Goal: Task Accomplishment & Management: Use online tool/utility

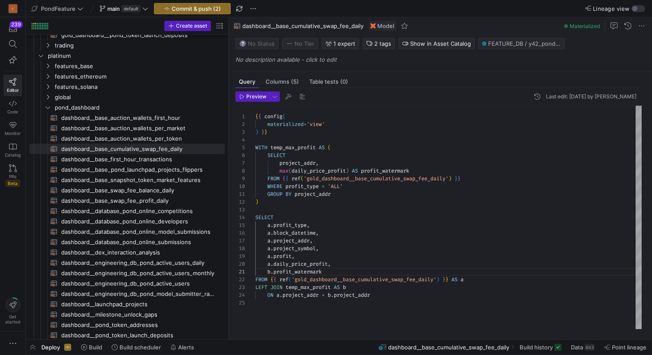
scroll to position [70, 77]
click at [369, 264] on div "{ { config ( materialized = 'view' ) } } WITH temp_max_profit AS ( SELECT proje…" at bounding box center [448, 217] width 386 height 223
click at [339, 309] on div "{ { config ( materialized = 'view' ) } } WITH temp_max_profit AS ( SELECT proje…" at bounding box center [448, 217] width 386 height 223
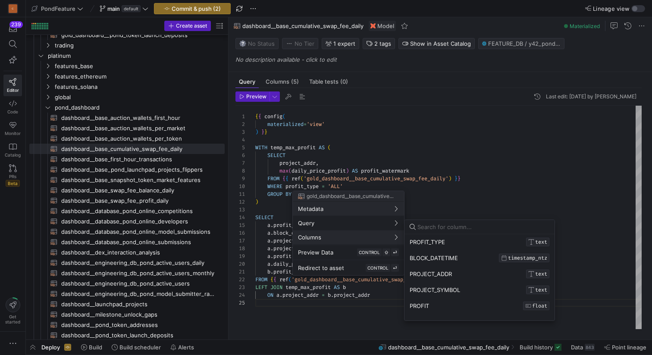
click at [337, 137] on div at bounding box center [326, 177] width 652 height 355
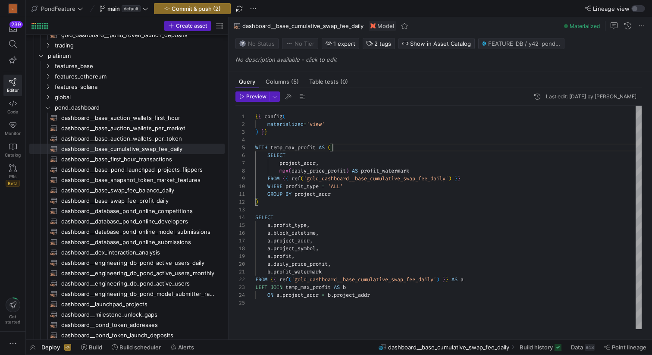
click at [355, 148] on div "{ { config ( materialized = 'view' ) } } WITH temp_max_profit AS ( SELECT proje…" at bounding box center [448, 217] width 386 height 223
click at [311, 209] on div "{ { config ( materialized = 'view' ) } } WITH temp_max_profit AS ( SELECT proje…" at bounding box center [448, 217] width 386 height 223
click at [254, 8] on span "button" at bounding box center [253, 8] width 10 height 10
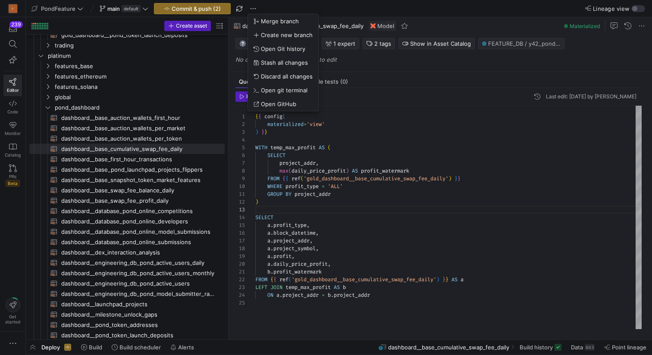
click at [238, 7] on div at bounding box center [326, 177] width 652 height 355
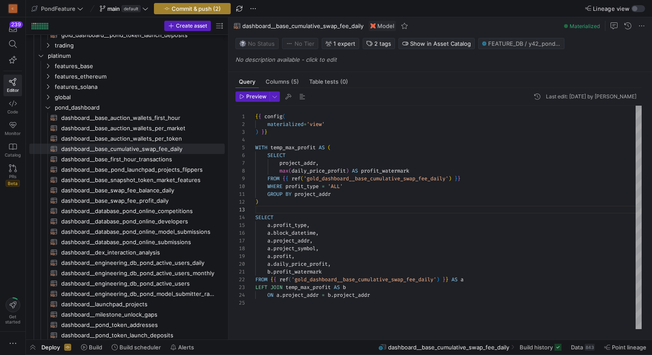
click at [212, 7] on span "Commit & push (2)" at bounding box center [196, 8] width 49 height 7
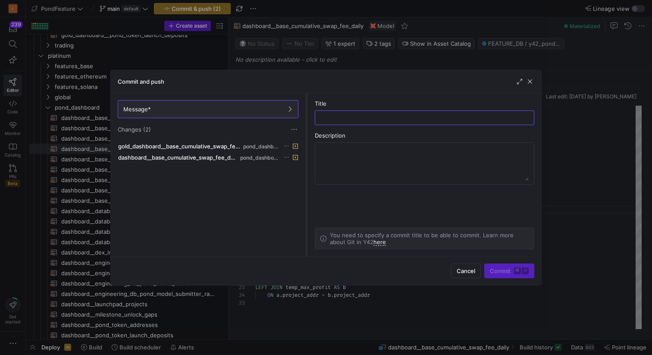
drag, startPoint x: 249, startPoint y: 169, endPoint x: 306, endPoint y: 170, distance: 56.5
click at [306, 170] on div at bounding box center [306, 174] width 3 height 163
drag, startPoint x: 306, startPoint y: 170, endPoint x: 327, endPoint y: 171, distance: 21.6
click at [330, 171] on div at bounding box center [331, 174] width 3 height 163
click at [532, 82] on span "button" at bounding box center [530, 81] width 9 height 9
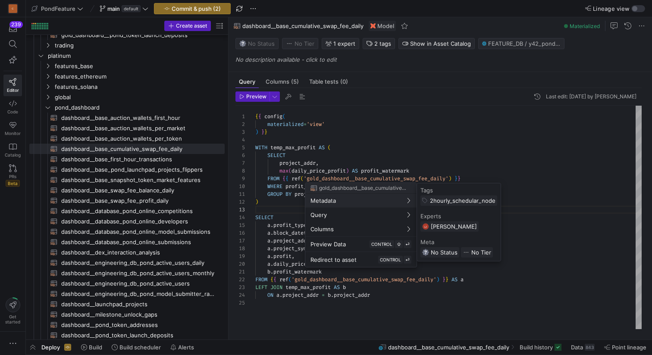
click at [287, 208] on div at bounding box center [326, 177] width 652 height 355
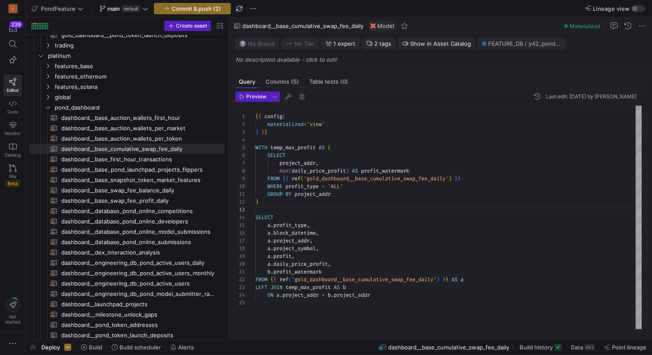
click at [280, 208] on div "{ { config ( materialized = 'view' ) } } WITH temp_max_profit AS ( SELECT proje…" at bounding box center [448, 217] width 386 height 223
click at [285, 207] on div "{ { config ( materialized = 'view' ) } } WITH temp_max_profit AS ( SELECT proje…" at bounding box center [448, 217] width 386 height 223
click at [302, 94] on span "button" at bounding box center [302, 96] width 10 height 10
click at [177, 148] on span "dashboard__base_cumulative_swap_fee_daily​​​​​​​​​​" at bounding box center [138, 149] width 154 height 10
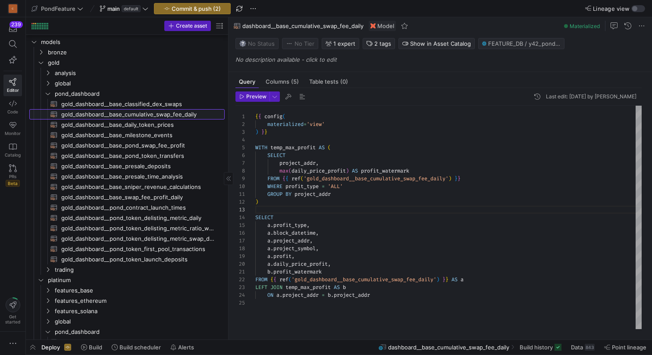
click at [168, 114] on span "gold_dashboard__base_cumulative_swap_fee_daily​​​​​​​​​​" at bounding box center [138, 115] width 154 height 10
type textarea "{{ config( materialized='table' ) }} with temp_median_price_daily as ( select t…"
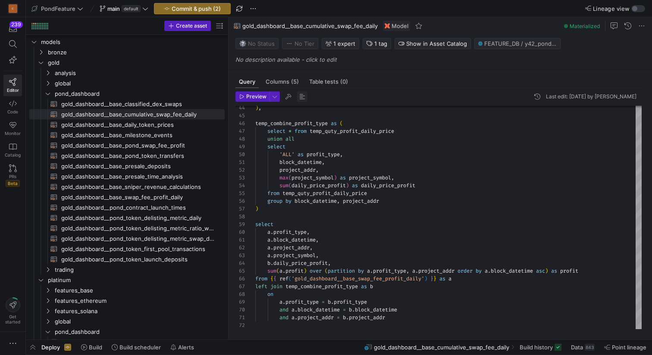
click at [300, 95] on span "button" at bounding box center [302, 96] width 10 height 10
click at [289, 9] on y42-top-nav "PondFeature main default Commit & push (2) Lineage view" at bounding box center [339, 8] width 626 height 17
click at [192, 8] on span "Commit & push (2)" at bounding box center [196, 8] width 49 height 7
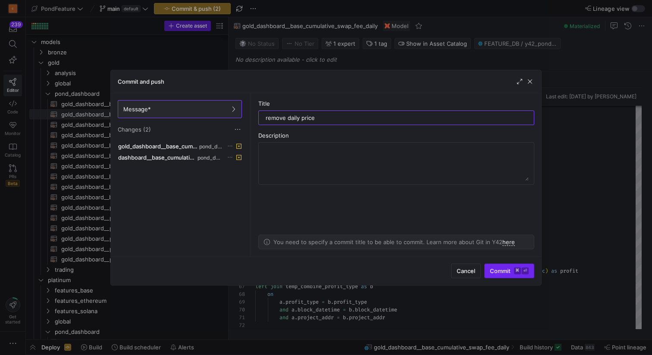
type input "remove daily price"
click at [498, 270] on span "Commit ⌘ ⏎" at bounding box center [509, 270] width 39 height 7
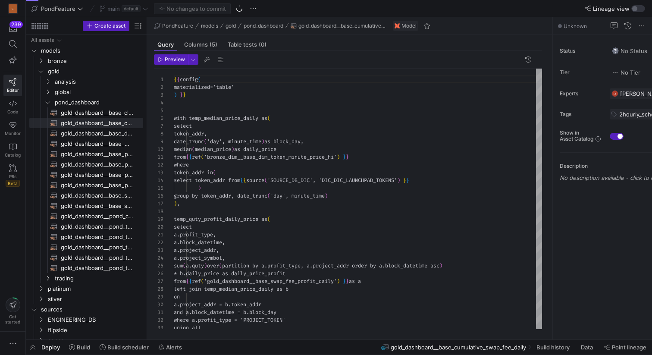
scroll to position [78, 0]
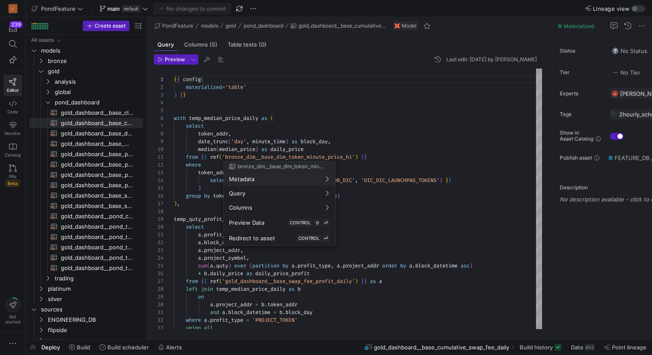
click at [310, 102] on div at bounding box center [326, 177] width 652 height 355
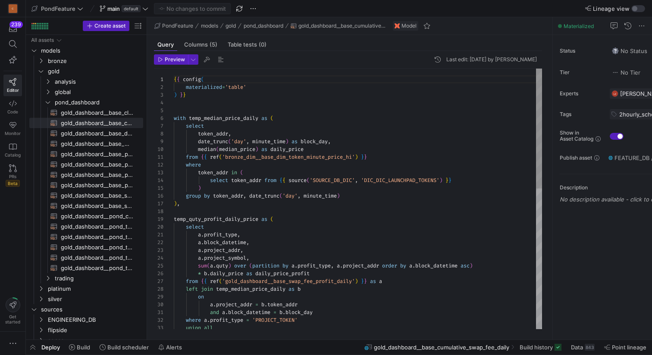
scroll to position [23, 0]
click at [289, 102] on div "{ { config ( materialized = 'table' ) } } with temp_median_price_daily as ( sel…" at bounding box center [358, 352] width 368 height 566
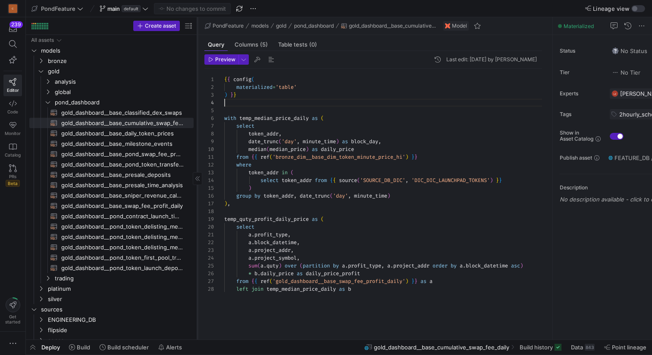
drag, startPoint x: 147, startPoint y: 123, endPoint x: 197, endPoint y: 117, distance: 50.8
click at [197, 117] on div at bounding box center [197, 178] width 0 height 322
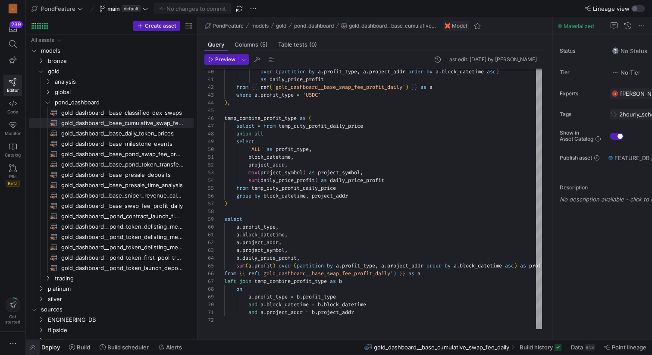
click at [32, 347] on span "button" at bounding box center [33, 347] width 14 height 15
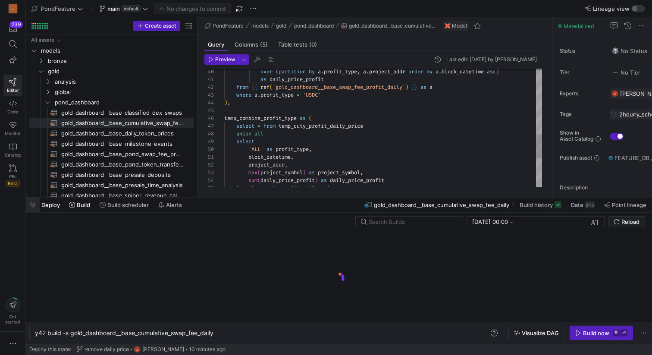
scroll to position [0, 180]
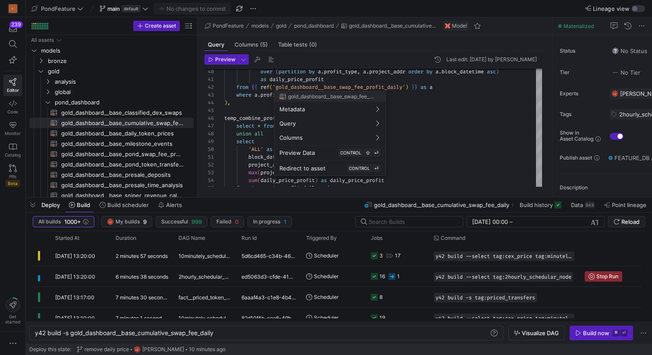
click at [397, 112] on div at bounding box center [326, 177] width 652 height 355
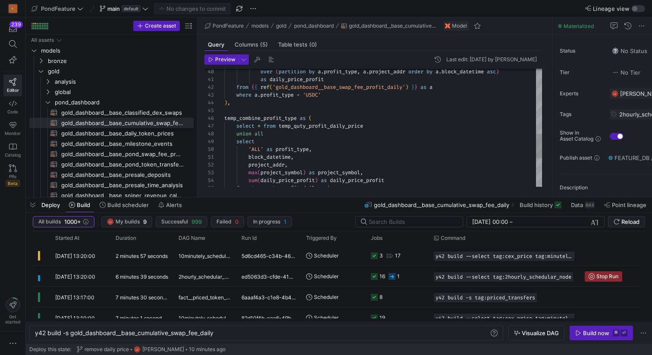
type textarea "as daily_price_profit from {{ ref('gold_dashboard__base_swap_fee_profit_daily')…"
click at [366, 109] on div "over ( partition by a . profit_type , a . project_addr order by a . block_datet…" at bounding box center [383, 43] width 318 height 571
click at [75, 236] on span "Started At" at bounding box center [67, 238] width 24 height 6
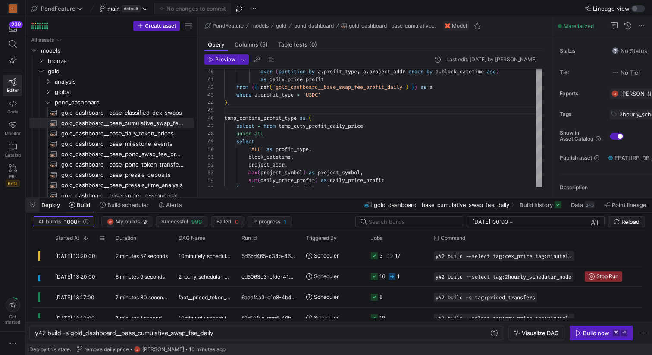
click at [33, 203] on span "button" at bounding box center [33, 205] width 14 height 15
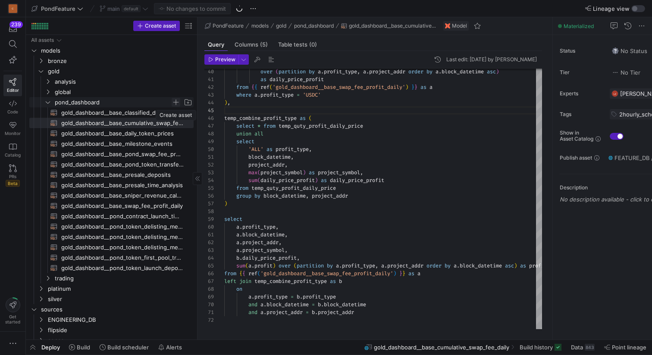
click at [176, 102] on span "Press SPACE to select this row." at bounding box center [176, 102] width 9 height 9
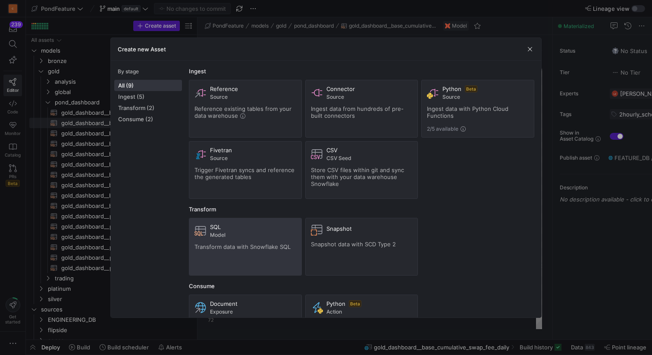
click at [254, 243] on span "Transform data with Snowflake SQL" at bounding box center [243, 246] width 96 height 7
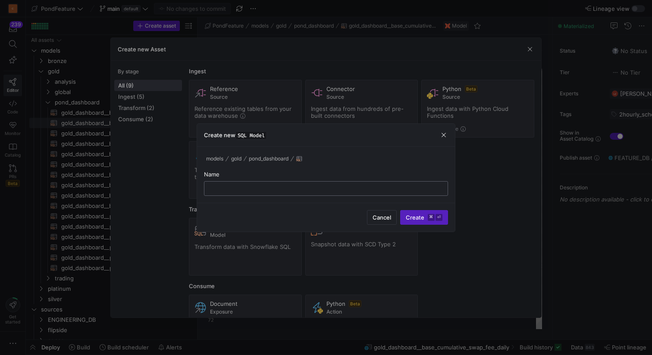
click at [251, 189] on input "text" at bounding box center [325, 188] width 229 height 7
click at [246, 190] on input "text" at bounding box center [325, 188] width 229 height 7
click at [377, 217] on span "Cancel" at bounding box center [382, 217] width 19 height 7
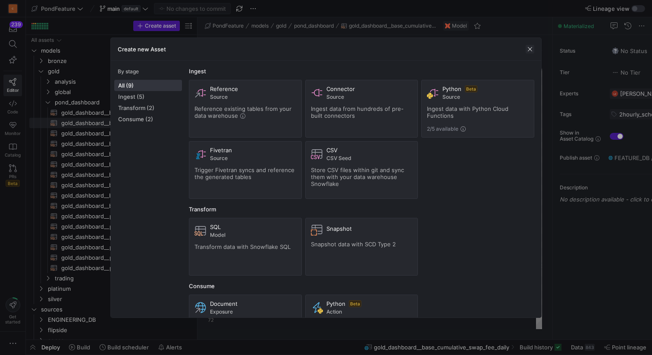
click at [528, 46] on span "button" at bounding box center [530, 49] width 9 height 9
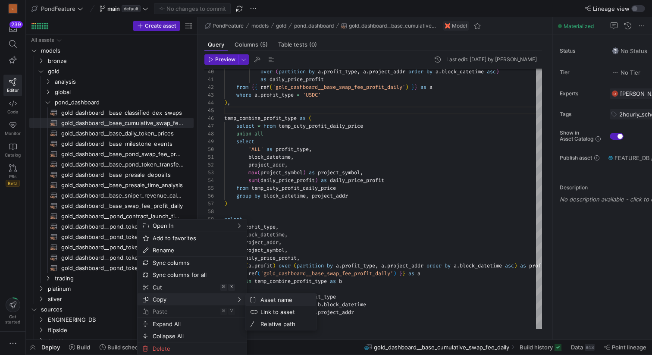
click at [271, 301] on span "Asset name" at bounding box center [283, 300] width 52 height 12
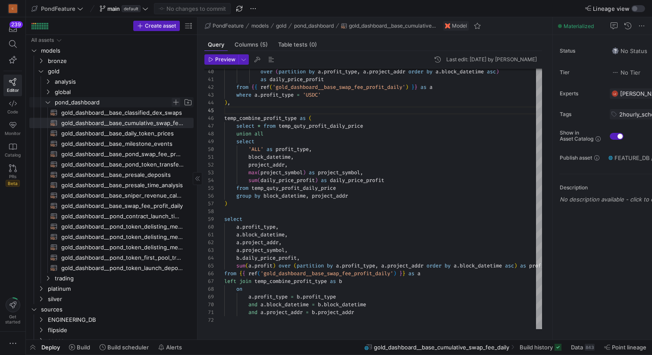
click at [177, 102] on span "Press SPACE to select this row." at bounding box center [176, 102] width 9 height 9
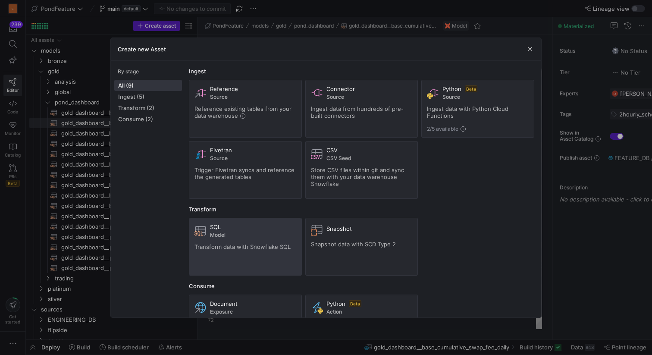
click at [260, 237] on span "Model" at bounding box center [253, 235] width 86 height 6
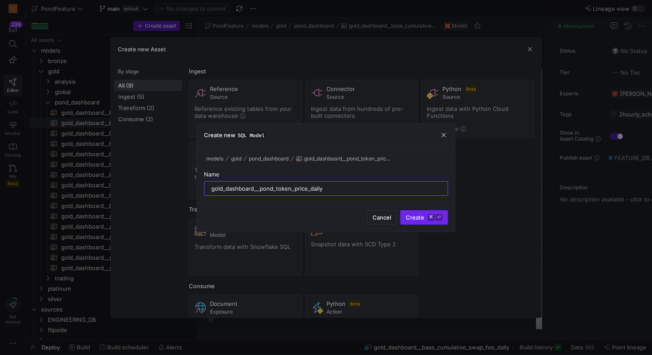
type input "gold_dashboard__pond_token_price_daily"
click at [423, 219] on span "Create ⌘ ⏎" at bounding box center [424, 217] width 37 height 7
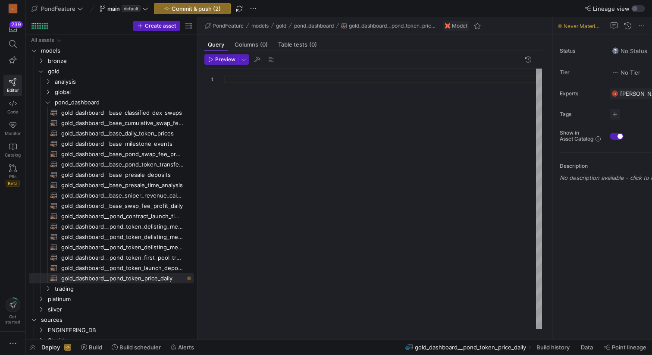
click at [336, 190] on div at bounding box center [383, 199] width 318 height 261
click at [150, 245] on span "gold_dashboard__pond_token_delisting_metric_swap_details​​​​​​​​​​" at bounding box center [122, 247] width 123 height 10
type textarea "{{ config( materialized='table' ) }} WITH RECURSIVE day_series AS ( -- Anchor: …"
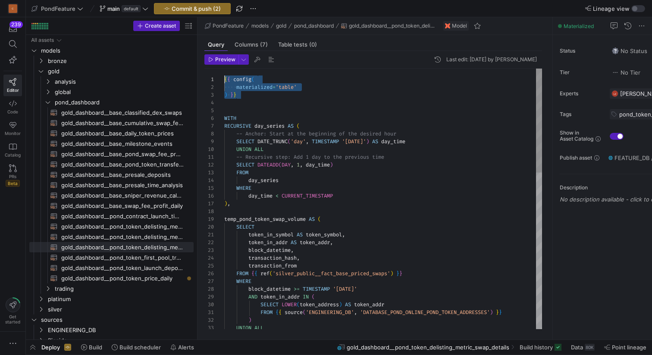
drag, startPoint x: 251, startPoint y: 96, endPoint x: 221, endPoint y: 79, distance: 34.4
click at [149, 275] on span "gold_dashboard__pond_token_price_daily​​​​​​​​​​" at bounding box center [122, 278] width 123 height 10
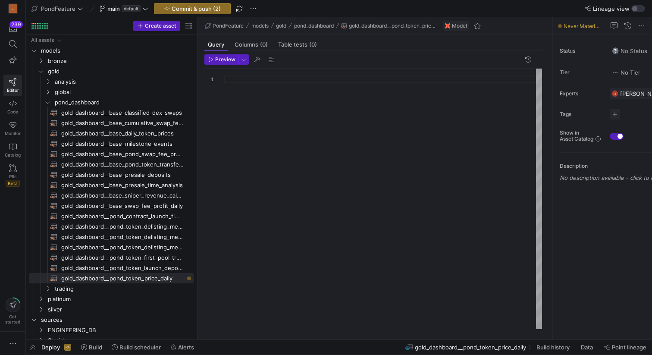
click at [262, 123] on div at bounding box center [383, 199] width 318 height 261
click at [262, 123] on div "{ { config ( materialized = 'table' ) } }" at bounding box center [383, 199] width 318 height 261
click at [251, 122] on div "{ { config ( materialized = 'table' ) } }" at bounding box center [383, 199] width 318 height 261
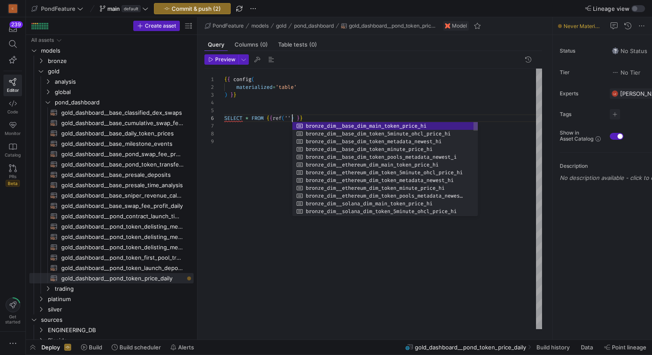
scroll to position [39, 68]
click at [137, 135] on span "gold_dashboard__base_daily_token_prices​​​​​​​​​​" at bounding box center [122, 134] width 123 height 10
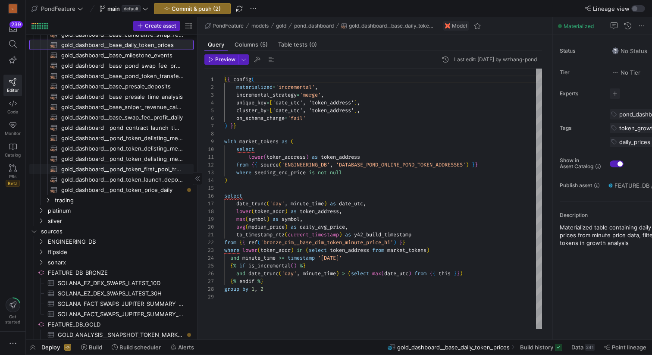
scroll to position [95, 0]
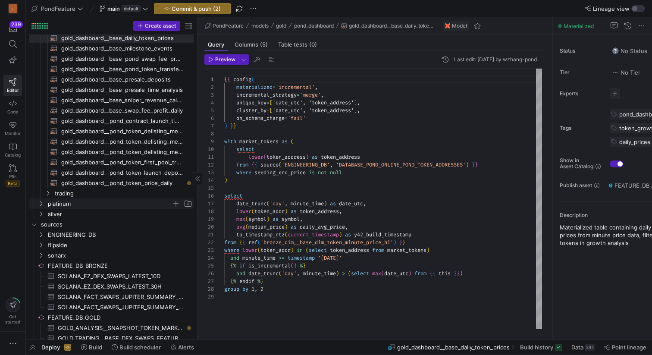
click at [40, 201] on icon "Press SPACE to select this row." at bounding box center [41, 203] width 6 height 5
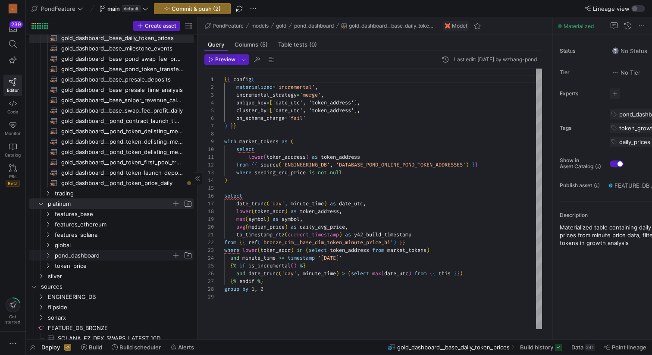
click at [72, 252] on span "pond_dashboard" at bounding box center [113, 256] width 117 height 10
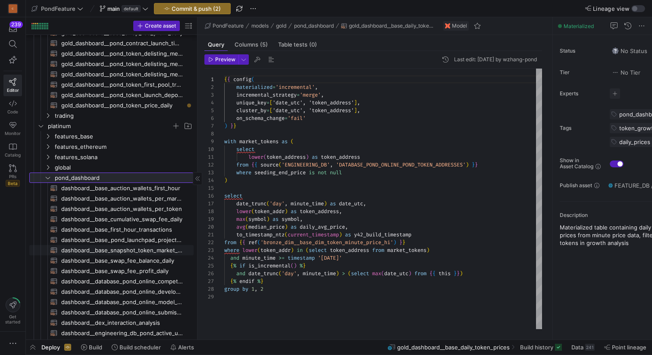
scroll to position [183, 0]
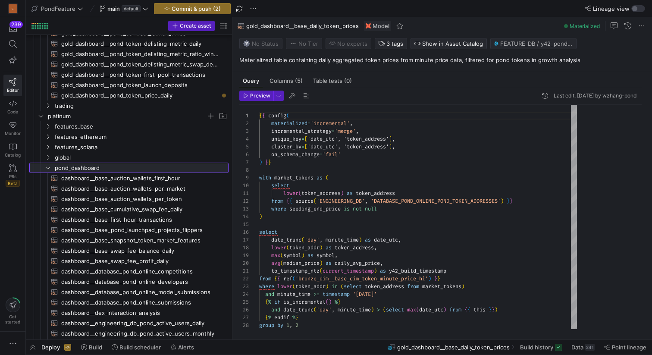
drag, startPoint x: 198, startPoint y: 155, endPoint x: 232, endPoint y: 152, distance: 35.1
click at [232, 153] on as-split "Create asset Drag here to set row groups Drag here to set column labels Group 1…" at bounding box center [339, 178] width 626 height 322
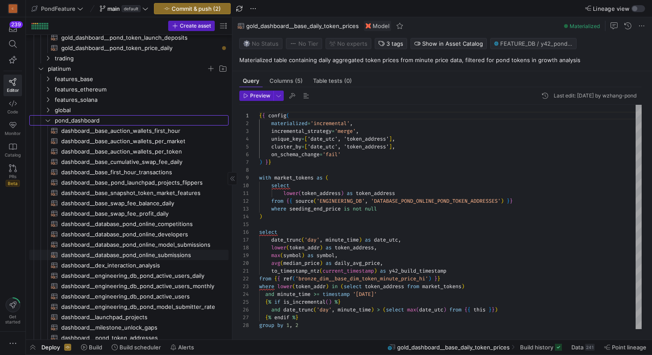
scroll to position [0, 0]
click at [47, 117] on icon "Press SPACE to select this row." at bounding box center [48, 118] width 6 height 5
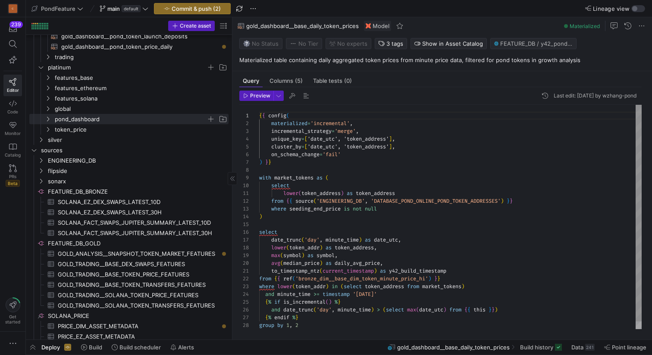
click at [304, 225] on div "{ { config ( materialized = 'incremental' , incremental_strategy = 'merge' , un…" at bounding box center [450, 221] width 383 height 232
click at [50, 119] on icon "Press SPACE to select this row." at bounding box center [48, 118] width 6 height 5
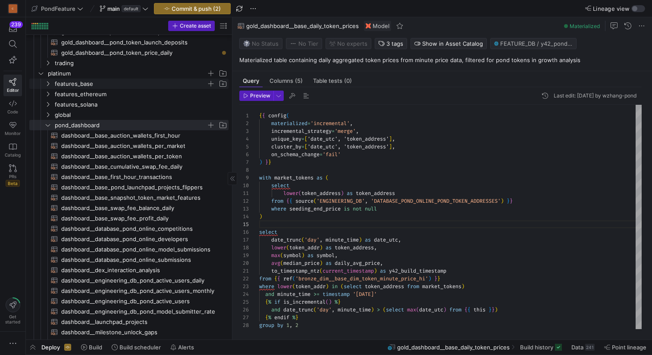
click at [50, 82] on icon "Press SPACE to select this row." at bounding box center [48, 83] width 6 height 5
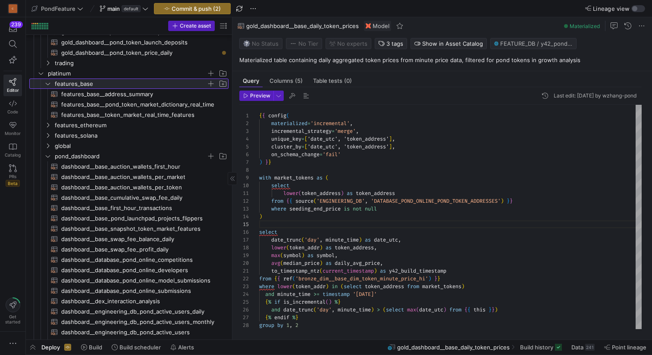
click at [50, 82] on icon at bounding box center [48, 83] width 6 height 5
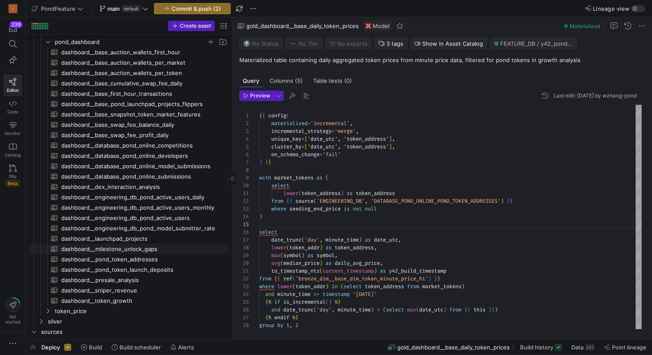
scroll to position [311, 0]
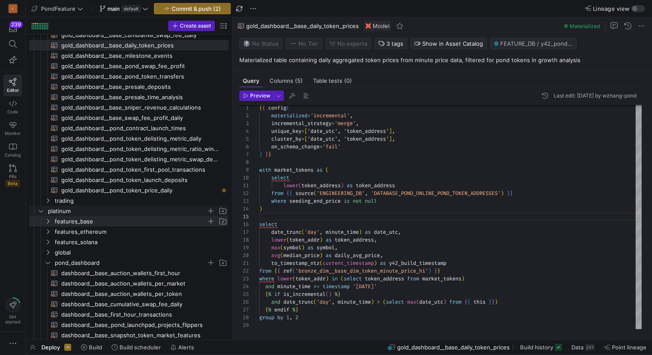
click at [43, 208] on icon "Press SPACE to select this row." at bounding box center [41, 210] width 6 height 5
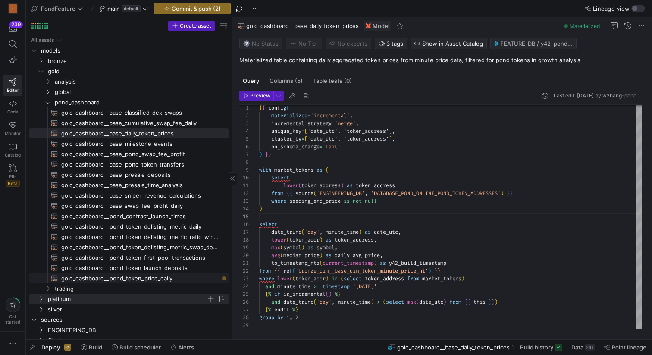
click at [164, 278] on span "gold_dashboard__pond_token_price_daily​​​​​​​​​​" at bounding box center [139, 278] width 157 height 10
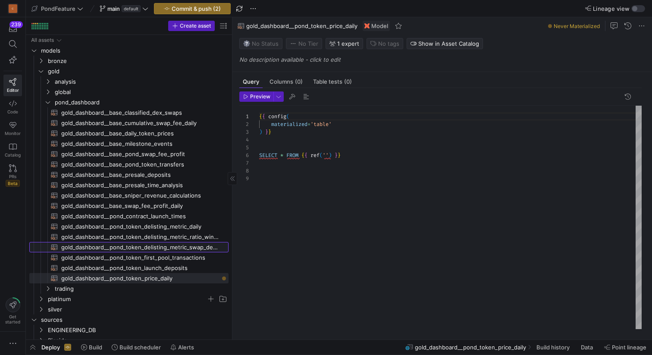
click at [170, 246] on span "gold_dashboard__pond_token_delisting_metric_swap_details​​​​​​​​​​" at bounding box center [139, 247] width 157 height 10
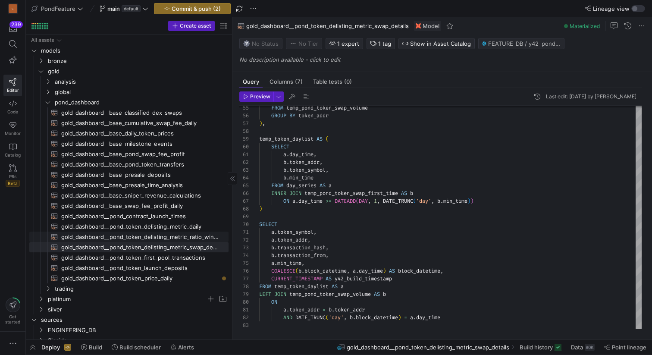
click at [177, 239] on span "gold_dashboard__pond_token_delisting_metric_ratio_windows​​​​​​​​​​" at bounding box center [139, 237] width 157 height 10
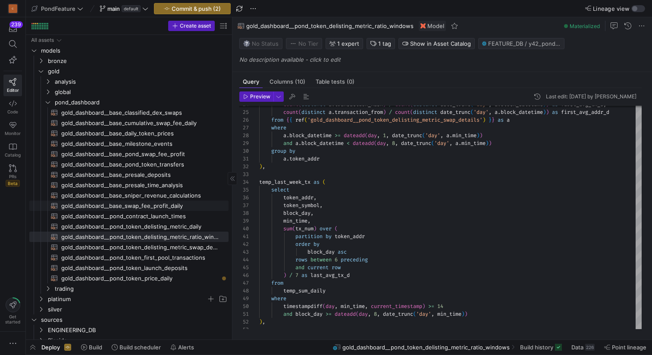
click at [160, 207] on span "gold_dashboard__base_swap_fee_profit_daily​​​​​​​​​​" at bounding box center [139, 206] width 157 height 10
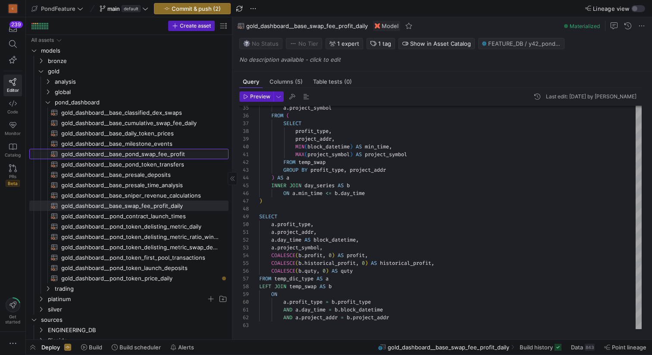
click at [172, 152] on span "gold_dashboard__base_pond_swap_fee_profit​​​​​​​​​​" at bounding box center [139, 154] width 157 height 10
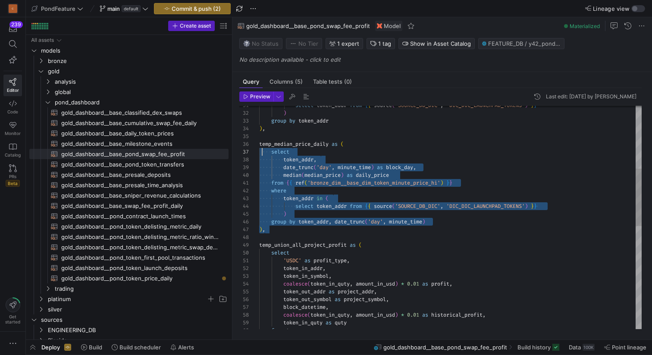
scroll to position [39, 0]
drag, startPoint x: 274, startPoint y: 230, endPoint x: 253, endPoint y: 144, distance: 88.7
click at [259, 144] on div "temp_median_price_daily as ( select token_addr , date_trunc ( 'day' , minute_ti…" at bounding box center [450, 296] width 383 height 869
click at [163, 279] on span "gold_dashboard__pond_token_price_daily​​​​​​​​​​" at bounding box center [139, 278] width 157 height 10
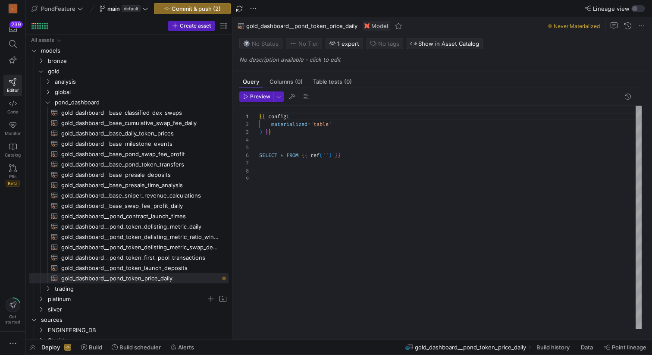
click at [356, 194] on div "{ { config ( materialized = 'table' ) } } SELECT * FROM { { ref ( '' ) } }" at bounding box center [450, 217] width 383 height 223
drag, startPoint x: 276, startPoint y: 170, endPoint x: 254, endPoint y: 156, distance: 26.0
click at [259, 156] on div "{ { config ( materialized = 'table' ) } } SELECT * FROM { { ref ( '' ) } }" at bounding box center [450, 217] width 383 height 223
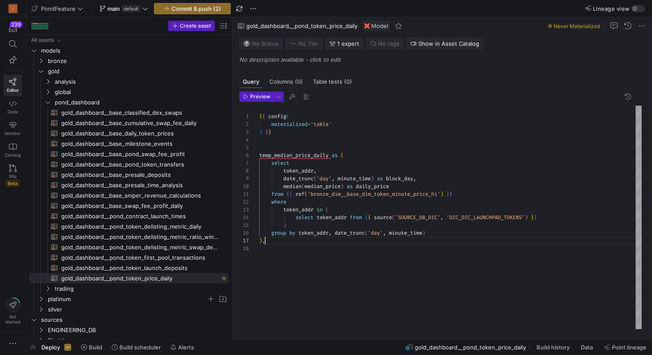
scroll to position [31, 0]
click at [277, 149] on div "{ { config ( materialized = 'table' ) } } temp_median_price_daily as ( select t…" at bounding box center [450, 217] width 383 height 223
click at [317, 141] on div "{ { config ( materialized = 'table' ) } } WITH temp_median_price_daily as ( sel…" at bounding box center [450, 217] width 383 height 223
click at [268, 245] on div "{ { config ( materialized = 'table' ) } } WITH temp_median_price_daily as ( sel…" at bounding box center [450, 217] width 383 height 223
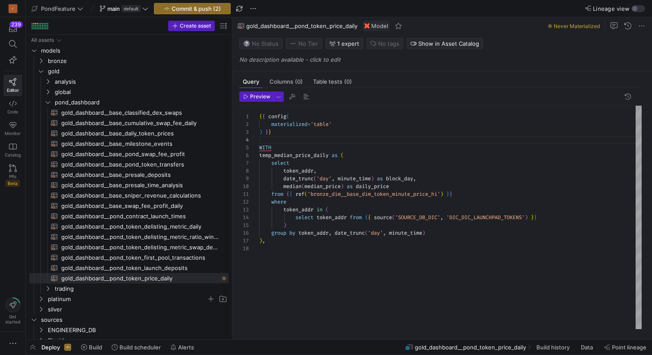
scroll to position [54, 0]
click at [271, 243] on div "{ { config ( materialized = 'table' ) } } WITH temp_median_price_daily as ( sel…" at bounding box center [450, 217] width 383 height 223
click at [270, 246] on div "{ { config ( materialized = 'table' ) } } WITH temp_median_price_daily as ( sel…" at bounding box center [450, 217] width 383 height 223
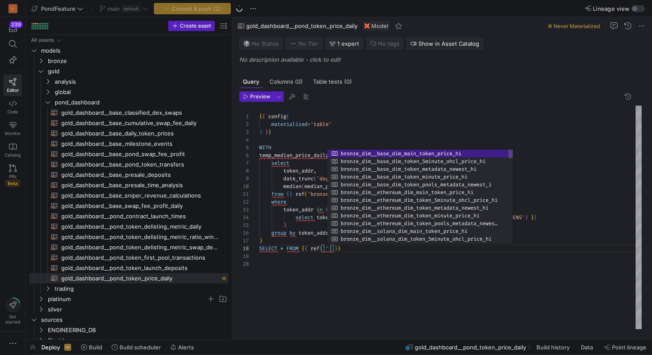
scroll to position [70, 0]
click at [344, 261] on div "{ { config ( materialized = 'table' ) } } WITH temp_median_price_daily as ( sel…" at bounding box center [450, 217] width 383 height 223
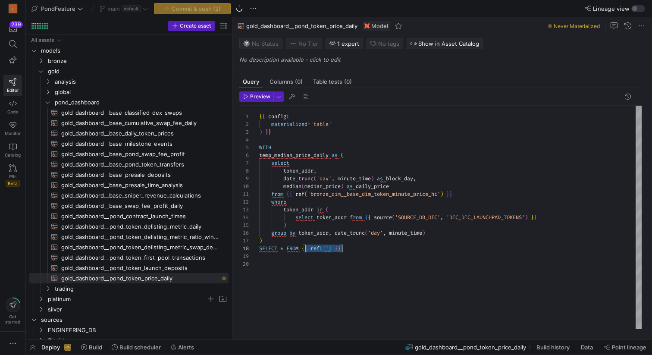
scroll to position [54, 44]
drag, startPoint x: 352, startPoint y: 248, endPoint x: 303, endPoint y: 247, distance: 49.6
click at [303, 247] on div "{ { config ( materialized = 'table' ) } } WITH temp_median_price_daily as ( sel…" at bounding box center [450, 217] width 383 height 223
click at [305, 154] on div "{ { config ( materialized = 'table' ) } } WITH temp_median_price_daily as ( sel…" at bounding box center [450, 217] width 383 height 223
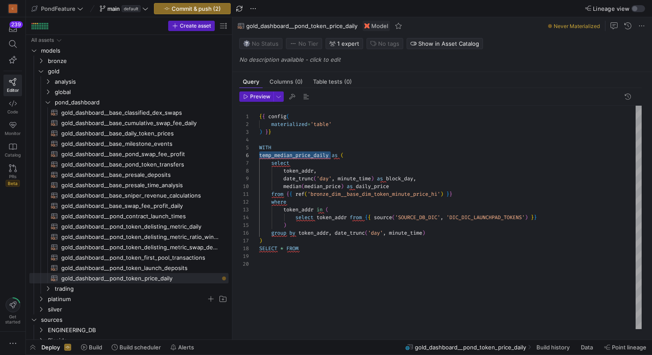
click at [314, 248] on div "{ { config ( materialized = 'table' ) } } WITH temp_median_price_daily as ( sel…" at bounding box center [450, 217] width 383 height 223
type textarea "from {{ ref('bronze_dim__base_dim_token_minute_price_hi') }} where token_addr i…"
click at [283, 276] on div "{ { config ( materialized = 'table' ) } } WITH temp_median_price_daily as ( sel…" at bounding box center [450, 217] width 383 height 223
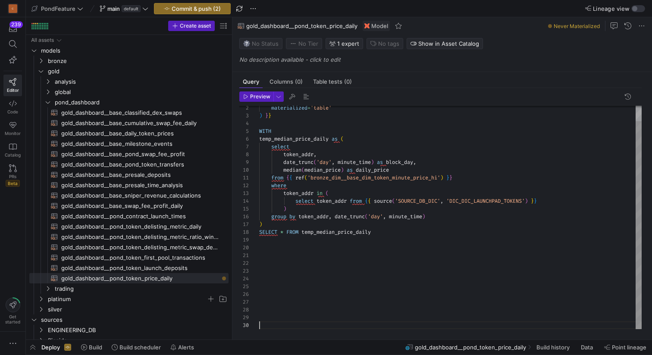
click at [284, 266] on div "materialized = 'table' ) } } WITH temp_median_price_daily as ( select token_add…" at bounding box center [450, 209] width 383 height 240
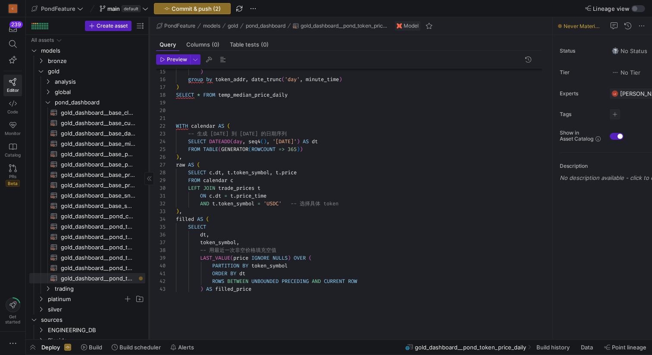
drag, startPoint x: 232, startPoint y: 193, endPoint x: 147, endPoint y: 193, distance: 84.5
click at [149, 193] on div at bounding box center [149, 178] width 0 height 322
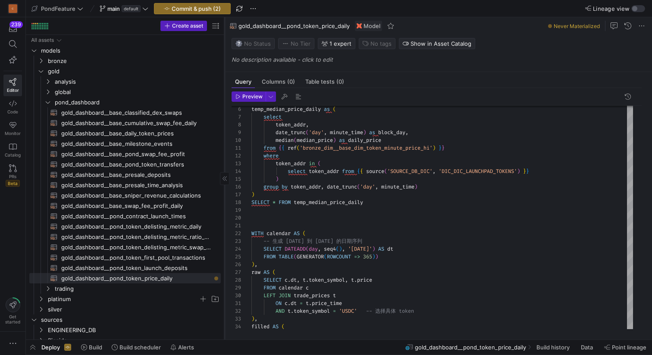
drag, startPoint x: 148, startPoint y: 192, endPoint x: 225, endPoint y: 181, distance: 77.5
click at [225, 182] on div at bounding box center [224, 178] width 0 height 322
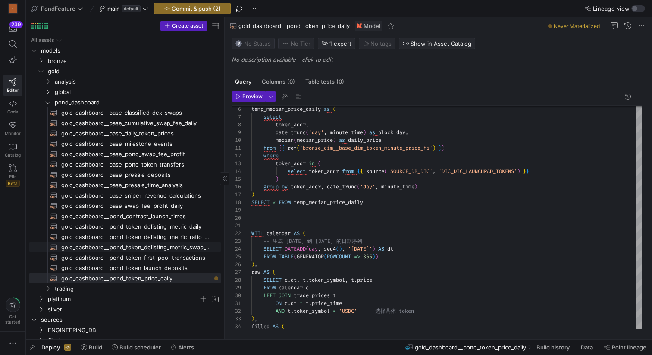
click at [158, 247] on span "gold_dashboard__pond_token_delisting_metric_swap_details​​​​​​​​​​" at bounding box center [136, 247] width 150 height 10
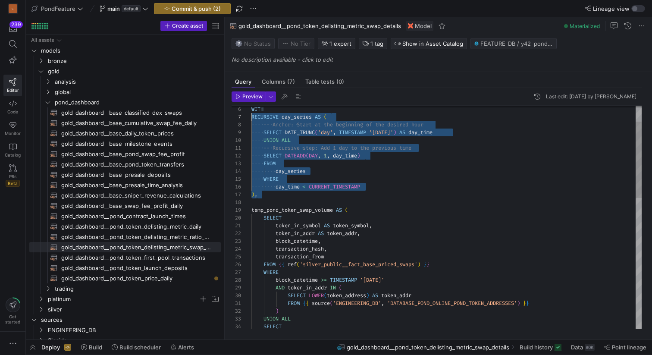
scroll to position [39, 0]
drag, startPoint x: 270, startPoint y: 195, endPoint x: 247, endPoint y: 113, distance: 86.0
click at [157, 280] on span "gold_dashboard__pond_token_price_daily​​​​​​​​​​" at bounding box center [136, 278] width 150 height 10
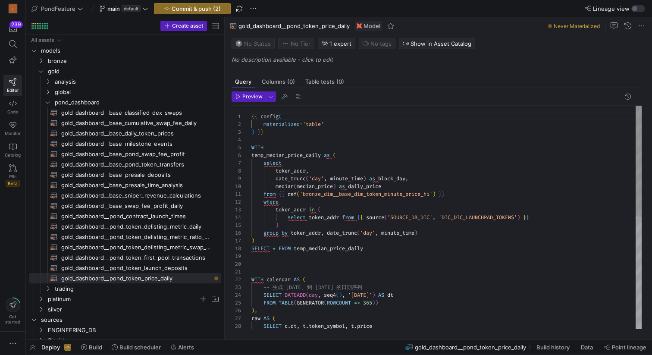
scroll to position [31, 13]
click at [273, 146] on div "temp_median_price_daily as ( select token_addr , date_trunc ( 'day' , minute_ti…" at bounding box center [446, 330] width 390 height 449
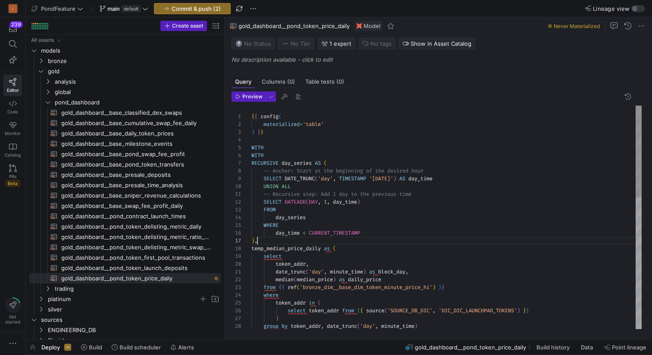
scroll to position [47, 6]
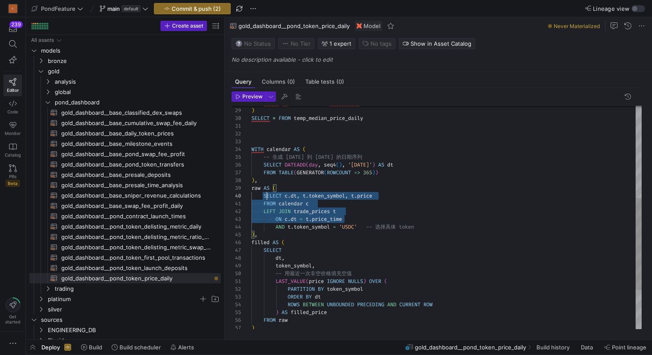
scroll to position [62, 0]
drag, startPoint x: 350, startPoint y: 217, endPoint x: 246, endPoint y: 189, distance: 107.9
click at [251, 189] on div "FROM calendar c LEFT JOIN trade_prices t ON c . dt = t . price_time AND t . tok…" at bounding box center [446, 153] width 390 height 543
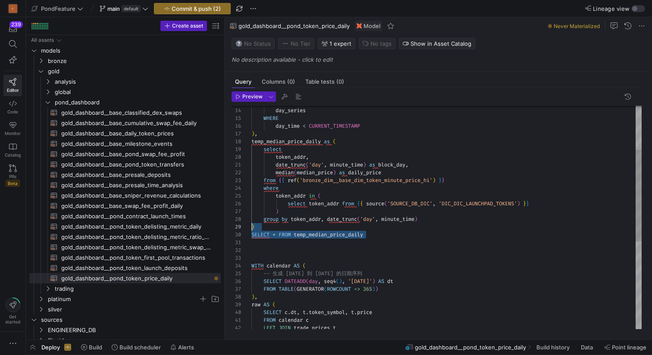
scroll to position [70, 0]
drag, startPoint x: 380, startPoint y: 233, endPoint x: 240, endPoint y: 231, distance: 139.3
click at [251, 231] on div "group by token_addr , date_trunc ( 'day' , minute_time ) ) select token_addr fr…" at bounding box center [446, 270] width 390 height 543
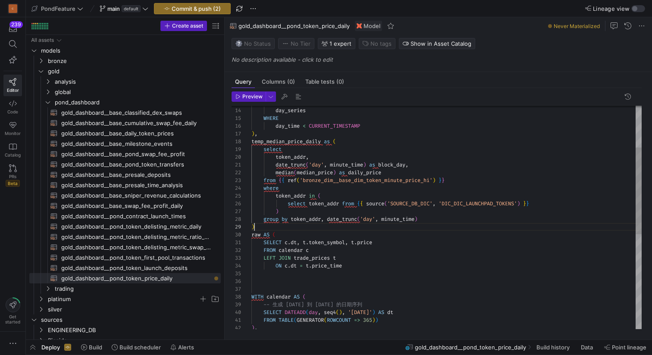
click at [266, 226] on div "group by token_addr , date_trunc ( 'day' , minute_time ) ) select token_addr fr…" at bounding box center [446, 286] width 390 height 574
click at [261, 234] on div "group by token_addr , date_trunc ( 'day' , minute_time ) ) select token_addr fr…" at bounding box center [446, 286] width 390 height 574
click at [251, 232] on div at bounding box center [242, 235] width 20 height 8
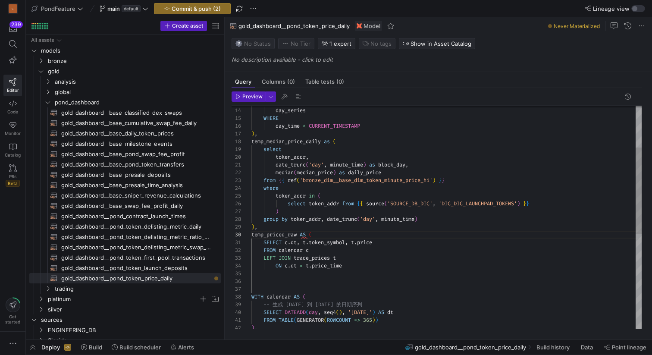
scroll to position [70, 62]
click at [334, 232] on div "group by token_addr , date_trunc ( 'day' , minute_time ) ) select token_addr fr…" at bounding box center [446, 286] width 390 height 574
click at [283, 279] on div "group by token_addr , date_trunc ( 'day' , minute_time ) ) select token_addr fr…" at bounding box center [446, 286] width 390 height 574
click at [281, 275] on div "group by token_addr , date_trunc ( 'day' , minute_time ) ) select token_addr fr…" at bounding box center [446, 286] width 390 height 574
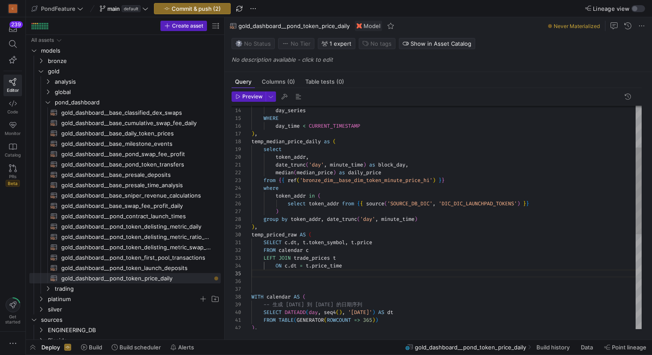
scroll to position [31, 3]
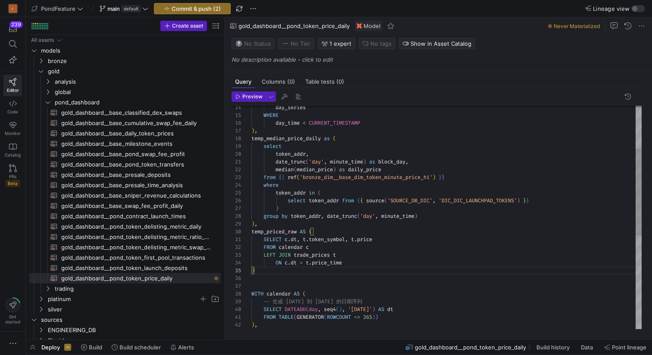
click at [297, 138] on div "group by token_addr , date_trunc ( 'day' , minute_time ) ) select token_addr fr…" at bounding box center [446, 283] width 390 height 574
click at [310, 254] on div "group by token_addr , date_trunc ( 'day' , minute_time ) ) select token_addr fr…" at bounding box center [446, 283] width 390 height 574
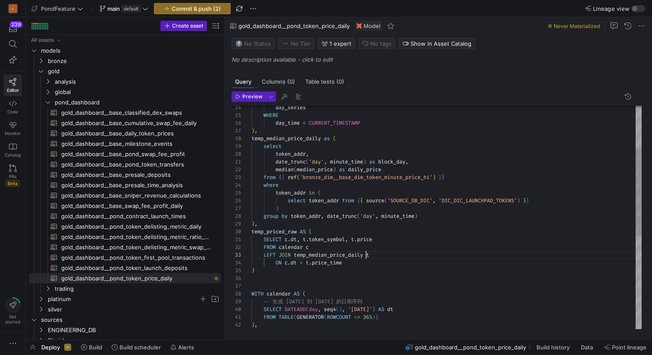
scroll to position [16, 115]
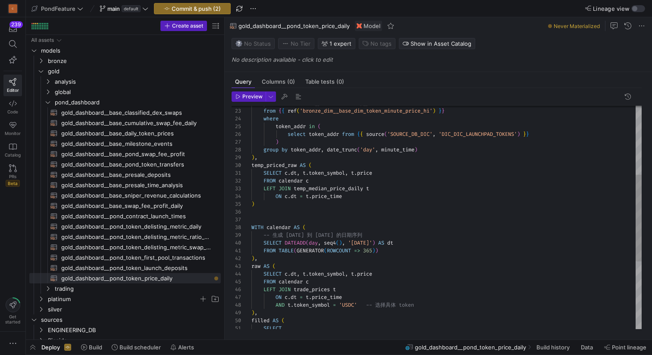
click at [293, 184] on div "group by token_addr , date_trunc ( 'day' , minute_time ) ) ) , temp_priced_raw …" at bounding box center [446, 216] width 390 height 574
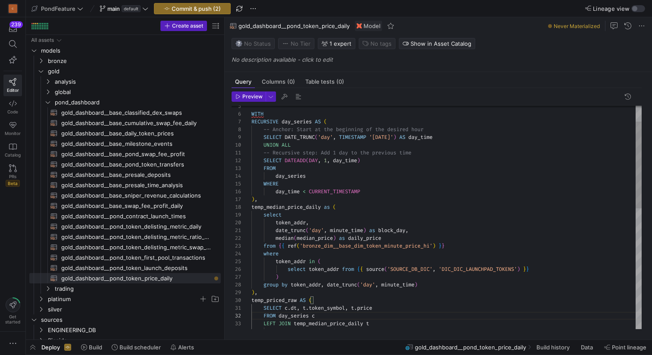
click at [434, 137] on div "group by token_addr , date_trunc ( 'day' , minute_time ) ) ) , temp_priced_raw …" at bounding box center [446, 351] width 390 height 574
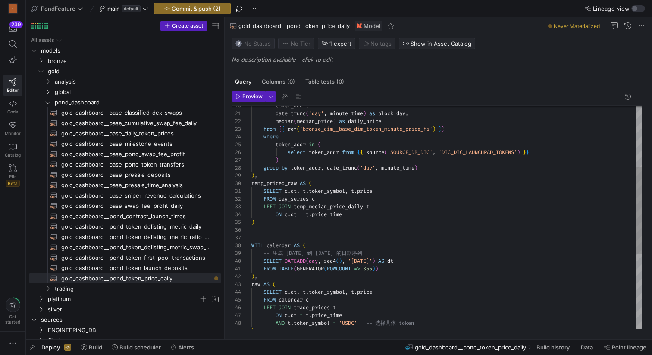
click at [292, 190] on div "group by token_addr , date_trunc ( 'day' , minute_time ) ) ) , temp_priced_raw …" at bounding box center [446, 234] width 390 height 574
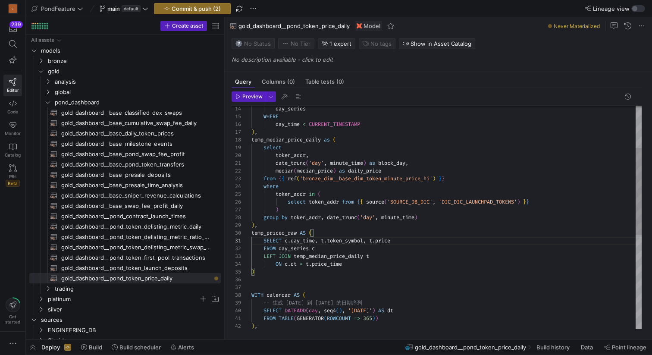
scroll to position [70, 59]
click at [350, 157] on div "group by token_addr , date_trunc ( 'day' , minute_time ) ) ) , temp_priced_raw …" at bounding box center [446, 284] width 390 height 574
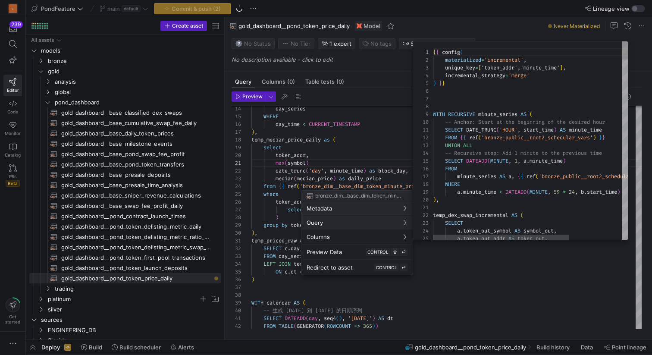
scroll to position [78, 0]
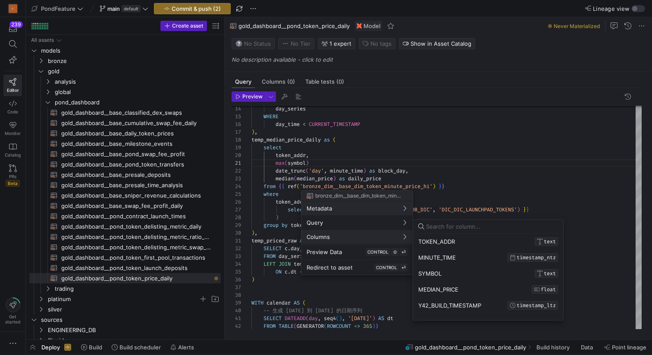
click at [431, 274] on div "TOKEN_ADDR TEXT MINUTE_TIME TIMESTAMP_NTZ SYMBOL TEXT MEDIAN_PRICE FLOAT Y42_BU…" at bounding box center [488, 273] width 150 height 79
click at [433, 274] on div "TOKEN_ADDR TEXT MINUTE_TIME TIMESTAMP_NTZ SYMBOL TEXT MEDIAN_PRICE FLOAT Y42_BU…" at bounding box center [488, 273] width 150 height 79
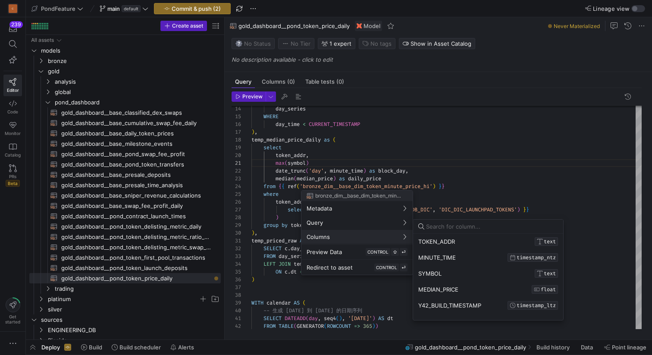
click at [433, 274] on div "TOKEN_ADDR TEXT MINUTE_TIME TIMESTAMP_NTZ SYMBOL TEXT MEDIAN_PRICE FLOAT Y42_BU…" at bounding box center [488, 273] width 150 height 79
drag, startPoint x: 443, startPoint y: 274, endPoint x: 420, endPoint y: 274, distance: 22.9
click at [420, 274] on div "TOKEN_ADDR TEXT MINUTE_TIME TIMESTAMP_NTZ SYMBOL TEXT MEDIAN_PRICE FLOAT Y42_BU…" at bounding box center [488, 273] width 150 height 79
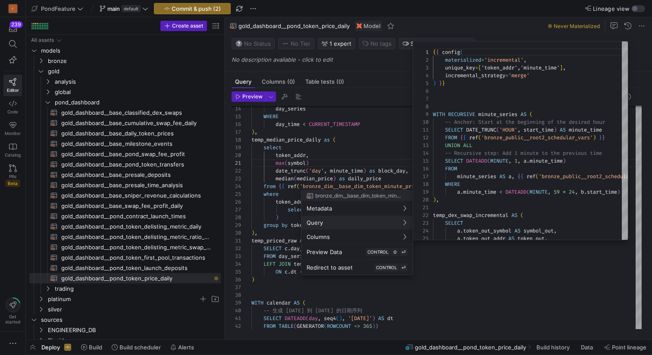
click at [317, 164] on div at bounding box center [326, 177] width 652 height 355
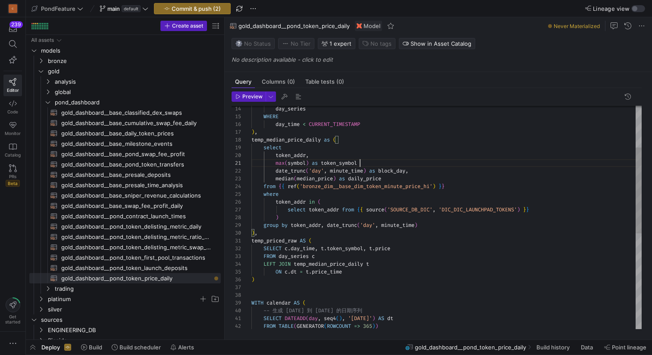
scroll to position [0, 112]
click at [393, 170] on div "group by token_addr , date_trunc ( 'day' , minute_time ) ) ) , temp_priced_raw …" at bounding box center [446, 287] width 390 height 581
click at [342, 162] on div "group by token_addr , date_trunc ( 'day' , minute_time ) ) ) , temp_priced_raw …" at bounding box center [446, 287] width 390 height 581
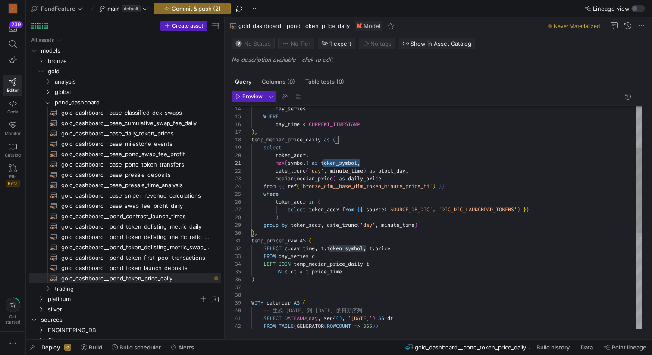
click at [342, 162] on div "group by token_addr , date_trunc ( 'day' , minute_time ) ) ) , temp_priced_raw …" at bounding box center [446, 287] width 390 height 581
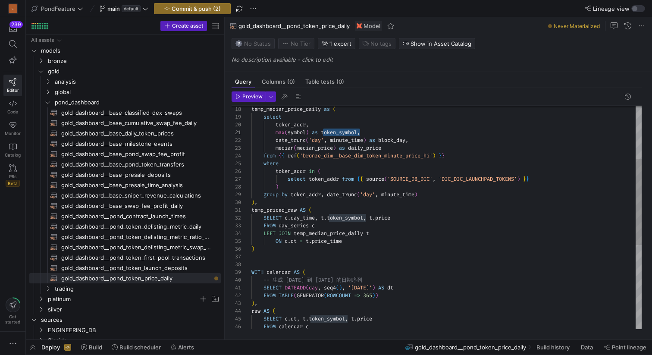
click at [369, 150] on div "group by token_addr , date_trunc ( 'day' , minute_time ) ) ) , temp_priced_raw …" at bounding box center [446, 256] width 390 height 581
click at [389, 217] on div "group by token_addr , date_trunc ( 'day' , minute_time ) ) ) , temp_priced_raw …" at bounding box center [446, 256] width 390 height 581
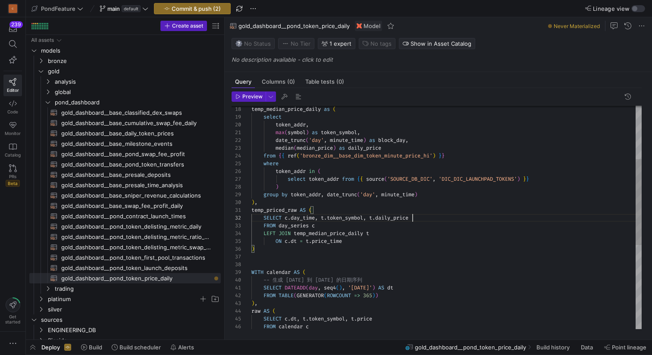
click at [350, 219] on div "group by token_addr , date_trunc ( 'day' , minute_time ) ) ) , temp_priced_raw …" at bounding box center [446, 256] width 390 height 581
click at [310, 219] on div "group by token_addr , date_trunc ( 'day' , minute_time ) ) ) , temp_priced_raw …" at bounding box center [446, 256] width 390 height 581
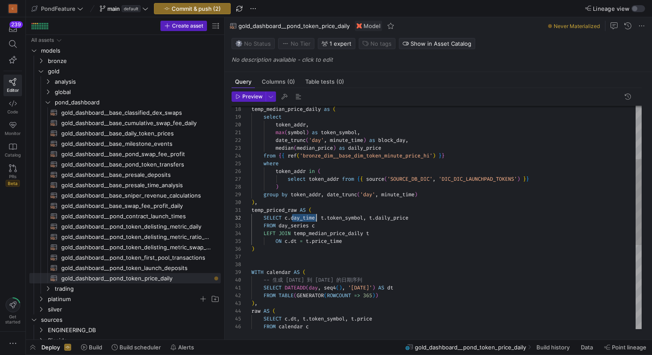
scroll to position [8, 65]
click at [354, 218] on div "group by token_addr , date_trunc ( 'day' , minute_time ) ) ) , temp_priced_raw …" at bounding box center [446, 256] width 390 height 581
click at [301, 216] on div "group by token_addr , date_trunc ( 'day' , minute_time ) ) ) , temp_priced_raw …" at bounding box center [446, 256] width 390 height 581
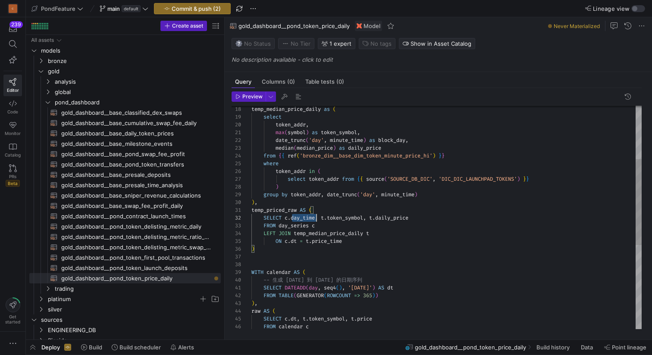
scroll to position [8, 65]
click at [301, 216] on div "group by token_addr , date_trunc ( 'day' , minute_time ) ) ) , temp_priced_raw …" at bounding box center [446, 256] width 390 height 581
click at [294, 242] on div "group by token_addr , date_trunc ( 'day' , minute_time ) ) ) , temp_priced_raw …" at bounding box center [446, 256] width 390 height 581
click at [355, 241] on div "group by token_addr , date_trunc ( 'day' , minute_time ) ) ) , temp_priced_raw …" at bounding box center [446, 256] width 390 height 581
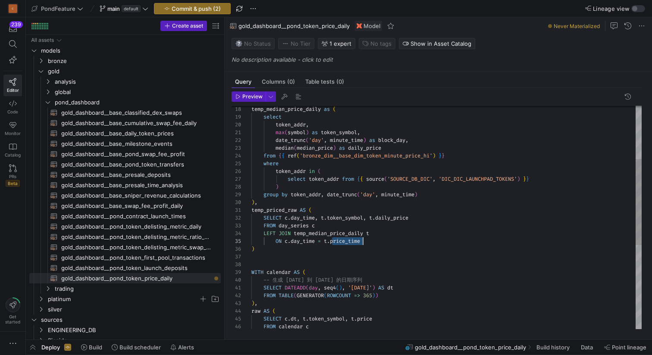
click at [355, 241] on div "group by token_addr , date_trunc ( 'day' , minute_time ) ) ) , temp_priced_raw …" at bounding box center [446, 256] width 390 height 581
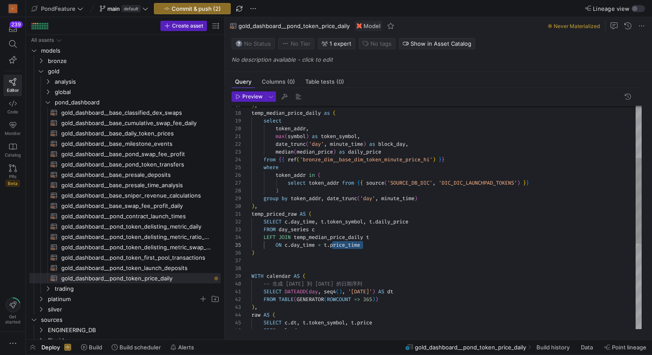
click at [390, 144] on div "group by token_addr , date_trunc ( 'day' , minute_time ) ) ) , temp_priced_raw …" at bounding box center [446, 260] width 390 height 581
click at [349, 245] on div "group by token_addr , date_trunc ( 'day' , minute_time ) ) ) , temp_priced_raw …" at bounding box center [446, 260] width 390 height 581
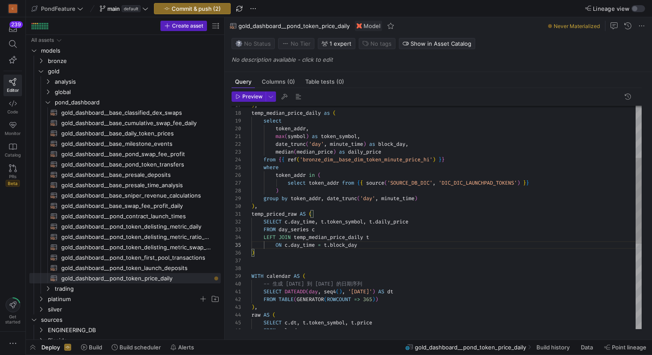
click at [292, 132] on div "group by token_addr , date_trunc ( 'day' , minute_time ) ) ) , temp_priced_raw …" at bounding box center [446, 260] width 390 height 581
click at [321, 222] on div "group by token_addr , date_trunc ( 'day' , minute_time ) ) ) , temp_priced_raw …" at bounding box center [446, 260] width 390 height 581
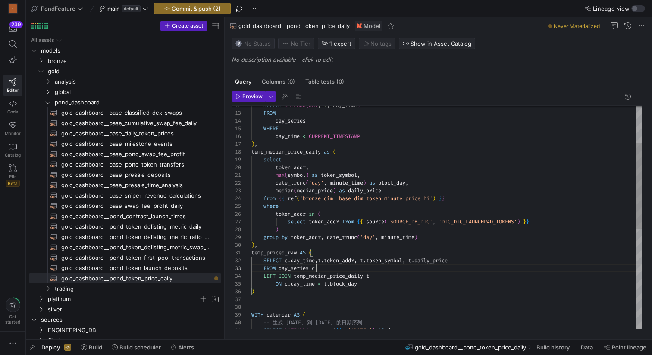
click at [320, 270] on div ") ON c . day_time = t . block_day LEFT JOIN temp_median_price_daily t FROM day_…" at bounding box center [446, 299] width 390 height 581
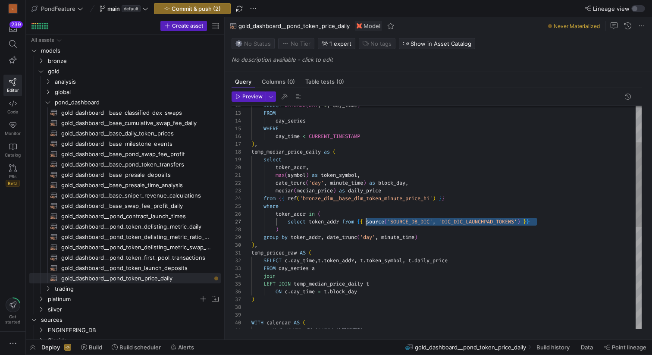
scroll to position [47, 109]
drag, startPoint x: 545, startPoint y: 220, endPoint x: 360, endPoint y: 220, distance: 185.0
click at [360, 220] on div ") ON c . day_time = t . block_day LEFT JOIN temp_median_price_daily t FROM day_…" at bounding box center [446, 303] width 390 height 589
click at [294, 275] on div ") ON c . day_time = t . block_day LEFT JOIN temp_median_price_daily t FROM day_…" at bounding box center [446, 303] width 390 height 589
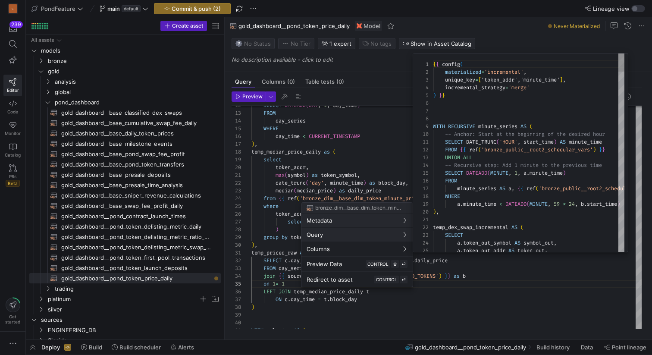
scroll to position [78, 0]
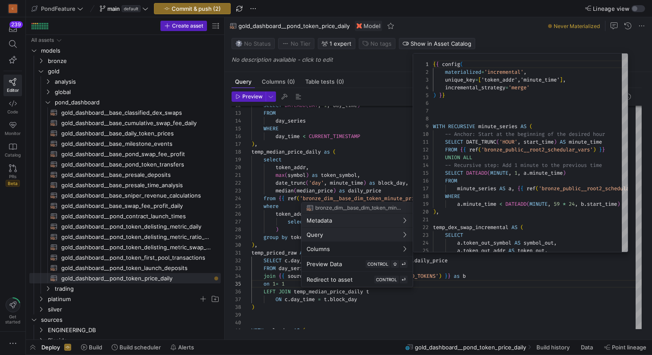
click at [404, 301] on div at bounding box center [326, 177] width 652 height 355
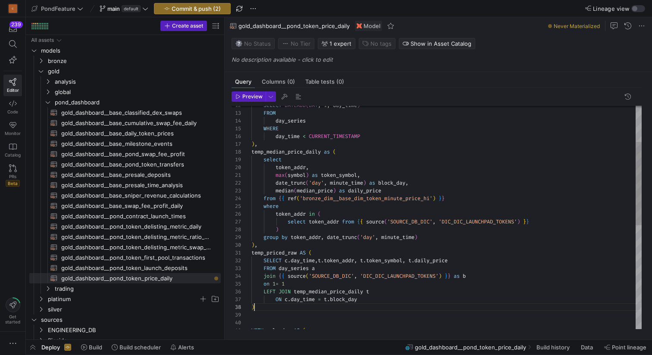
scroll to position [54, 3]
click at [402, 310] on div ") ON c . day_time = t . block_day LEFT JOIN temp_median_price_daily t FROM day_…" at bounding box center [446, 307] width 390 height 597
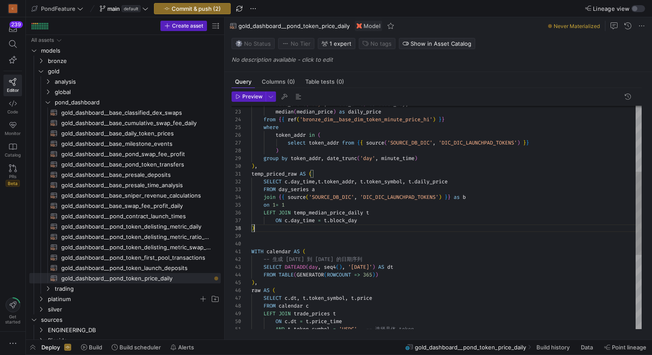
click at [289, 180] on div ") select token_addr from { { source ( 'SOURCE_DB_DIC' , 'DIC_DIC_LAUNCHPAD_TOKE…" at bounding box center [446, 228] width 390 height 597
click at [346, 181] on div ") select token_addr from { { source ( 'SOURCE_DB_DIC' , 'DIC_DIC_LAUNCHPAD_TOKE…" at bounding box center [446, 228] width 390 height 597
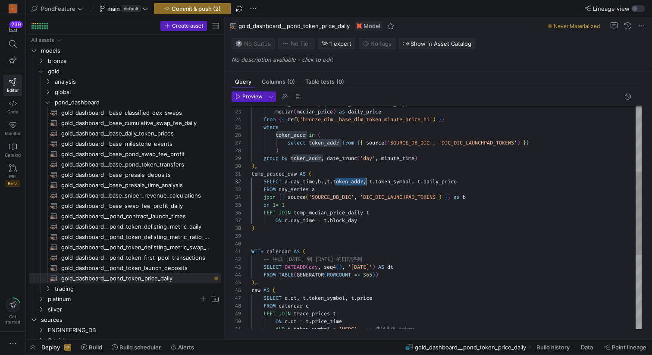
click at [326, 182] on div ") select token_addr from { { source ( 'SOURCE_DB_DIC' , 'DIC_DIC_LAUNCHPAD_TOKE…" at bounding box center [446, 228] width 390 height 597
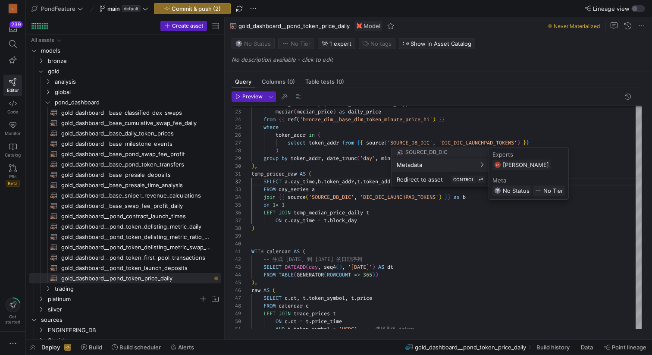
click at [331, 175] on div at bounding box center [326, 177] width 652 height 355
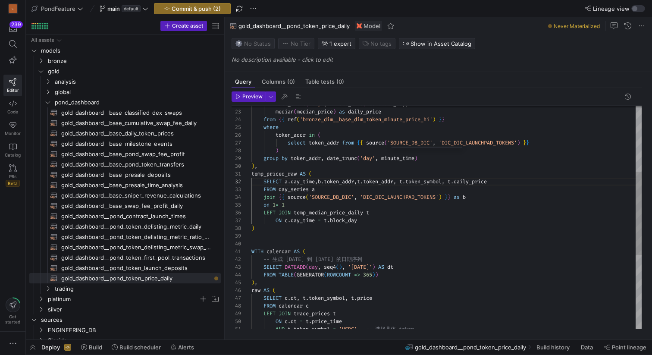
scroll to position [0, 62]
click at [324, 175] on div ") select token_addr from { { source ( 'SOURCE_DB_DIC' , 'DIC_DIC_LAUNCHPAD_TOKE…" at bounding box center [446, 228] width 390 height 597
click at [361, 180] on div ") select token_addr from { { source ( 'SOURCE_DB_DIC' , 'DIC_DIC_LAUNCHPAD_TOKE…" at bounding box center [446, 228] width 390 height 597
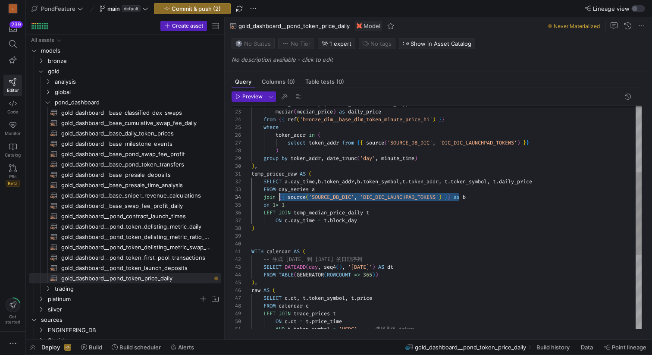
drag, startPoint x: 458, startPoint y: 196, endPoint x: 280, endPoint y: 195, distance: 178.6
click at [280, 195] on div ") select token_addr from { { source ( 'SOURCE_DB_DIC' , 'DIC_DIC_LAUNCHPAD_TOKE…" at bounding box center [446, 228] width 390 height 597
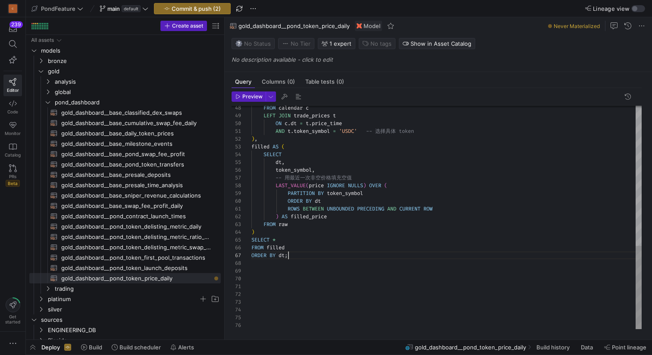
scroll to position [47, 37]
click at [299, 257] on div "FROM calendar c LEFT JOIN trade_prices t ON c . dt = t . price_time AND t . tok…" at bounding box center [446, 30] width 390 height 597
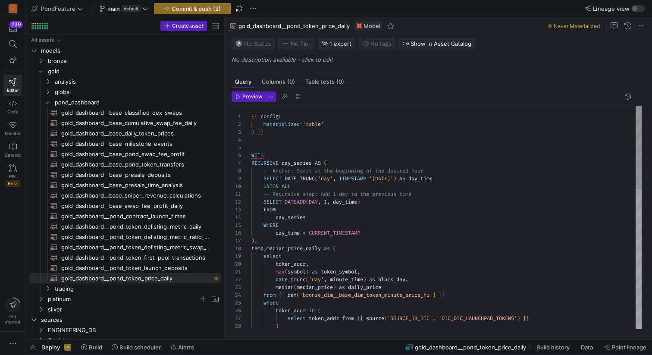
scroll to position [39, 13]
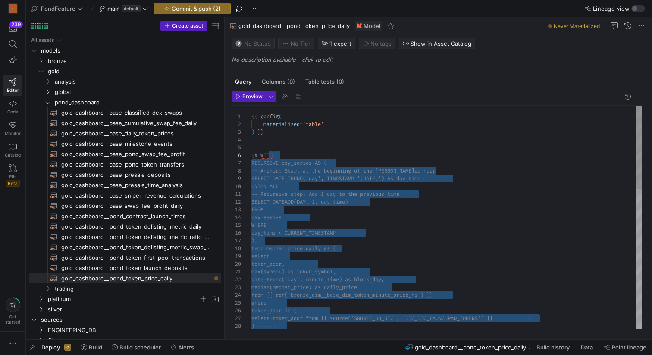
scroll to position [23, 0]
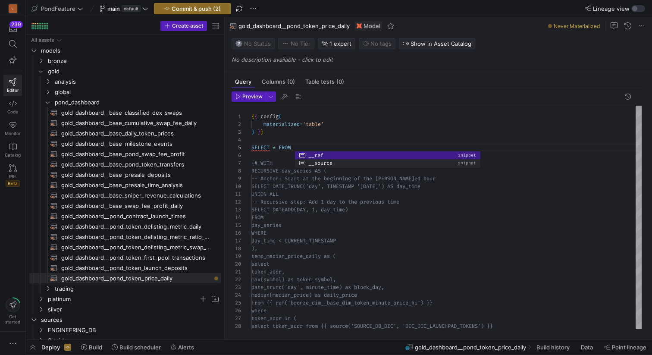
scroll to position [31, 223]
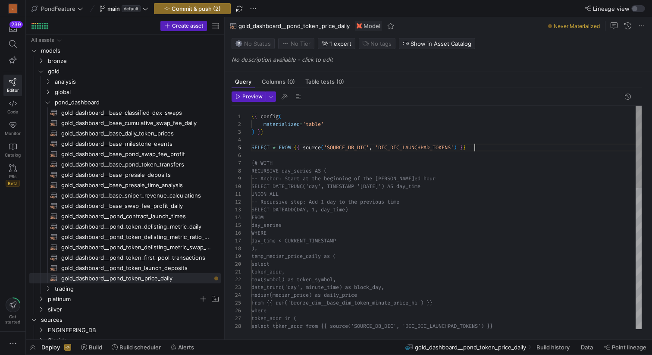
click at [247, 94] on span "Preview" at bounding box center [252, 97] width 20 height 6
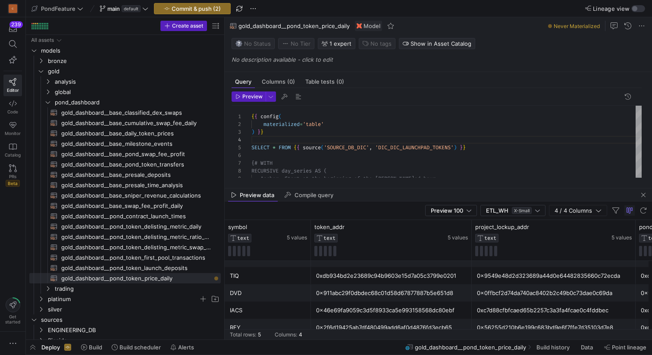
scroll to position [0, 0]
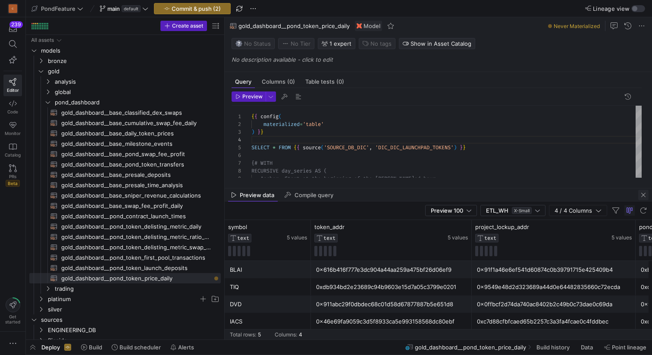
click at [642, 193] on span "button" at bounding box center [643, 195] width 10 height 10
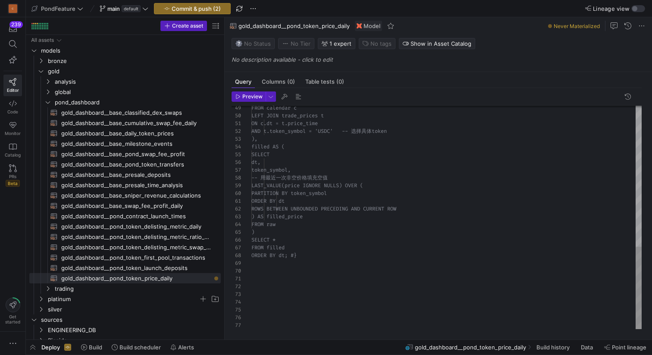
click at [305, 256] on div "FROM calendar c LEFT JOIN trade_prices t ON c.dt = t.price_time AND t.token_sym…" at bounding box center [446, 26] width 390 height 605
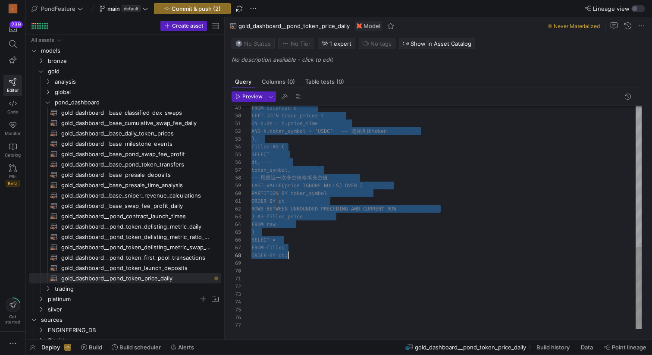
scroll to position [47, 37]
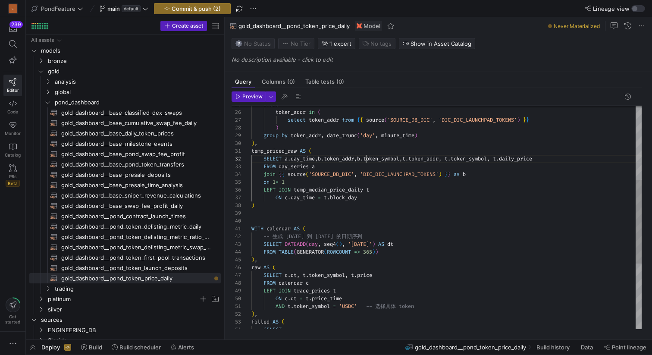
click at [366, 157] on div "token_addr in ( select token_addr from { { source ( 'SOURCE_DB_DIC' , 'DIC_DIC_…" at bounding box center [446, 205] width 390 height 597
drag, startPoint x: 529, startPoint y: 159, endPoint x: 438, endPoint y: 157, distance: 91.0
click at [438, 157] on div "token_addr in ( select token_addr from { { source ( 'SOURCE_DB_DIC' , 'DIC_DIC_…" at bounding box center [446, 205] width 390 height 597
click at [401, 188] on div "token_addr in ( select token_addr from { { source ( 'SOURCE_DB_DIC' , 'DIC_DIC_…" at bounding box center [446, 205] width 390 height 597
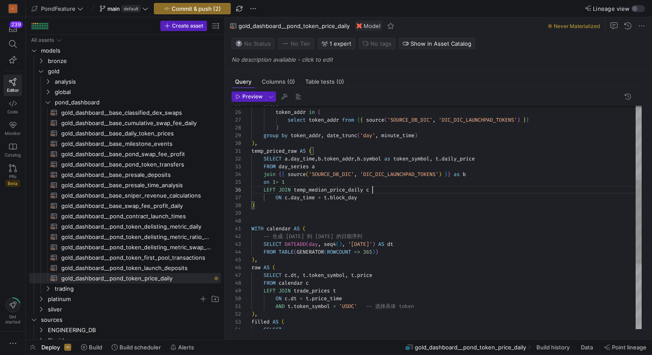
scroll to position [39, 121]
click at [443, 159] on div "token_addr in ( select token_addr from { { source ( 'SOURCE_DB_DIC' , 'DIC_DIC_…" at bounding box center [446, 205] width 390 height 597
click at [462, 146] on div "token_addr in ( select token_addr from { { source ( 'SOURCE_DB_DIC' , 'DIC_DIC_…" at bounding box center [446, 205] width 390 height 597
click at [422, 163] on div "token_addr in ( select token_addr from { { source ( 'SOURCE_DB_DIC' , 'DIC_DIC_…" at bounding box center [446, 205] width 390 height 597
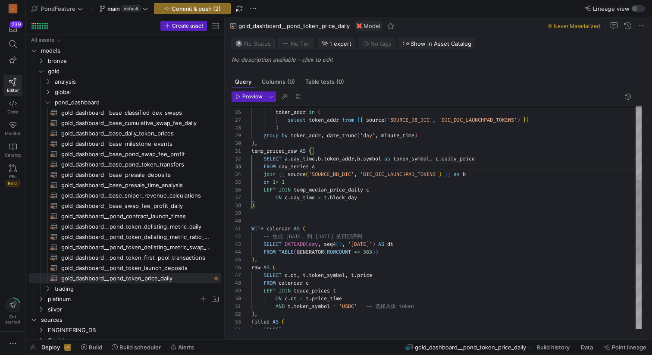
click at [459, 158] on div "token_addr in ( select token_addr from { { source ( 'SOURCE_DB_DIC' , 'DIC_DIC_…" at bounding box center [446, 205] width 390 height 597
click at [410, 166] on div "token_addr in ( select token_addr from { { source ( 'SOURCE_DB_DIC' , 'DIC_DIC_…" at bounding box center [446, 205] width 390 height 597
click at [348, 164] on div "token_addr in ( select token_addr from { { source ( 'SOURCE_DB_DIC' , 'DIC_DIC_…" at bounding box center [446, 205] width 390 height 597
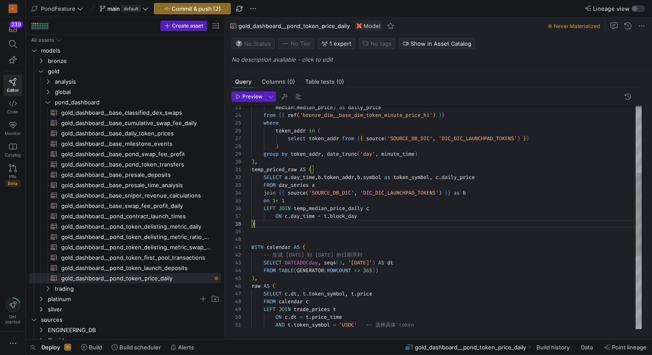
scroll to position [54, 3]
click at [281, 224] on div "raw AS ( ) , FROM TABLE ( GENERATOR ( ROWCOUNT => 365 ) ) SELECT DATEADD ( day …" at bounding box center [446, 224] width 390 height 597
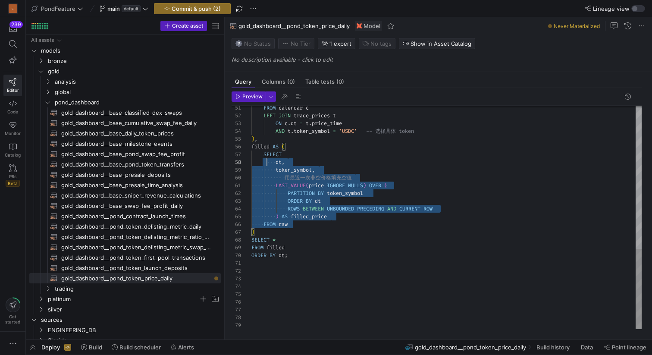
scroll to position [47, 0]
drag, startPoint x: 297, startPoint y: 224, endPoint x: 245, endPoint y: 152, distance: 88.7
click at [251, 152] on div "FROM calendar c LEFT JOIN trade_prices t ON c . dt = t . price_time AND t . tok…" at bounding box center [446, 19] width 390 height 620
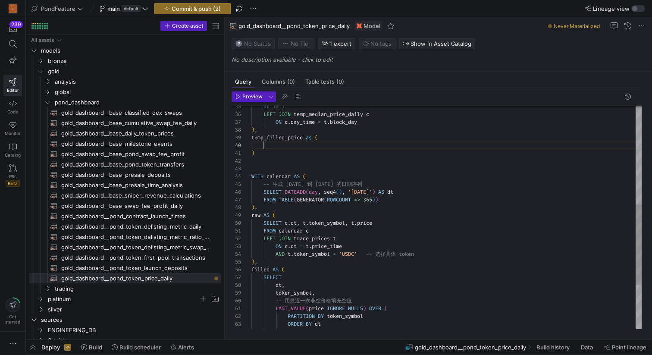
click at [293, 145] on div "FROM calendar c LEFT JOIN trade_prices t ON c . dt = t . price_time AND t . tok…" at bounding box center [446, 142] width 390 height 620
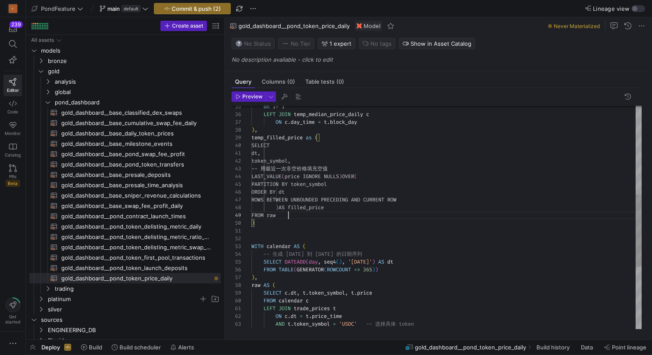
scroll to position [62, 37]
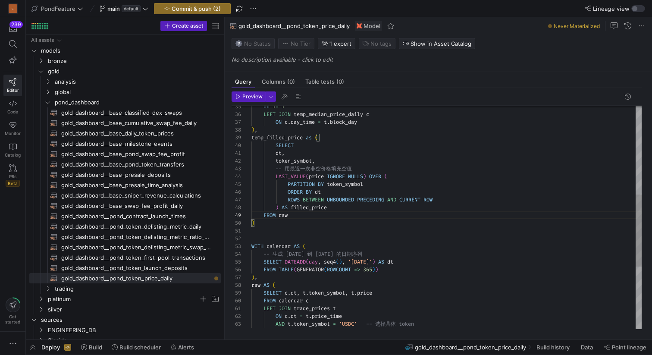
click at [276, 148] on div "FROM calendar c LEFT JOIN trade_prices t ON c . dt = t . price_time AND t . tok…" at bounding box center [446, 177] width 390 height 690
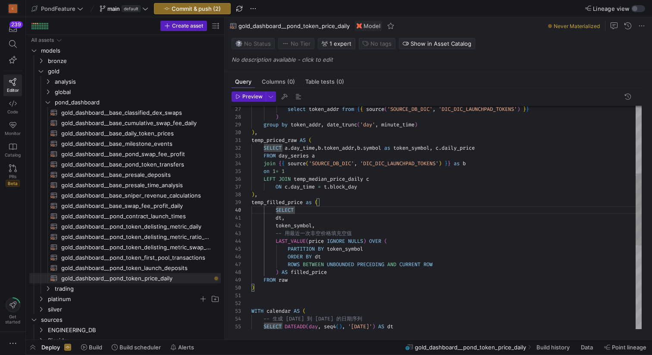
click at [266, 139] on div "SELECT DATEADD ( day , seq4 ( ) , '[DATE]' ) AS dt -- 生成 [DATE] 到 [DATE] 的日期序列 …" at bounding box center [446, 241] width 390 height 690
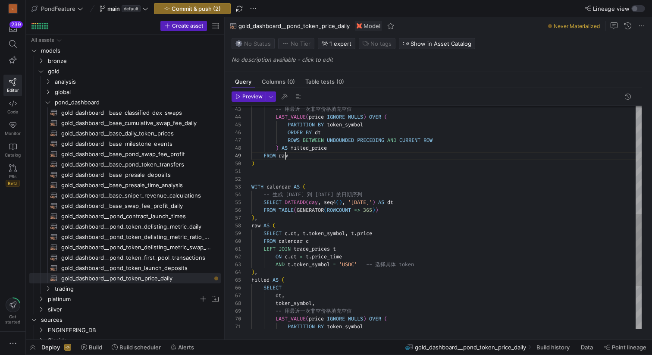
click at [284, 155] on div "SELECT DATEADD ( day , seq4 ( ) , '[DATE]' ) AS dt -- 生成 [DATE] 到 [DATE] 的日期序列 …" at bounding box center [446, 117] width 390 height 690
click at [279, 179] on div "SELECT DATEADD ( day , seq4 ( ) , '[DATE]' ) AS dt -- 生成 [DATE] 到 [DATE] 的日期序列 …" at bounding box center [446, 117] width 390 height 690
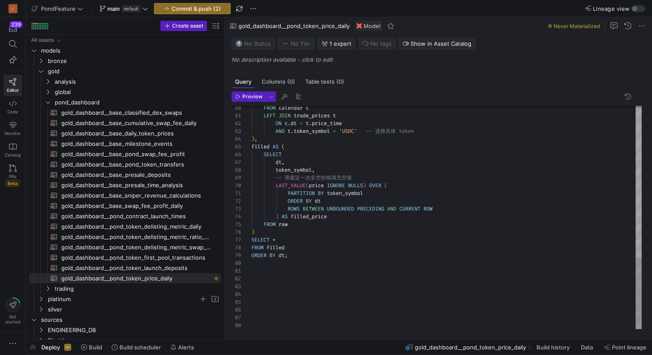
scroll to position [8, 37]
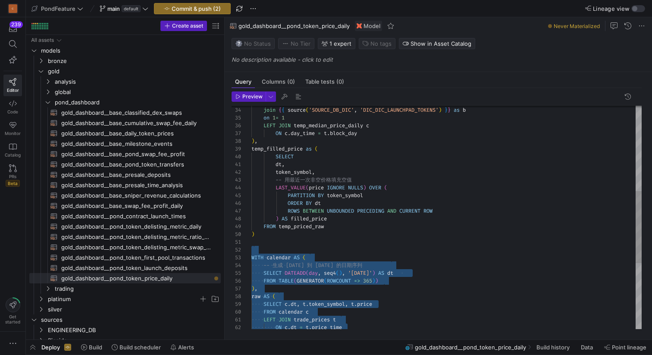
click at [287, 249] on div "ORDER BY dt ROWS BETWEEN UNBOUNDED PRECEDING AND CURRENT ROW PARTITION BY token…" at bounding box center [446, 188] width 390 height 690
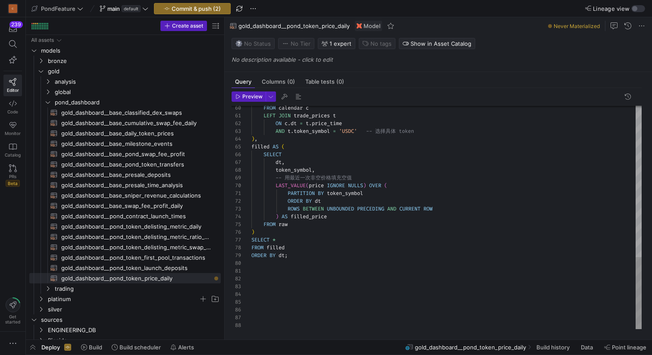
type textarea "WITH calendar AS ( -- 生成 [DATE] 到 [DATE] 的日期序列 SELECT DATEADD(day, seq4(), '[DA…"
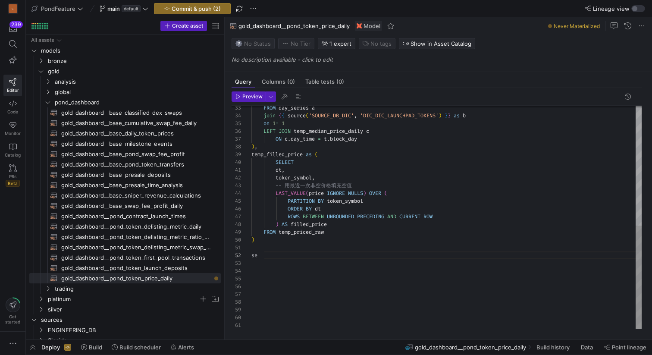
type textarea "s"
click at [285, 154] on div "FROM day_series a join { { source ( 'SOURCE_DB_DIC' , 'DIC_DIC_LAUNCHPAD_TOKENS…" at bounding box center [446, 89] width 390 height 481
click at [302, 257] on div "FROM day_series a join { { source ( 'SOURCE_DB_DIC' , 'DIC_DIC_LAUNCHPAD_TOKENS…" at bounding box center [446, 89] width 390 height 481
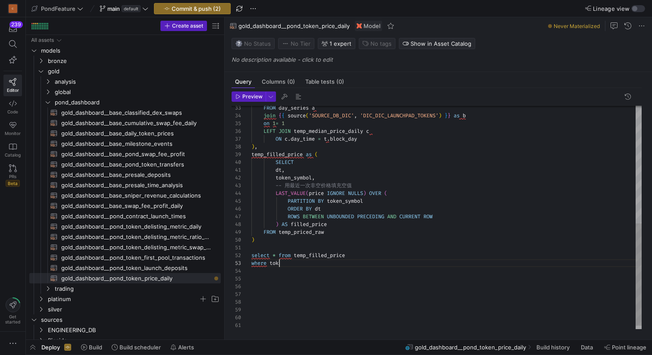
scroll to position [16, 34]
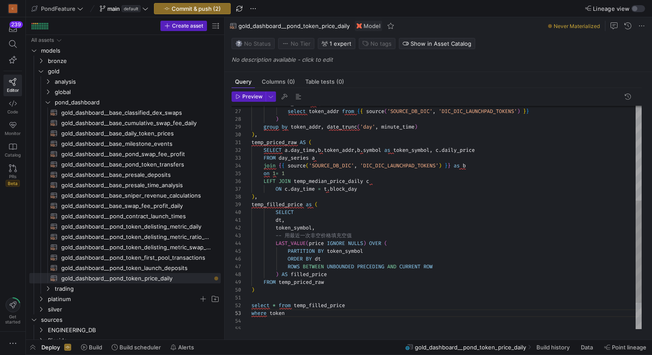
click at [462, 151] on div "FROM day_series a join { { source ( 'SOURCE_DB_DIC' , 'DIC_DIC_LAUNCHPAD_TOKENS…" at bounding box center [446, 143] width 390 height 488
click at [303, 148] on div "FROM day_series a join { { source ( 'SOURCE_DB_DIC' , 'DIC_DIC_LAUNCHPAD_TOKENS…" at bounding box center [446, 143] width 390 height 488
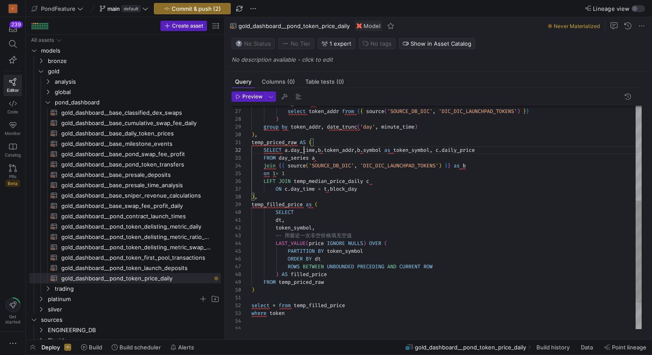
click at [303, 148] on div "FROM day_series a join { { source ( 'SOURCE_DB_DIC' , 'DIC_DIC_LAUNCHPAD_TOKENS…" at bounding box center [446, 143] width 390 height 488
click at [279, 221] on div "FROM day_series a join { { source ( 'SOURCE_DB_DIC' , 'DIC_DIC_LAUNCHPAD_TOKENS…" at bounding box center [446, 143] width 390 height 488
click at [336, 151] on div "FROM day_series a join { { source ( 'SOURCE_DB_DIC' , 'DIC_DIC_LAUNCHPAD_TOKENS…" at bounding box center [446, 143] width 390 height 488
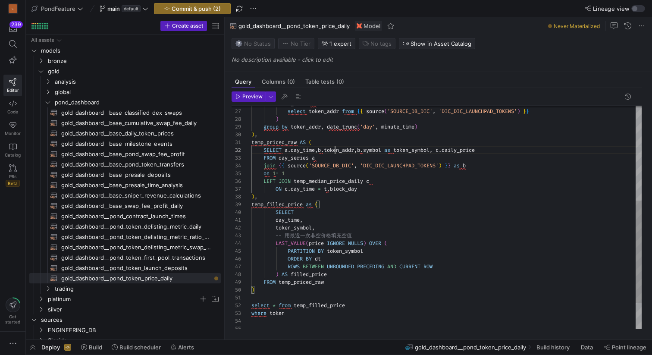
click at [336, 151] on div "FROM day_series a join { { source ( 'SOURCE_DB_DIC' , 'DIC_DIC_LAUNCHPAD_TOKENS…" at bounding box center [446, 143] width 390 height 488
click at [314, 219] on div "FROM day_series a join { { source ( 'SOURCE_DB_DIC' , 'DIC_DIC_LAUNCHPAD_TOKENS…" at bounding box center [446, 143] width 390 height 488
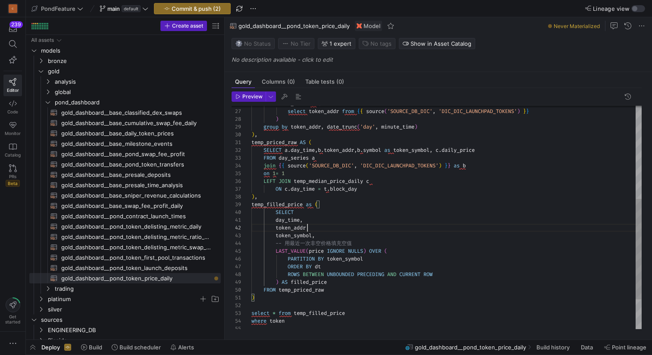
scroll to position [8, 59]
click at [455, 150] on div "FROM day_series a join { { source ( 'SOURCE_DB_DIC' , 'DIC_DIC_LAUNCHPAD_TOKENS…" at bounding box center [446, 147] width 390 height 496
click at [322, 250] on div "FROM day_series a join { { source ( 'SOURCE_DB_DIC' , 'DIC_DIC_LAUNCHPAD_TOKENS…" at bounding box center [446, 147] width 390 height 496
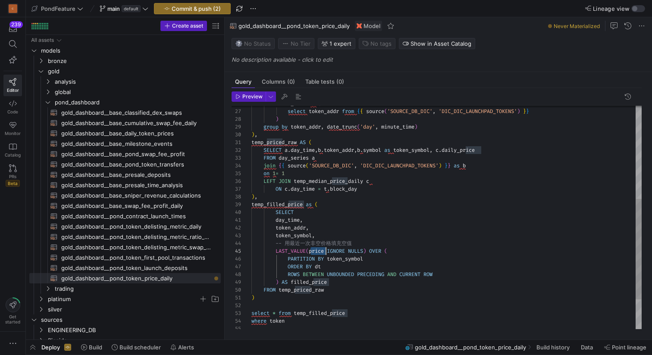
scroll to position [31, 75]
click at [318, 250] on div "FROM day_series a join { { source ( 'SOURCE_DB_DIC' , 'DIC_DIC_LAUNCHPAD_TOKENS…" at bounding box center [446, 147] width 390 height 496
click at [344, 149] on div "FROM day_series a join { { source ( 'SOURCE_DB_DIC' , 'DIC_DIC_LAUNCHPAD_TOKENS…" at bounding box center [446, 147] width 390 height 496
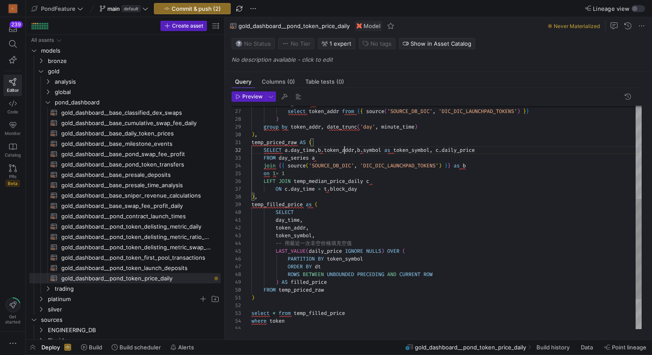
click at [344, 149] on div "FROM day_series a join { { source ( 'SOURCE_DB_DIC' , 'DIC_DIC_LAUNCHPAD_TOKENS…" at bounding box center [446, 147] width 390 height 496
click at [345, 259] on div "FROM day_series a join { { source ( 'SOURCE_DB_DIC' , 'DIC_DIC_LAUNCHPAD_TOKENS…" at bounding box center [446, 147] width 390 height 496
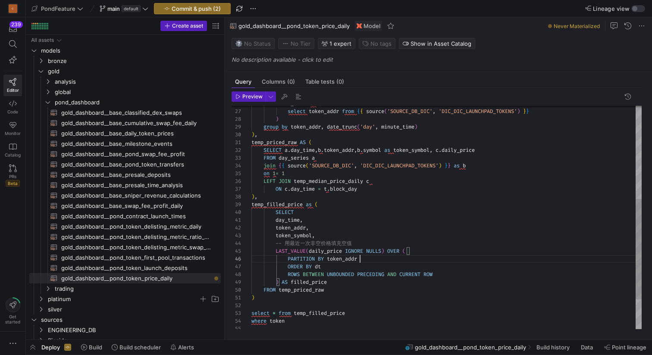
click at [295, 234] on div "FROM day_series a join { { source ( 'SOURCE_DB_DIC' , 'DIC_DIC_LAUNCHPAD_TOKENS…" at bounding box center [446, 147] width 390 height 496
click at [291, 222] on div "FROM day_series a join { { source ( 'SOURCE_DB_DIC' , 'DIC_DIC_LAUNCHPAD_TOKENS…" at bounding box center [446, 147] width 390 height 496
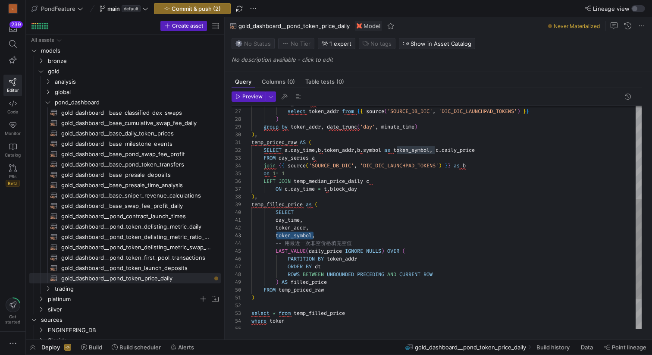
click at [291, 222] on div "FROM day_series a join { { source ( 'SOURCE_DB_DIC' , 'DIC_DIC_LAUNCHPAD_TOKENS…" at bounding box center [446, 147] width 390 height 496
click at [319, 266] on div "FROM day_series a join { { source ( 'SOURCE_DB_DIC' , 'DIC_DIC_LAUNCHPAD_TOKENS…" at bounding box center [446, 147] width 390 height 496
click at [342, 289] on div "FROM day_series a join { { source ( 'SOURCE_DB_DIC' , 'DIC_DIC_LAUNCHPAD_TOKENS…" at bounding box center [446, 147] width 390 height 496
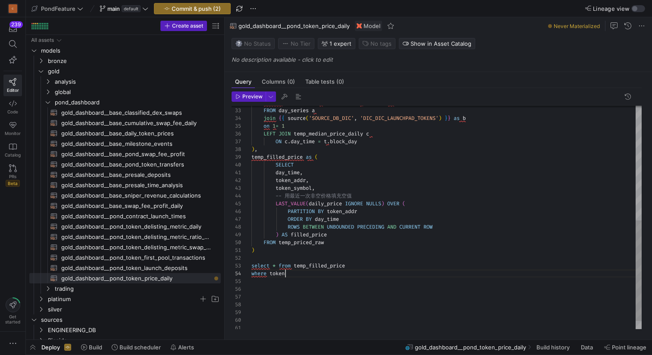
scroll to position [23, 34]
click at [295, 273] on div "FROM day_series a join { { source ( 'SOURCE_DB_DIC' , 'DIC_DIC_LAUNCHPAD_TOKENS…" at bounding box center [446, 99] width 390 height 496
click at [329, 140] on div "FROM day_series a join { { source ( 'SOURCE_DB_DIC' , 'DIC_DIC_LAUNCHPAD_TOKENS…" at bounding box center [446, 99] width 390 height 496
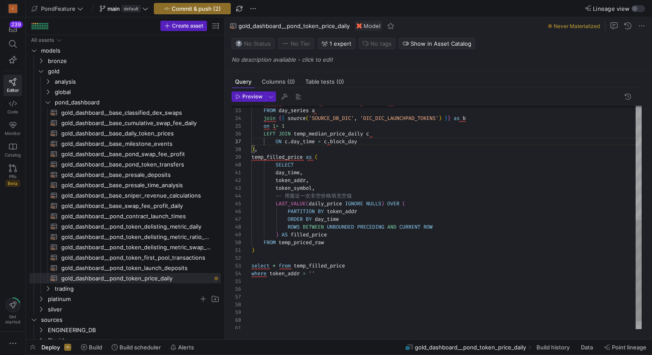
click at [368, 138] on div "FROM day_series a join { { source ( 'SOURCE_DB_DIC' , 'DIC_DIC_LAUNCHPAD_TOKENS…" at bounding box center [446, 99] width 390 height 496
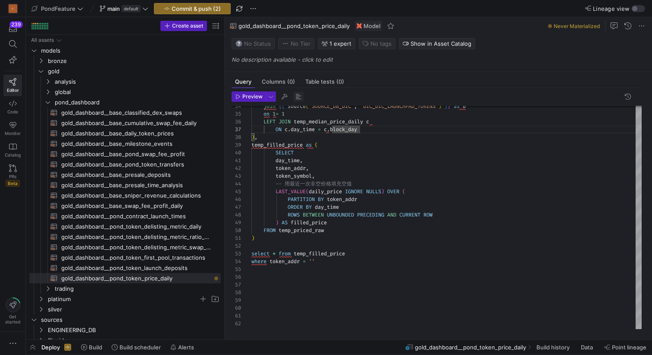
click at [294, 96] on span "button" at bounding box center [298, 96] width 10 height 10
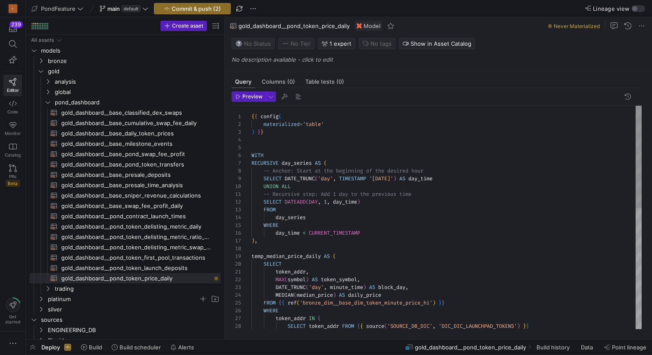
scroll to position [78, 81]
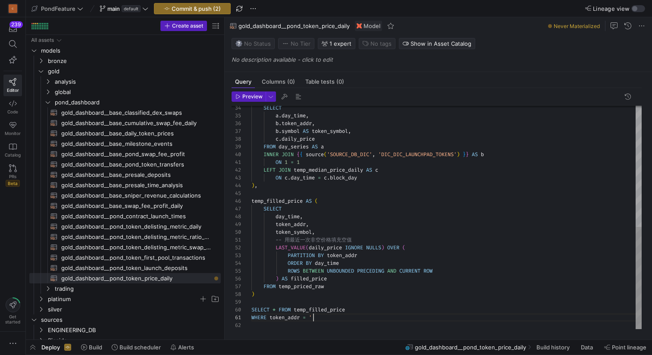
click at [314, 316] on div "SELECT a . day_time , b . token_addr , b . symbol AS token_symbol , c . daily_p…" at bounding box center [446, 85] width 390 height 488
click at [464, 318] on div "SELECT a . day_time , b . token_addr , b . symbol AS token_symbol , c . daily_p…" at bounding box center [446, 85] width 390 height 488
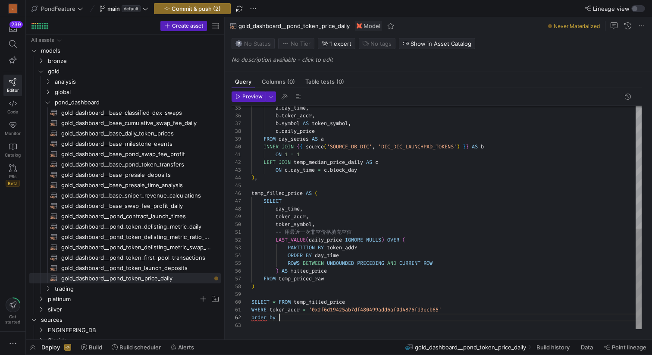
scroll to position [8, 28]
click at [329, 258] on div "a . day_time , b . token_addr , b . symbol AS token_symbol , c . daily_price FR…" at bounding box center [446, 81] width 390 height 496
click at [298, 315] on div "a . day_time , b . token_addr , b . symbol AS token_symbol , c . daily_price FR…" at bounding box center [446, 81] width 390 height 496
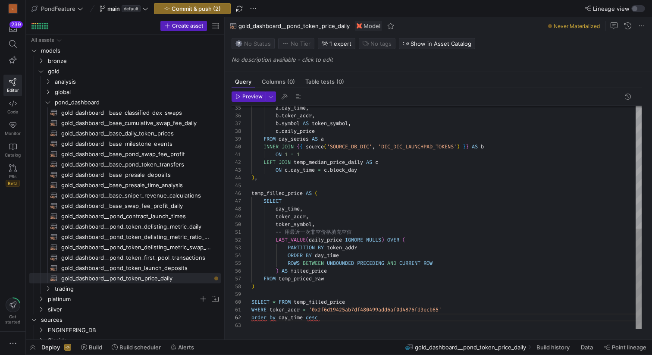
click at [315, 295] on div "a . day_time , b . token_addr , b . symbol AS token_symbol , c . daily_price FR…" at bounding box center [446, 81] width 390 height 496
click at [295, 97] on span "button" at bounding box center [298, 96] width 10 height 10
click at [244, 98] on span "Preview" at bounding box center [252, 97] width 20 height 6
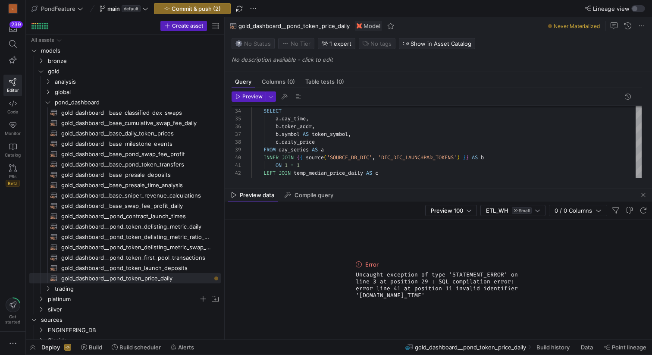
click at [375, 203] on div "Preview 100 ETL_WH X-Small 0 / 0 Columns" at bounding box center [438, 210] width 427 height 19
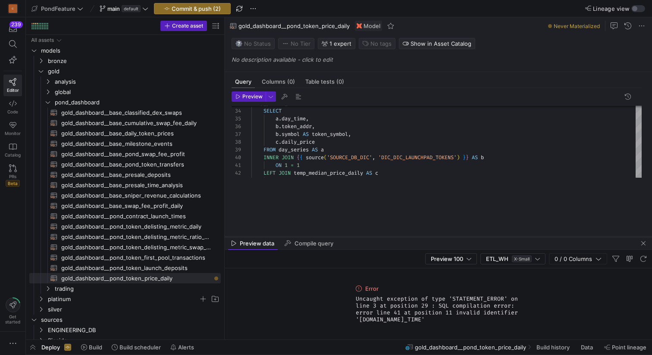
drag, startPoint x: 379, startPoint y: 188, endPoint x: 379, endPoint y: 236, distance: 48.7
click at [379, 236] on div at bounding box center [438, 236] width 427 height 3
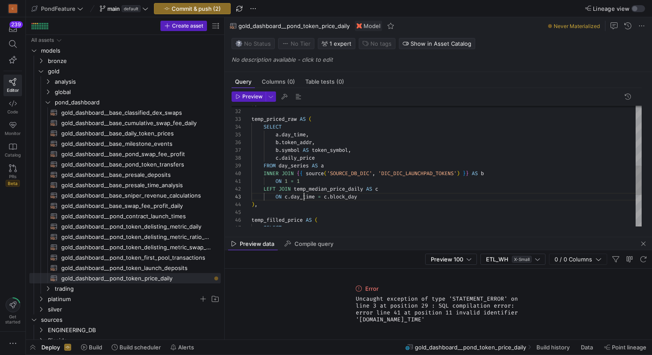
click at [304, 199] on div ") , temp_priced_raw AS ( SELECT a . day_time , b . token_addr , b . symbol AS t…" at bounding box center [446, 108] width 390 height 496
click at [289, 195] on div ") , temp_priced_raw AS ( SELECT a . day_time , b . token_addr , b . symbol AS t…" at bounding box center [446, 108] width 390 height 496
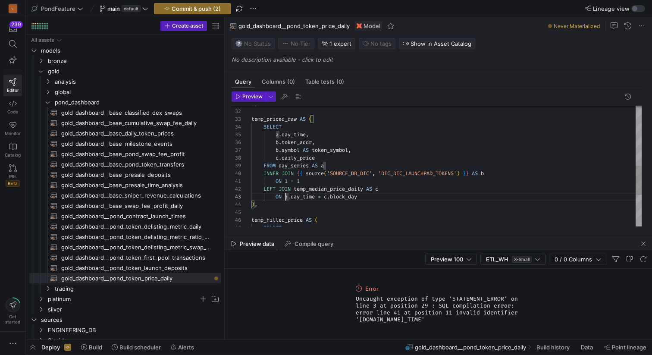
click at [375, 200] on div ") , temp_priced_raw AS ( SELECT a . day_time , b . token_addr , b . symbol AS t…" at bounding box center [446, 108] width 390 height 496
click at [297, 94] on span "button" at bounding box center [298, 96] width 10 height 10
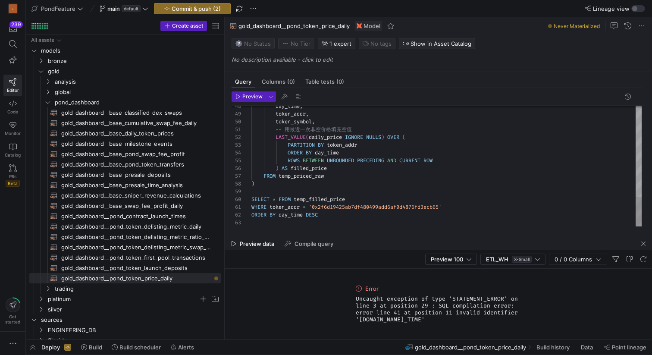
scroll to position [62, 0]
click at [246, 94] on span "Preview" at bounding box center [252, 97] width 20 height 6
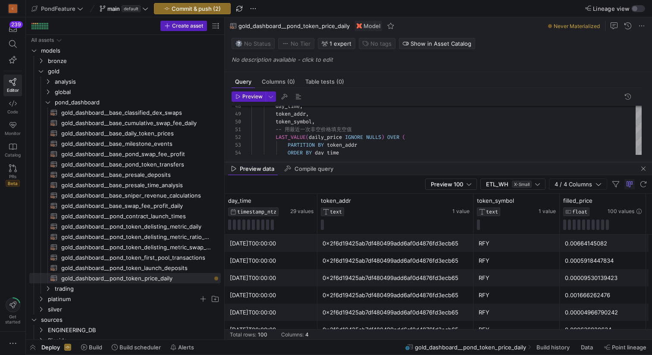
drag, startPoint x: 368, startPoint y: 236, endPoint x: 370, endPoint y: 161, distance: 75.1
click at [370, 161] on div at bounding box center [438, 161] width 427 height 3
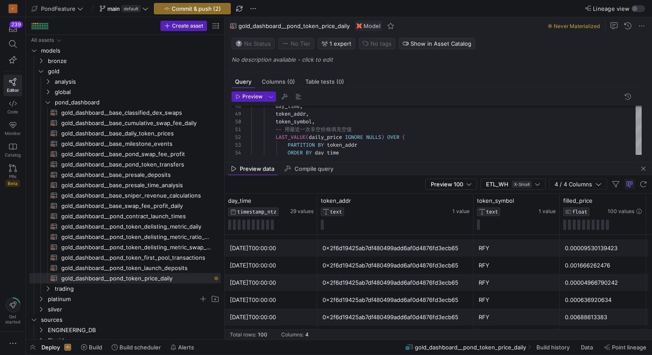
scroll to position [26, 0]
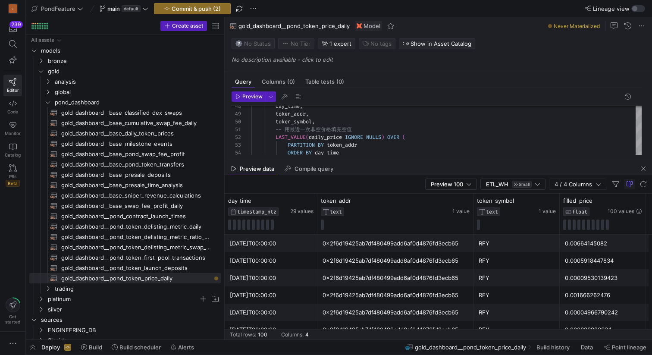
click at [380, 184] on div "Preview 100 ETL_WH X-Small 4 / 4 Columns" at bounding box center [438, 184] width 427 height 19
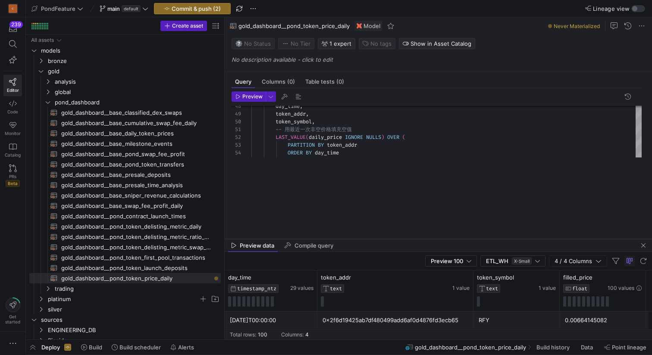
drag, startPoint x: 392, startPoint y: 163, endPoint x: 382, endPoint y: 241, distance: 78.6
click at [382, 241] on div at bounding box center [438, 238] width 427 height 3
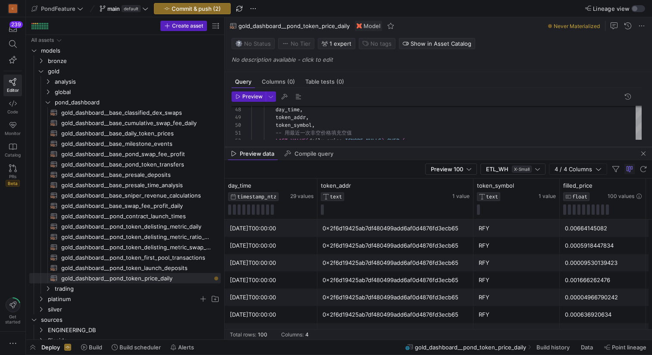
drag, startPoint x: 374, startPoint y: 241, endPoint x: 381, endPoint y: 145, distance: 95.6
click at [381, 145] on div at bounding box center [438, 146] width 427 height 3
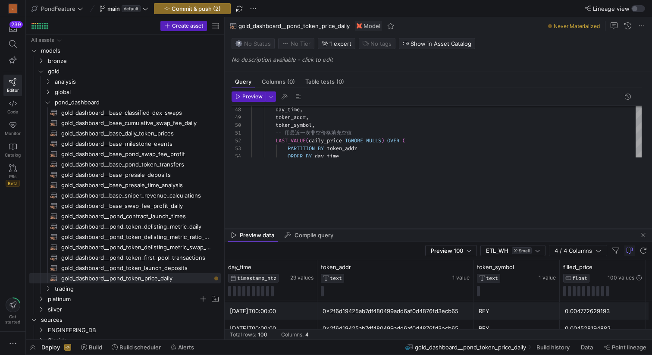
drag, startPoint x: 384, startPoint y: 144, endPoint x: 377, endPoint y: 234, distance: 90.0
click at [377, 230] on div at bounding box center [438, 228] width 427 height 3
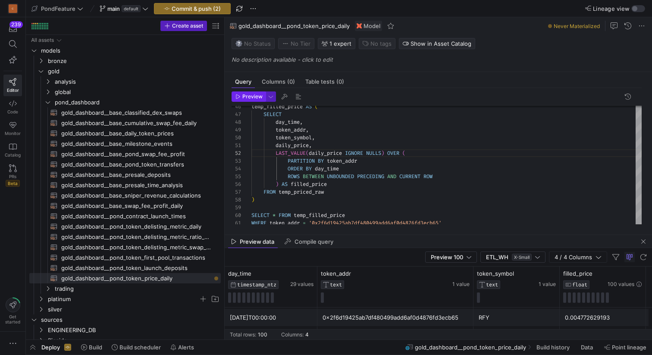
click at [245, 96] on span "Preview" at bounding box center [252, 97] width 20 height 6
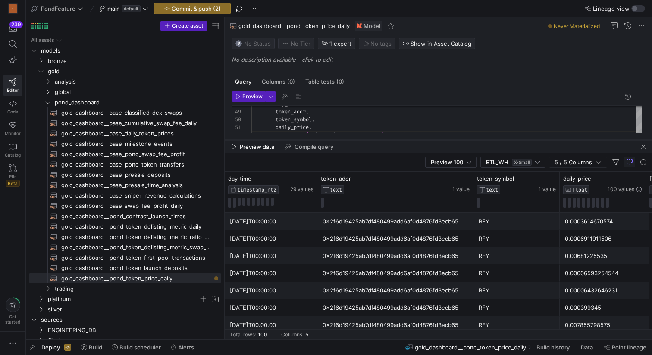
drag, startPoint x: 382, startPoint y: 234, endPoint x: 383, endPoint y: 140, distance: 94.0
click at [383, 140] on div at bounding box center [438, 139] width 427 height 3
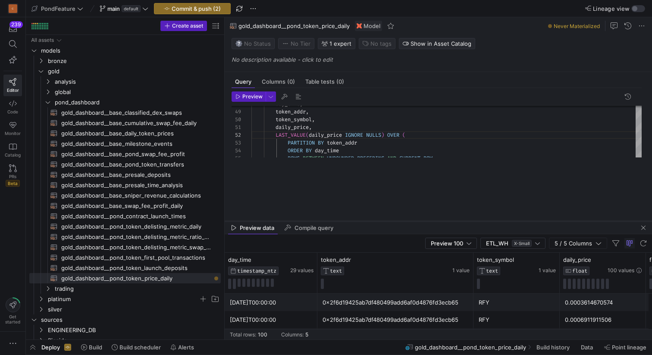
drag, startPoint x: 367, startPoint y: 141, endPoint x: 367, endPoint y: 222, distance: 80.2
click at [367, 222] on div at bounding box center [438, 221] width 427 height 3
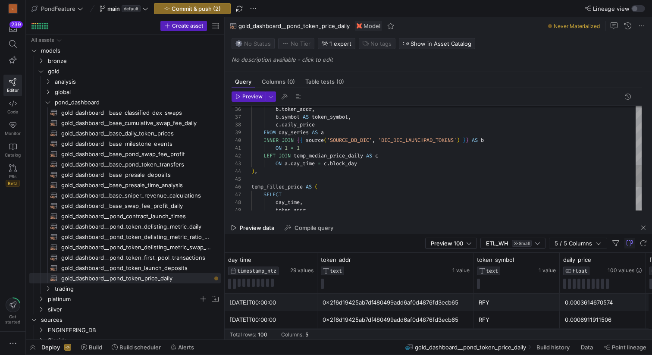
click at [379, 165] on div "SELECT temp_filled_price AS ( ) , ON a . day_time = c . block_day LEFT JOIN tem…" at bounding box center [446, 75] width 390 height 496
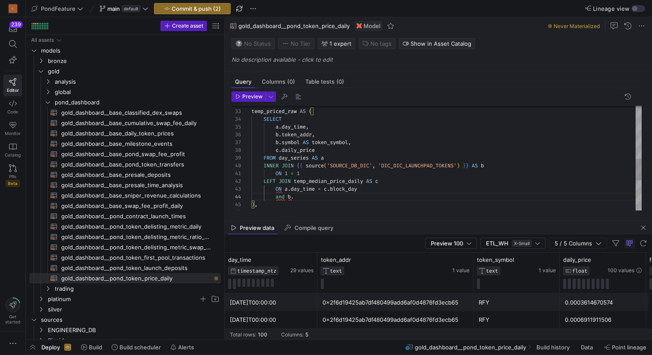
click at [301, 134] on div ") , ON a . day_time = c . block_day LEFT JOIN temp_median_price_daily AS c ON 1…" at bounding box center [446, 104] width 390 height 504
click at [299, 198] on div ") , ON a . day_time = c . block_day LEFT JOIN temp_median_price_daily AS c ON 1…" at bounding box center [446, 104] width 390 height 504
click at [383, 194] on div ") , ON a . day_time = c . block_day LEFT JOIN temp_median_price_daily AS c ON 1…" at bounding box center [446, 104] width 390 height 504
click at [297, 98] on span "button" at bounding box center [298, 96] width 10 height 10
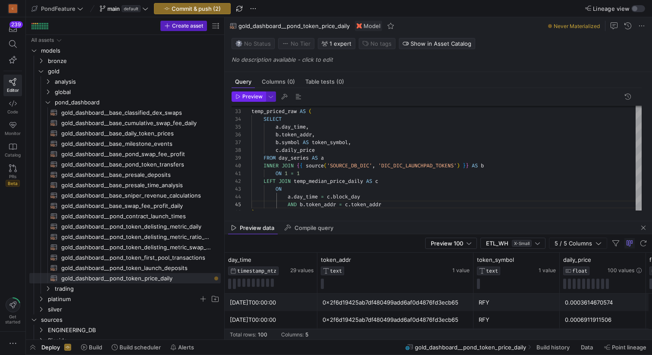
click at [245, 97] on span "Preview" at bounding box center [252, 97] width 20 height 6
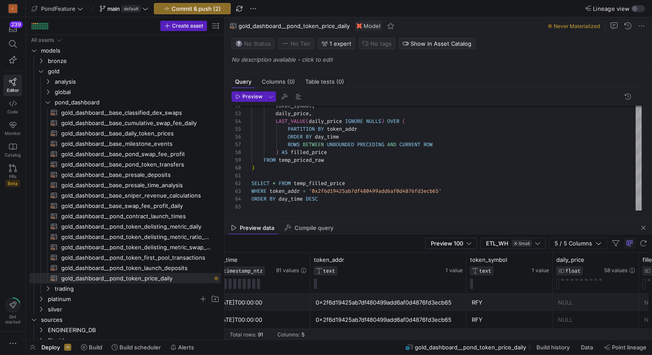
scroll to position [0, 20]
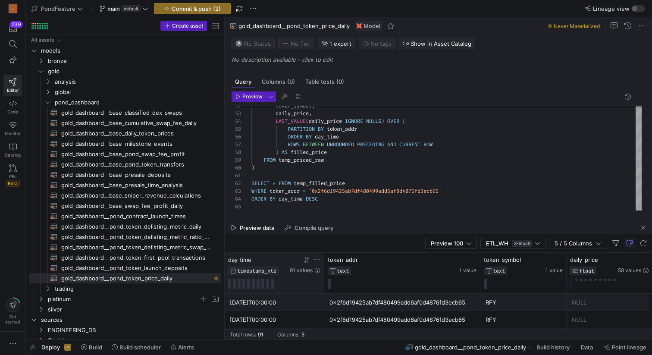
click at [306, 260] on icon at bounding box center [306, 260] width 7 height 7
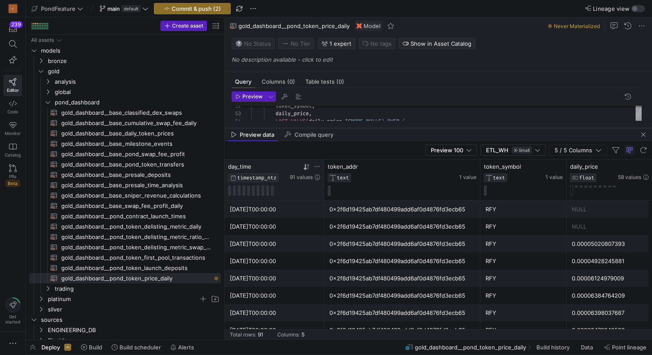
drag, startPoint x: 391, startPoint y: 220, endPoint x: 383, endPoint y: 127, distance: 93.1
click at [383, 127] on div at bounding box center [438, 127] width 427 height 3
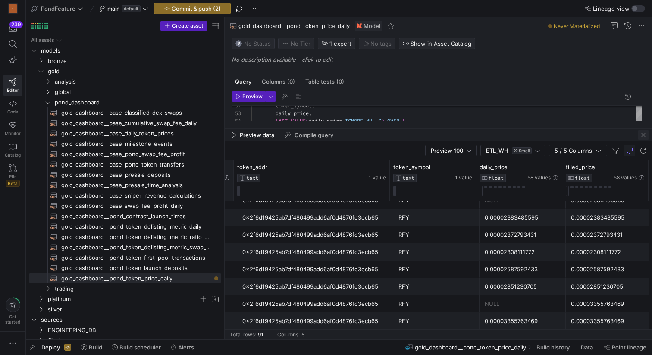
click at [641, 134] on span "button" at bounding box center [643, 135] width 10 height 10
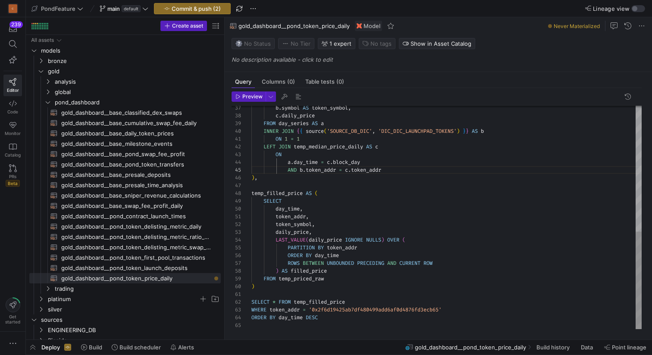
click at [358, 236] on div "token_symbol , daily_price , LAST_VALUE ( daily_price IGNORE NULLS ) OVER ( PAR…" at bounding box center [446, 74] width 390 height 512
click at [353, 230] on div "token_symbol , daily_price , LAST_VALUE ( daily_price IGNORE NULLS ) OVER ( PAR…" at bounding box center [446, 74] width 390 height 512
click at [274, 300] on div "token_symbol , daily_price , LAST_VALUE ( daily_price IGNORE NULLS ) OVER ( PAR…" at bounding box center [446, 74] width 390 height 512
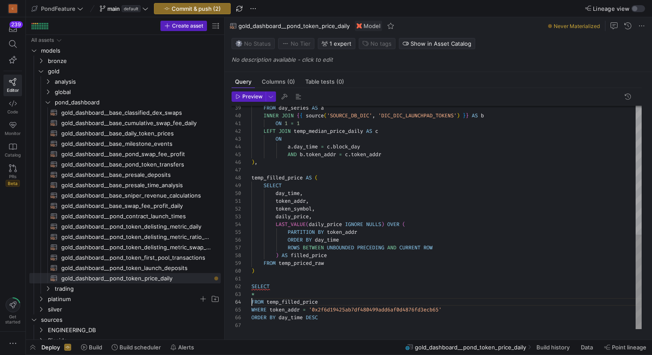
click at [290, 193] on div "token_symbol , daily_price , LAST_VALUE ( daily_price IGNORE NULLS ) OVER ( PAR…" at bounding box center [446, 65] width 390 height 527
click at [290, 194] on div "token_symbol , daily_price , LAST_VALUE ( daily_price IGNORE NULLS ) OVER ( PAR…" at bounding box center [446, 65] width 390 height 527
click at [325, 216] on div "token_symbol , daily_price , LAST_VALUE ( daily_price IGNORE NULLS ) OVER ( PAR…" at bounding box center [446, 65] width 390 height 527
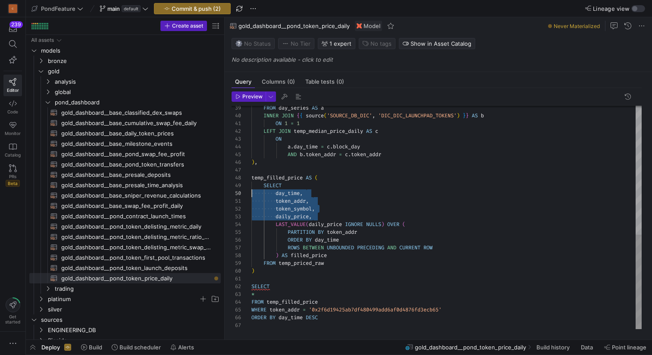
drag, startPoint x: 336, startPoint y: 217, endPoint x: 243, endPoint y: 195, distance: 94.9
click at [251, 195] on div "token_symbol , daily_price , LAST_VALUE ( daily_price IGNORE NULLS ) OVER ( PAR…" at bounding box center [446, 65] width 390 height 527
drag, startPoint x: 269, startPoint y: 295, endPoint x: 245, endPoint y: 295, distance: 24.2
click at [251, 295] on div "token_symbol , daily_price , LAST_VALUE ( daily_price IGNORE NULLS ) OVER ( PAR…" at bounding box center [446, 65] width 390 height 527
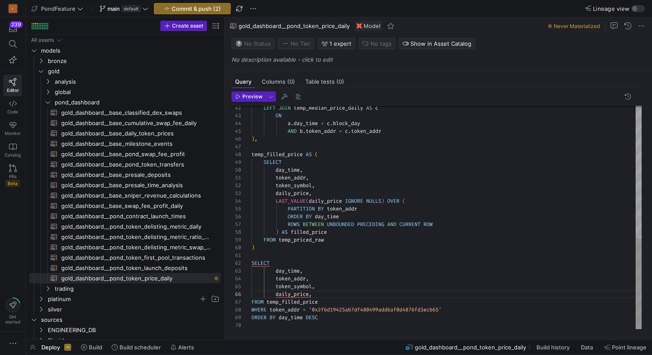
click at [275, 270] on div "token_symbol , daily_price , LAST_VALUE ( daily_price IGNORE NULLS ) OVER ( PAR…" at bounding box center [446, 54] width 390 height 550
click at [287, 268] on div "token_symbol , daily_price , LAST_VALUE ( daily_price IGNORE NULLS ) OVER ( PAR…" at bounding box center [446, 54] width 390 height 550
click at [311, 229] on div "token_symbol , daily_price , LAST_VALUE ( daily_price IGNORE NULLS ) OVER ( PAR…" at bounding box center [446, 54] width 390 height 550
click at [264, 292] on div "token_symbol , daily_price , LAST_VALUE ( daily_price IGNORE NULLS ) OVER ( PAR…" at bounding box center [446, 54] width 390 height 550
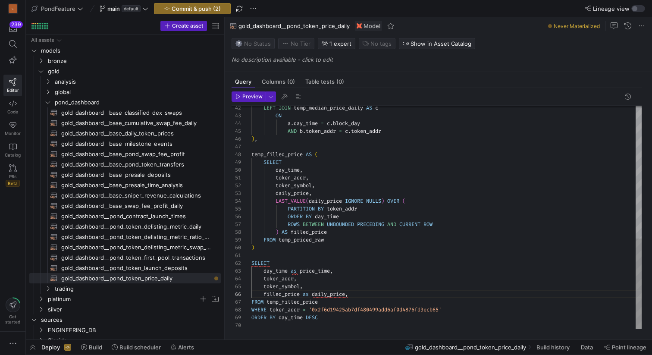
scroll to position [47, 68]
click at [367, 298] on div "token_symbol , daily_price , LAST_VALUE ( daily_price IGNORE NULLS ) OVER ( PAR…" at bounding box center [446, 54] width 390 height 550
click at [362, 295] on div "token_symbol , daily_price , LAST_VALUE ( daily_price IGNORE NULLS ) OVER ( PAR…" at bounding box center [446, 54] width 390 height 550
click at [349, 311] on div "token_symbol , daily_price , LAST_VALUE ( daily_price IGNORE NULLS ) OVER ( PAR…" at bounding box center [446, 54] width 390 height 550
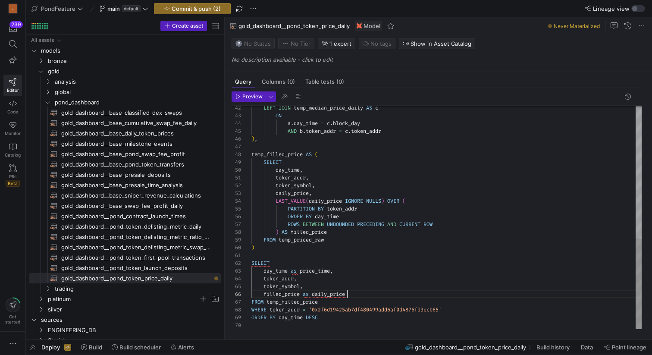
scroll to position [54, 99]
click at [349, 311] on div "token_symbol , daily_price , LAST_VALUE ( daily_price IGNORE NULLS ) OVER ( PAR…" at bounding box center [446, 54] width 390 height 550
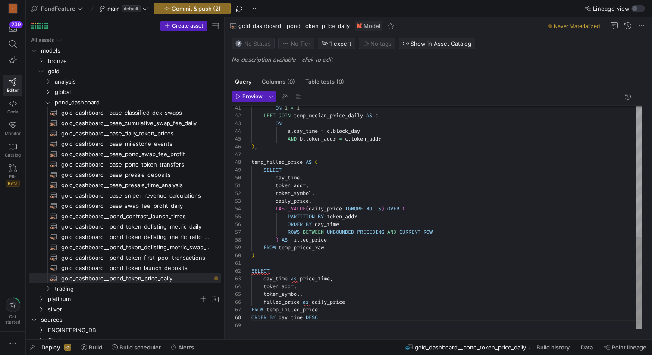
click at [333, 312] on div "token_symbol , daily_price , LAST_VALUE ( daily_price IGNORE NULLS ) OVER ( PAR…" at bounding box center [446, 57] width 390 height 543
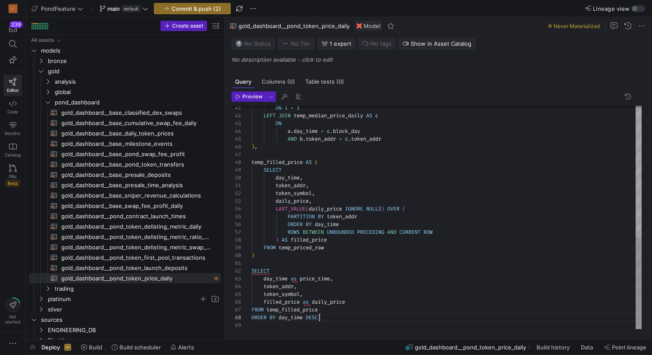
click at [333, 316] on div "token_symbol , daily_price , LAST_VALUE ( daily_price IGNORE NULLS ) OVER ( PAR…" at bounding box center [446, 57] width 390 height 543
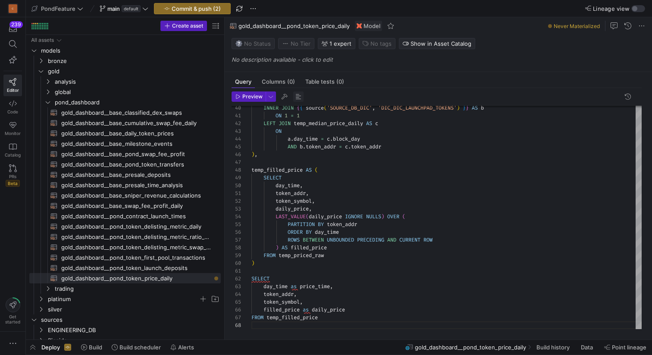
click at [300, 96] on span "button" at bounding box center [298, 96] width 10 height 10
click at [336, 273] on div "INNER JOIN { { source ( 'SOURCE_DB_DIC' , 'DIC_DIC_LAUNCHPAD_TOKENS' ) } } AS b…" at bounding box center [446, 61] width 390 height 535
click at [322, 327] on div "INNER JOIN { { source ( 'SOURCE_DB_DIC' , 'DIC_DIC_LAUNCHPAD_TOKENS' ) } } AS b…" at bounding box center [446, 61] width 390 height 535
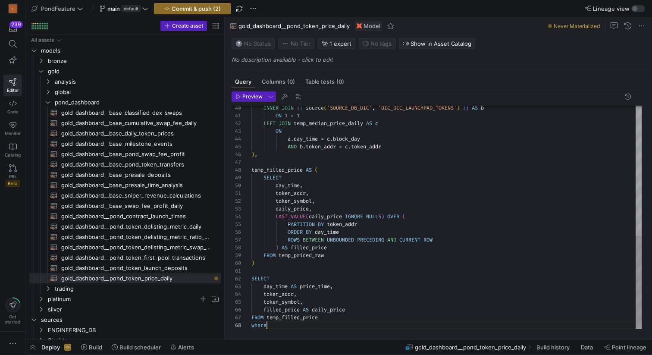
scroll to position [54, 19]
click at [327, 309] on div "INNER JOIN { { source ( 'SOURCE_DB_DIC' , 'DIC_DIC_LAUNCHPAD_TOKENS' ) } } AS b…" at bounding box center [446, 61] width 390 height 535
click at [326, 310] on div "INNER JOIN { { source ( 'SOURCE_DB_DIC' , 'DIC_DIC_LAUNCHPAD_TOKENS' ) } } AS b…" at bounding box center [446, 61] width 390 height 535
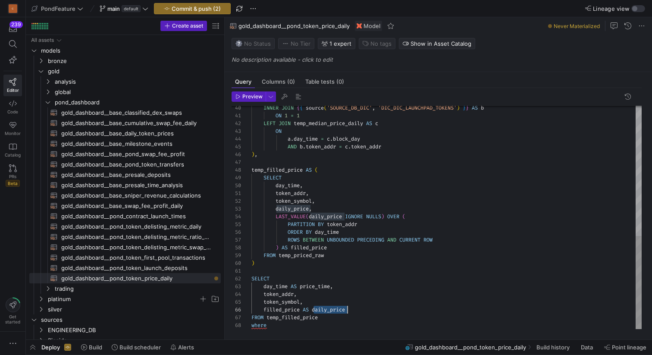
click at [326, 310] on div "INNER JOIN { { source ( 'SOURCE_DB_DIC' , 'DIC_DIC_LAUNCHPAD_TOKENS' ) } } AS b…" at bounding box center [446, 61] width 390 height 535
click at [301, 327] on div "INNER JOIN { { source ( 'SOURCE_DB_DIC' , 'DIC_DIC_LAUNCHPAD_TOKENS' ) } } AS b…" at bounding box center [446, 61] width 390 height 535
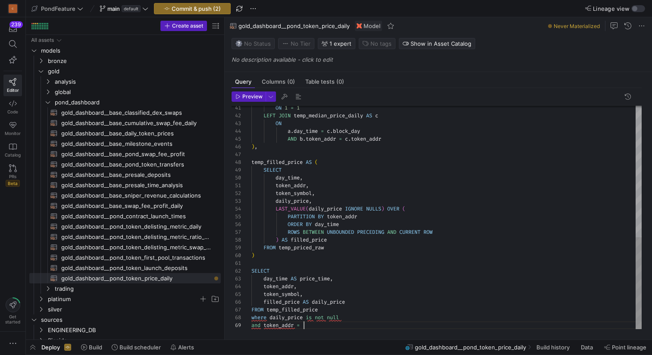
scroll to position [62, 56]
type textarea "SELECT day_time AS price_time, token_addr, token_symbol, filled_price AS daily_…"
click at [301, 95] on span "button" at bounding box center [298, 96] width 10 height 10
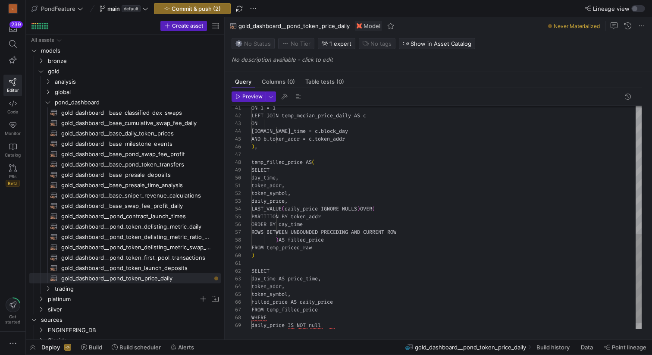
scroll to position [0, 0]
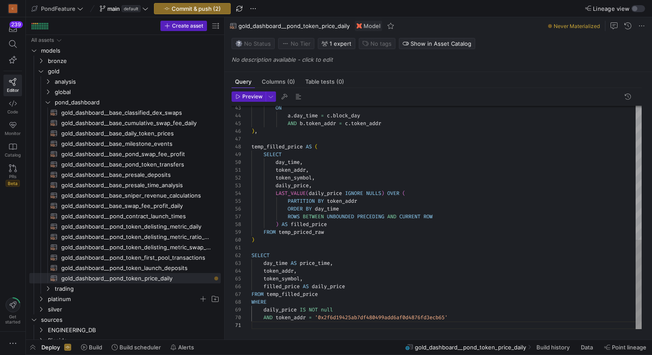
click at [295, 285] on div "ON a . day_time = c . block_day AND b . token_addr = c . token_addr ) , temp_fi…" at bounding box center [446, 50] width 390 height 558
click at [289, 311] on div "ON a . day_time = c . block_day AND b . token_addr = c . token_addr ) , temp_fi…" at bounding box center [446, 50] width 390 height 558
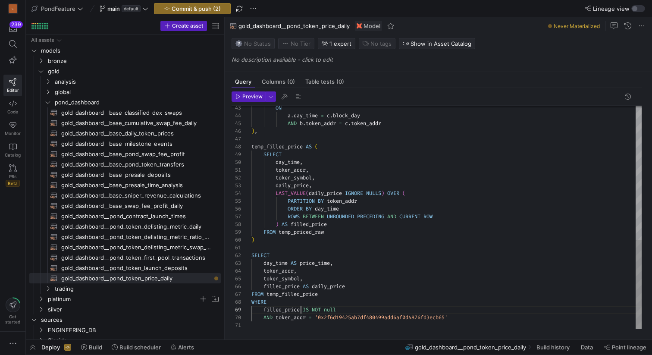
scroll to position [47, 68]
click at [360, 291] on div "ON a . day_time = c . block_day AND b . token_addr = c . token_addr ) , temp_fi…" at bounding box center [446, 50] width 390 height 558
click at [298, 96] on span "button" at bounding box center [298, 96] width 10 height 10
click at [324, 289] on div "ON a . day_time = c . block_day AND b . token_addr = c . token_addr ) , temp_fi…" at bounding box center [446, 50] width 390 height 558
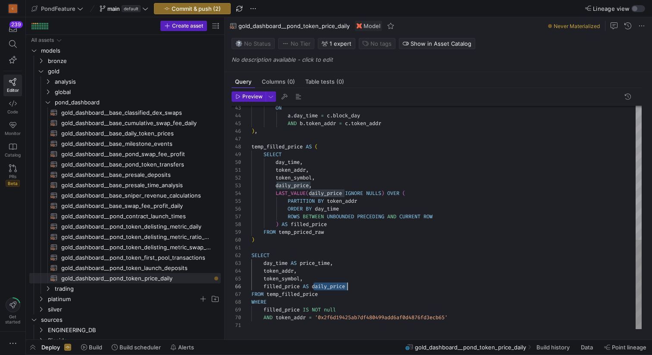
scroll to position [39, 96]
click at [242, 94] on span "Preview" at bounding box center [252, 97] width 20 height 6
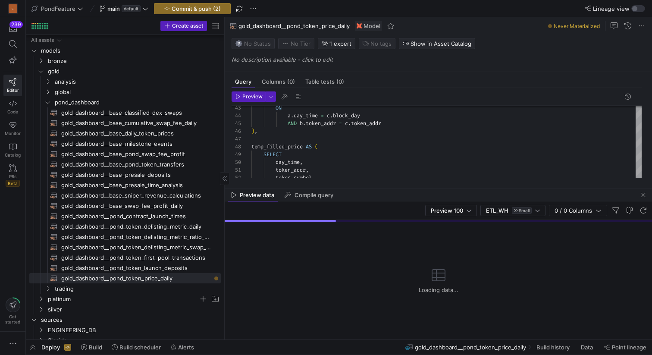
scroll to position [2, 0]
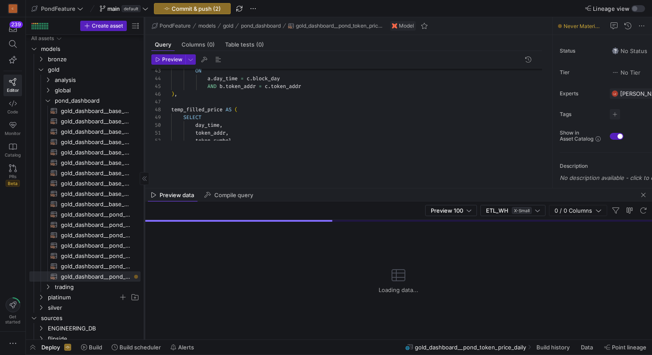
drag, startPoint x: 225, startPoint y: 158, endPoint x: 138, endPoint y: 157, distance: 87.1
click at [144, 157] on div at bounding box center [144, 178] width 0 height 322
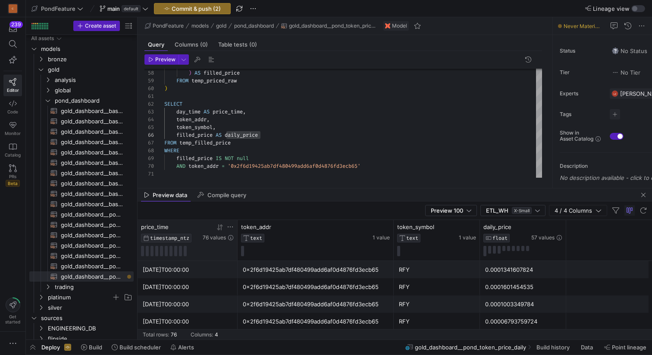
click at [209, 226] on div at bounding box center [218, 226] width 31 height 7
click at [221, 227] on icon at bounding box center [221, 227] width 3 height 6
click at [221, 226] on icon at bounding box center [221, 227] width 3 height 6
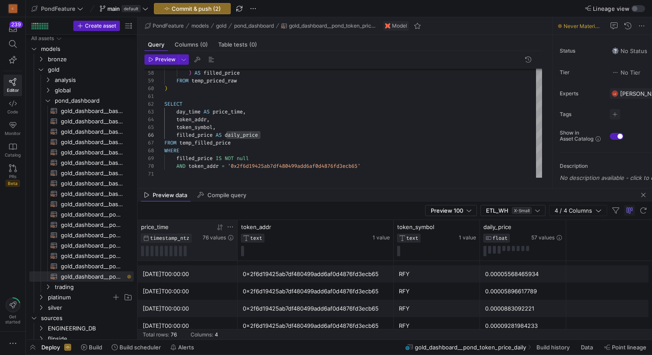
scroll to position [150, 0]
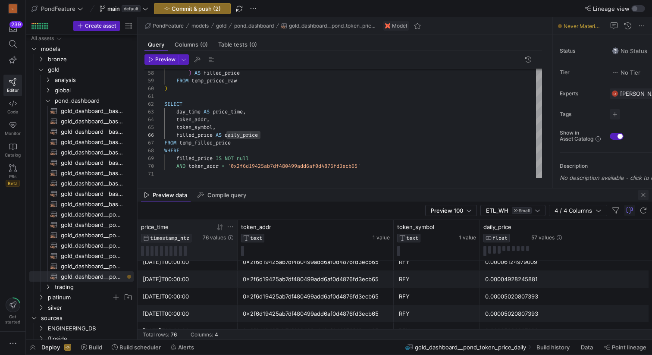
click at [642, 194] on span "button" at bounding box center [643, 195] width 10 height 10
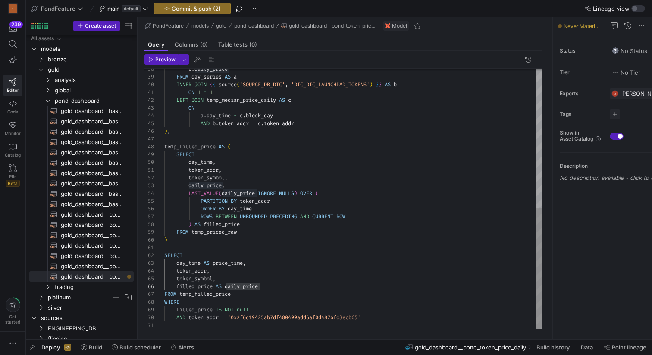
click at [266, 294] on div "ROWS BETWEEN UNBOUNDED PRECEDING AND CURRENT ROW ) AS filled_price FROM temp_pr…" at bounding box center [353, 50] width 378 height 558
click at [266, 307] on div "ROWS BETWEEN UNBOUNDED PRECEDING AND CURRENT ROW ) AS filled_price FROM temp_pr…" at bounding box center [353, 50] width 378 height 558
click at [302, 244] on div "ROWS BETWEEN UNBOUNDED PRECEDING AND CURRENT ROW ) AS filled_price FROM temp_pr…" at bounding box center [353, 50] width 378 height 558
click at [285, 318] on div "ROWS BETWEEN UNBOUNDED PRECEDING AND CURRENT ROW ) AS filled_price FROM temp_pr…" at bounding box center [353, 50] width 378 height 558
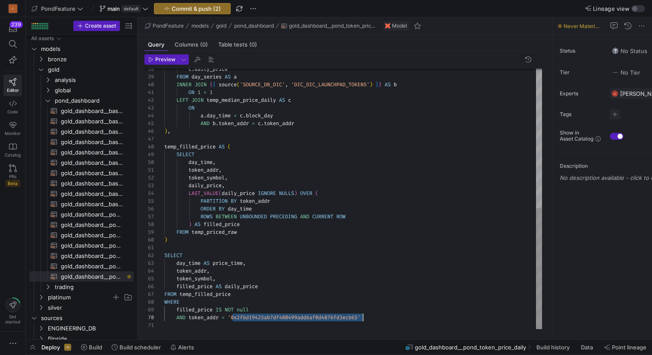
click at [285, 318] on div "ROWS BETWEEN UNBOUNDED PRECEDING AND CURRENT ROW ) AS filled_price FROM temp_pr…" at bounding box center [353, 50] width 378 height 558
type textarea "SELECT day_time AS price_time, token_addr, token_symbol, filled_price AS daily_…"
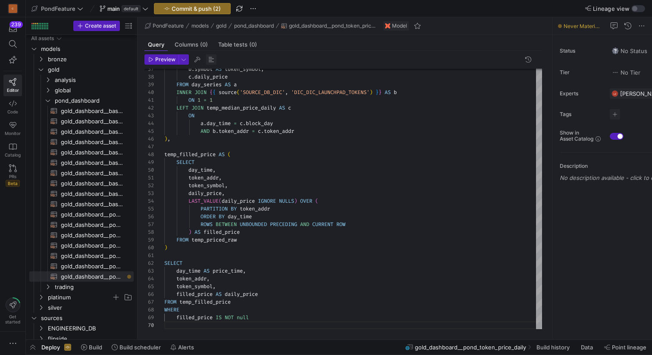
click at [210, 59] on span "button" at bounding box center [211, 59] width 10 height 10
click at [194, 42] on span "Columns (0)" at bounding box center [191, 45] width 33 height 6
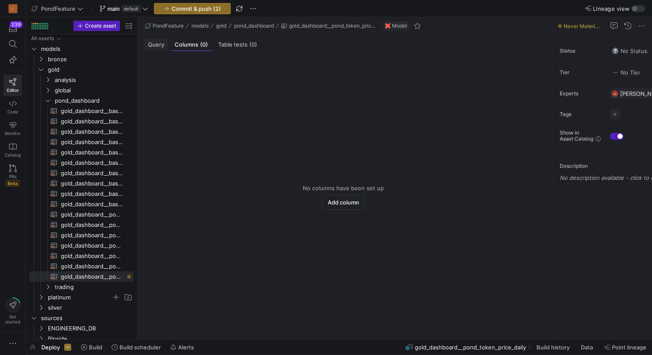
click at [154, 44] on span "Query" at bounding box center [156, 45] width 16 height 6
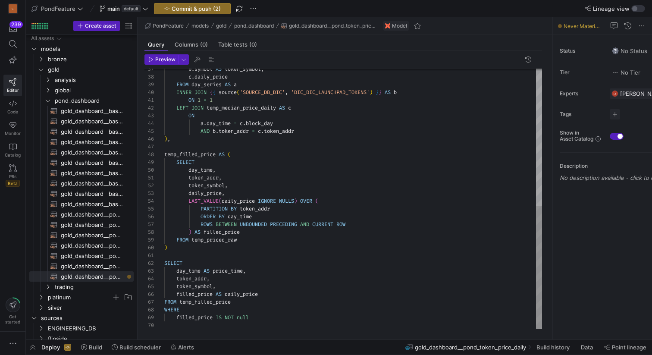
click at [239, 254] on div "b . symbol AS token_symbol , c . daily_price FROM day_series AS a INNER JOIN { …" at bounding box center [353, 54] width 378 height 550
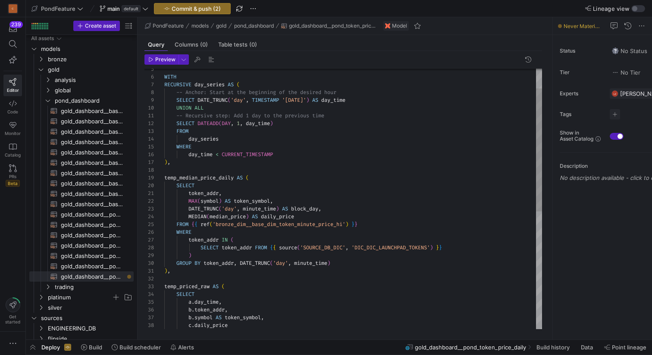
click at [245, 156] on div "b . symbol AS token_symbol , c . daily_price b . token_addr , a . day_time , SE…" at bounding box center [353, 302] width 378 height 550
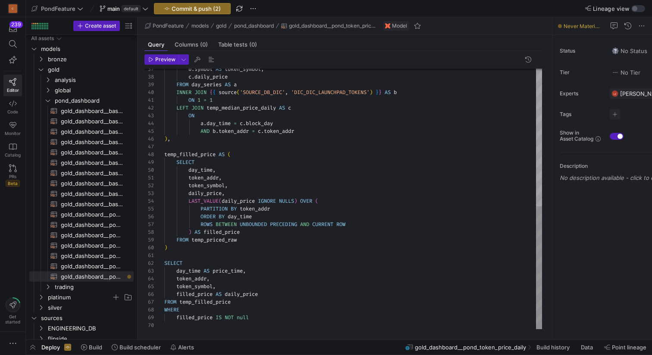
click at [266, 320] on div "b . symbol AS token_symbol , c . daily_price FROM day_series AS a INNER JOIN { …" at bounding box center [353, 54] width 378 height 550
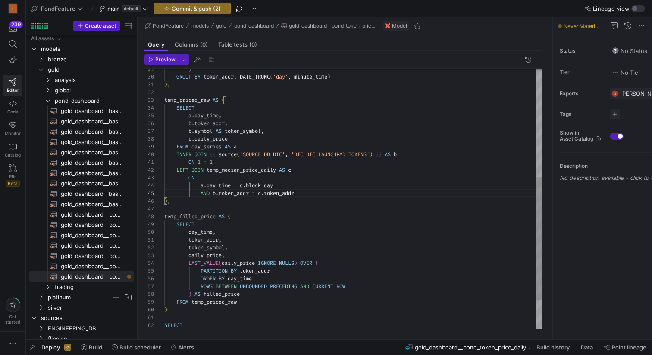
click at [310, 192] on div "b . symbol AS token_symbol , c . daily_price FROM day_series AS a INNER JOIN { …" at bounding box center [353, 116] width 378 height 550
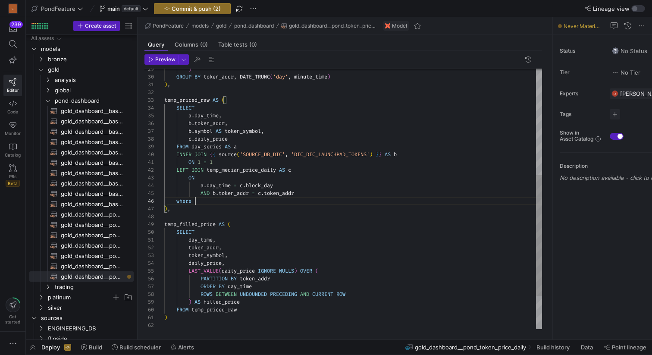
scroll to position [39, 31]
click at [217, 138] on div "b . symbol AS token_symbol , c . daily_price FROM day_series AS a INNER JOIN { …" at bounding box center [353, 120] width 378 height 558
click at [210, 116] on div "b . symbol AS token_symbol , c . daily_price FROM day_series AS a INNER JOIN { …" at bounding box center [353, 120] width 378 height 558
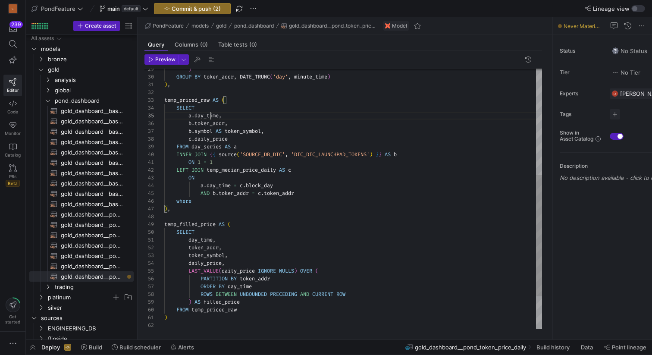
scroll to position [31, 56]
click at [210, 116] on div "b . symbol AS token_symbol , c . daily_price FROM day_series AS a INNER JOIN { …" at bounding box center [353, 120] width 378 height 558
click at [203, 200] on div "b . symbol AS token_symbol , c . daily_price FROM day_series AS a INNER JOIN { …" at bounding box center [353, 120] width 378 height 558
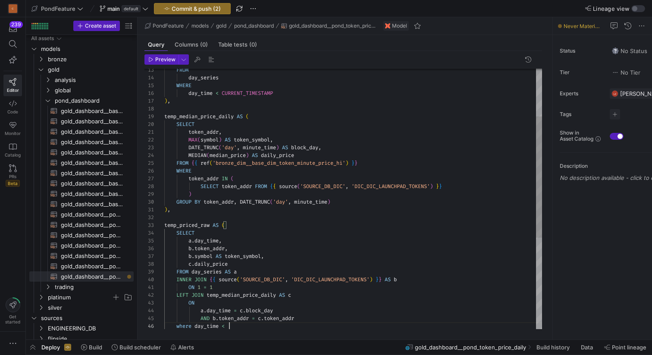
click at [250, 94] on div "b . symbol AS token_symbol , c . daily_price FROM day_series AS a INNER JOIN { …" at bounding box center [353, 245] width 378 height 558
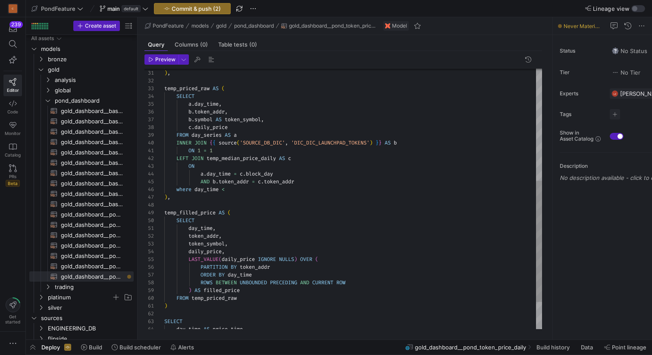
click at [244, 190] on div "b . symbol AS token_symbol , c . daily_price FROM day_series AS a INNER JOIN { …" at bounding box center [353, 108] width 378 height 558
click at [194, 188] on div "b . symbol AS token_symbol , c . daily_price FROM day_series AS a INNER JOIN { …" at bounding box center [353, 108] width 378 height 558
click at [309, 188] on div "b . symbol AS token_symbol , c . daily_price FROM day_series AS a INNER JOIN { …" at bounding box center [353, 108] width 378 height 558
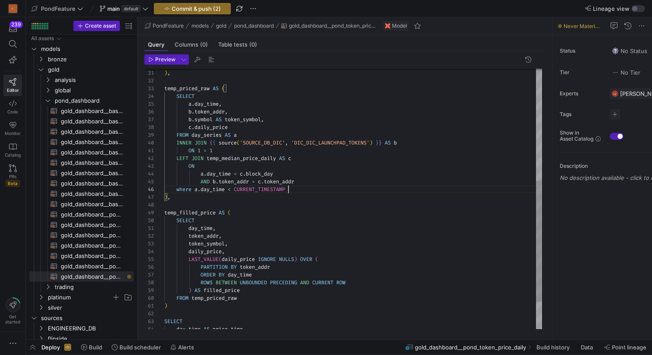
scroll to position [39, 124]
click at [212, 60] on span "button" at bounding box center [211, 59] width 10 height 10
click at [211, 60] on span "button" at bounding box center [211, 59] width 10 height 10
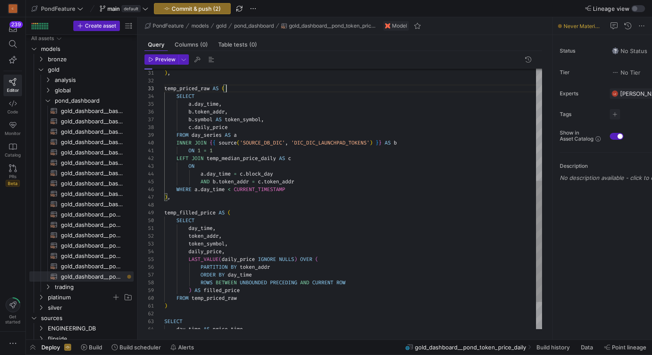
click at [264, 87] on div "b . symbol AS token_symbol , c . daily_price FROM day_series AS a INNER JOIN { …" at bounding box center [353, 108] width 378 height 558
click at [258, 79] on div "b . symbol AS token_symbol , c . daily_price FROM day_series AS a INNER JOIN { …" at bounding box center [353, 108] width 378 height 558
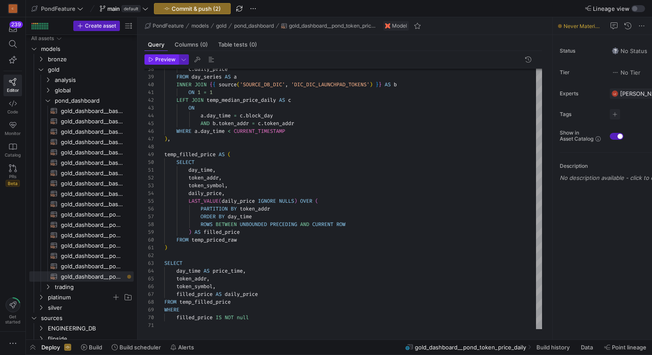
click at [157, 58] on span "Preview" at bounding box center [165, 60] width 20 height 6
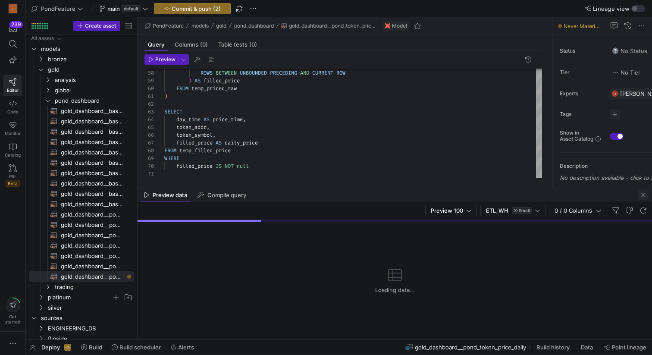
click at [644, 193] on span "button" at bounding box center [643, 195] width 10 height 10
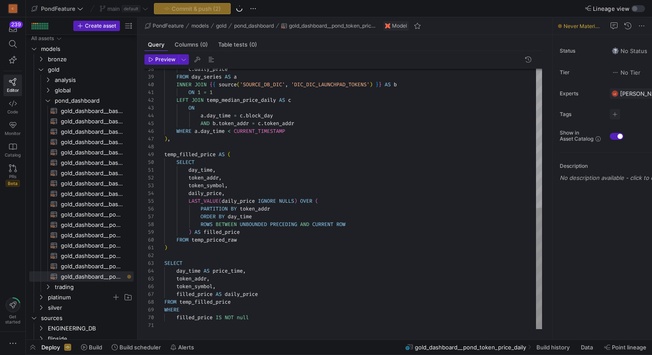
type textarea ") SELECT day_time AS price_time, token_addr, token_symbol, filled_price AS dail…"
click at [260, 320] on div "ORDER BY day_time ROWS BETWEEN UNBOUNDED PRECEDING AND CURRENT ROW ) AS filled_…" at bounding box center [353, 50] width 378 height 558
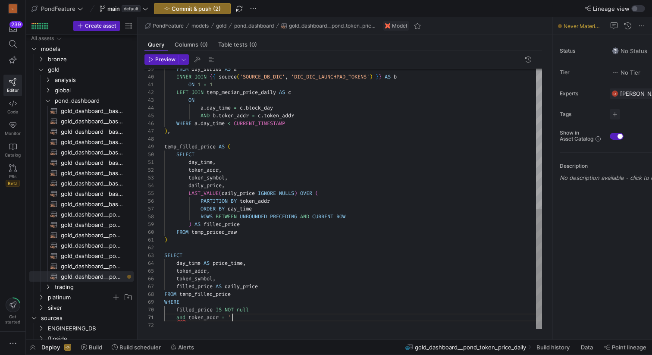
scroll to position [0, 199]
click at [291, 257] on div "ORDER BY day_time ROWS BETWEEN UNBOUNDED PRECEDING AND CURRENT ROW ) AS filled_…" at bounding box center [353, 46] width 378 height 566
click at [158, 59] on span "Preview" at bounding box center [165, 60] width 20 height 6
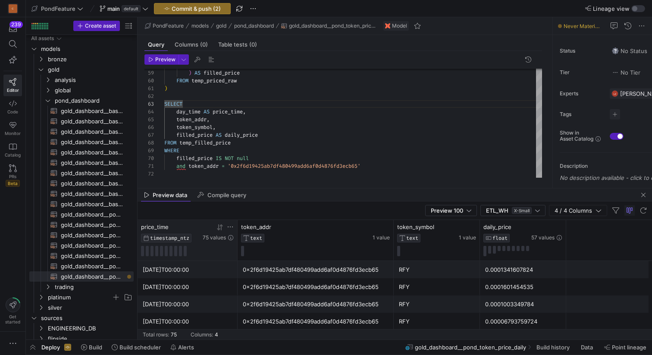
click at [220, 224] on icon at bounding box center [220, 227] width 7 height 7
click at [220, 226] on icon at bounding box center [221, 227] width 3 height 6
click at [219, 230] on icon at bounding box center [220, 227] width 7 height 7
click at [220, 229] on icon at bounding box center [220, 227] width 7 height 7
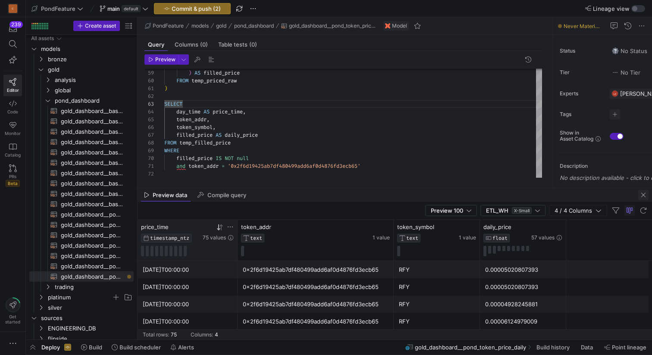
click at [646, 195] on span "button" at bounding box center [643, 195] width 10 height 10
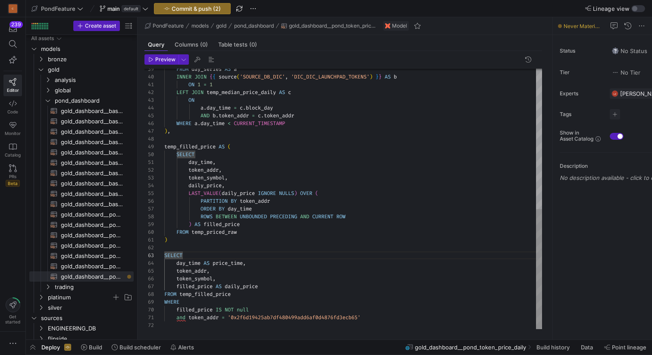
type textarea "and token_addr = '0x2f6d19425ab7df480499add6af0d4876fd3ecb65'"
click at [261, 314] on div "ROWS BETWEEN UNBOUNDED PRECEDING AND CURRENT ROW ) AS filled_price FROM temp_pr…" at bounding box center [353, 46] width 378 height 566
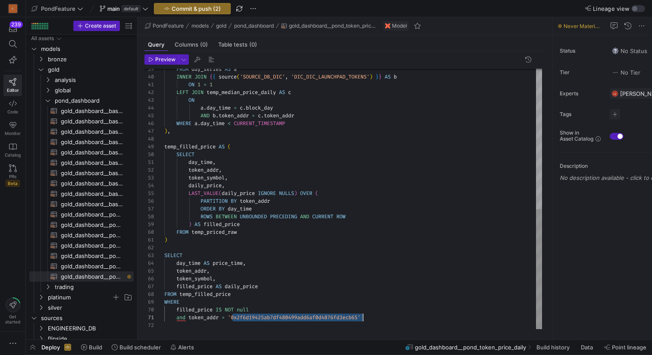
scroll to position [0, 0]
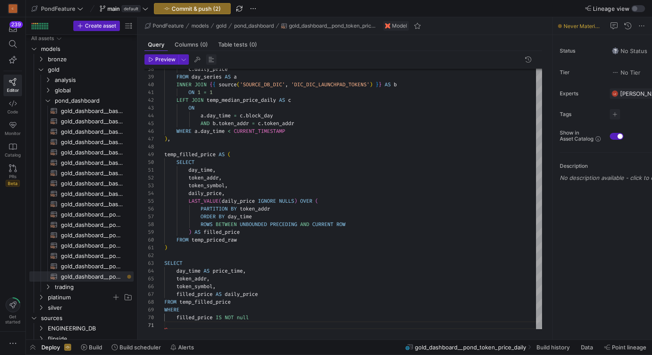
click at [210, 59] on span "button" at bounding box center [211, 59] width 10 height 10
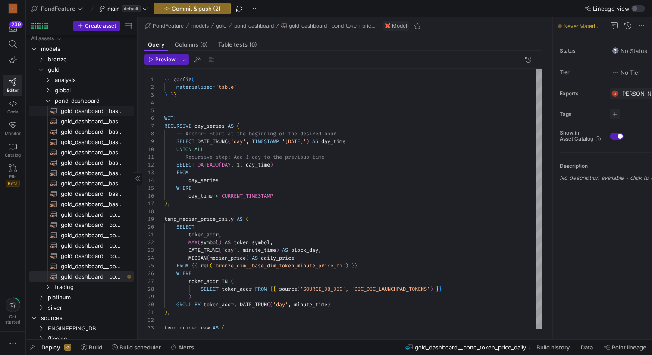
click at [107, 110] on span "gold_dashboard__base_classified_dex_swaps​​​​​​​​​​" at bounding box center [92, 111] width 63 height 10
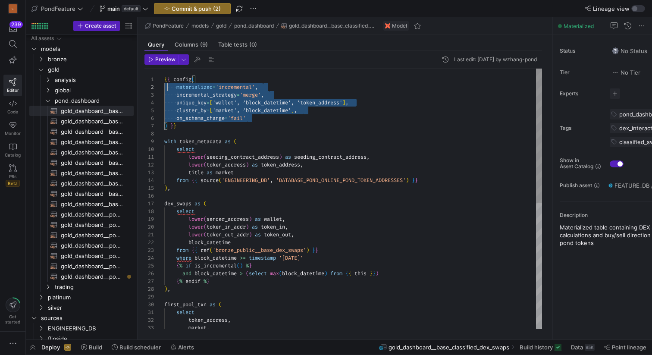
scroll to position [8, 3]
drag, startPoint x: 262, startPoint y: 119, endPoint x: 168, endPoint y: 90, distance: 98.7
click at [167, 90] on div "{ { config ( materialized = 'incremental' , incremental_strategy = 'merge' , un…" at bounding box center [353, 321] width 378 height 504
click at [112, 276] on span "gold_dashboard__pond_token_price_daily​​​​​​​​​​" at bounding box center [92, 277] width 63 height 10
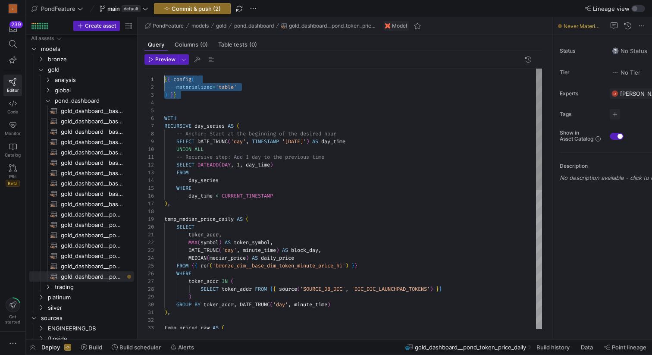
drag, startPoint x: 184, startPoint y: 95, endPoint x: 159, endPoint y: 81, distance: 28.4
click at [164, 81] on div "{ { config ( materialized = 'table' ) } } WITH RECURSIVE day_series AS ( -- Anc…" at bounding box center [353, 348] width 378 height 558
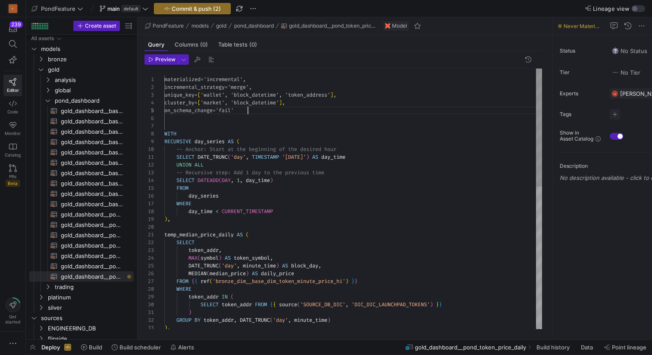
scroll to position [31, 84]
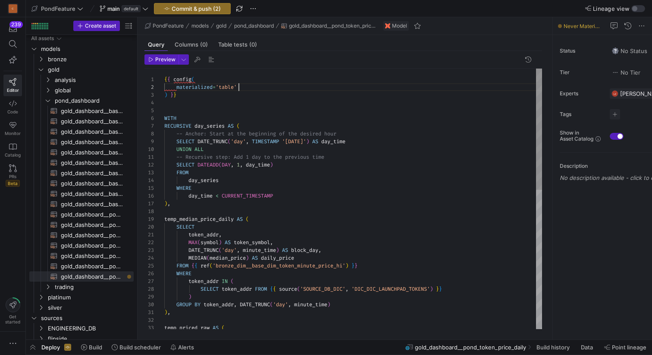
click at [256, 90] on div "{ { config ( materialized = 'table' ) } } WITH RECURSIVE day_series AS ( -- Anc…" at bounding box center [353, 348] width 378 height 558
drag, startPoint x: 260, startPoint y: 86, endPoint x: 178, endPoint y: 85, distance: 82.0
click at [178, 85] on div "{ { config ( materialized = 'table' ) } } WITH RECURSIVE day_series AS ( -- Anc…" at bounding box center [353, 348] width 378 height 558
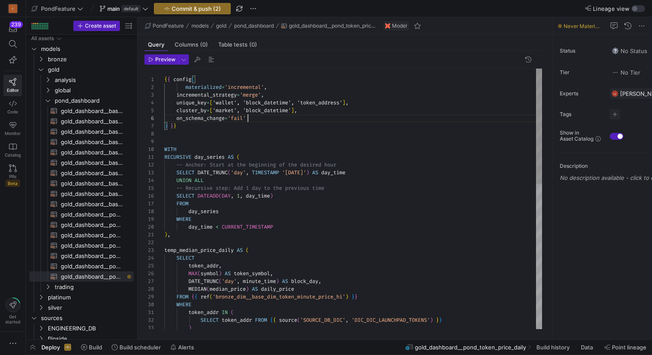
scroll to position [39, 84]
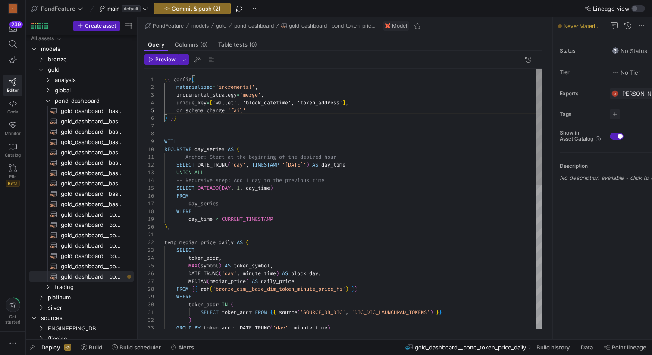
scroll to position [31, 84]
click at [283, 112] on div "{ { config ( materialized = 'incremental' , ) } } WITH RECURSIVE day_series AS …" at bounding box center [353, 359] width 378 height 581
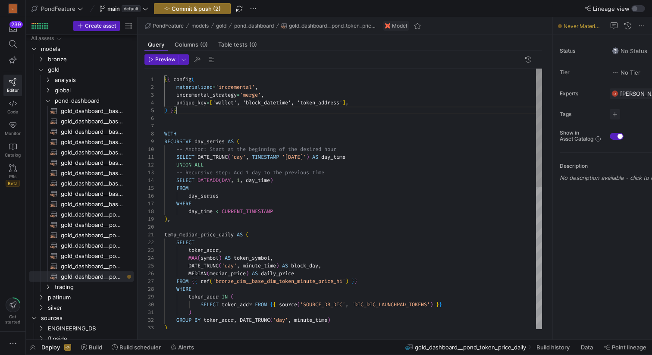
click at [396, 107] on div "{ { config ( materialized = 'incremental' , WITH RECURSIVE day_series AS ( -- A…" at bounding box center [353, 356] width 378 height 574
click at [383, 102] on div "{ { config ( materialized = 'incremental' , WITH RECURSIVE day_series AS ( -- A…" at bounding box center [353, 356] width 378 height 574
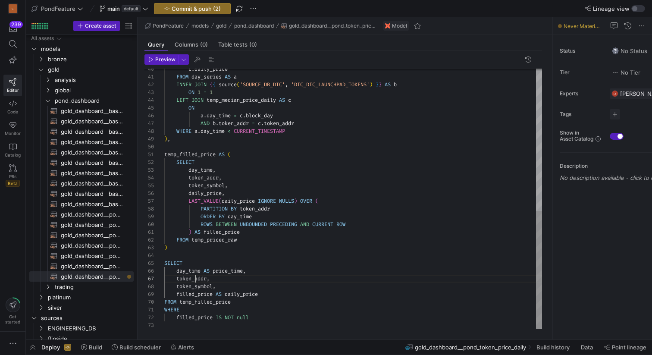
click at [196, 280] on div "c . daily_price FROM day_series AS a INNER JOIN { { source ( 'SOURCE_DB_DIC' , …" at bounding box center [353, 42] width 378 height 574
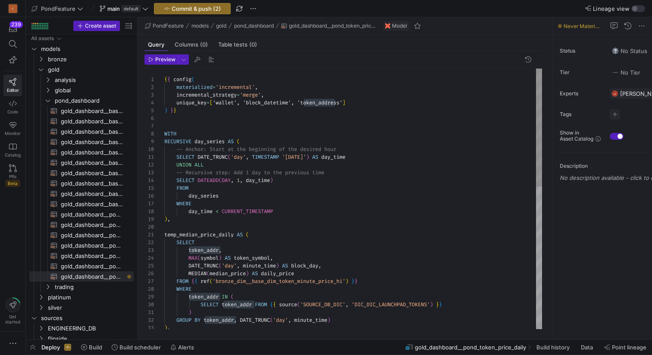
click at [318, 102] on div "GROUP BY token_addr , DATE_TRUNC ( 'day' , minute_time ) ) , ) SELECT token_add…" at bounding box center [353, 356] width 378 height 574
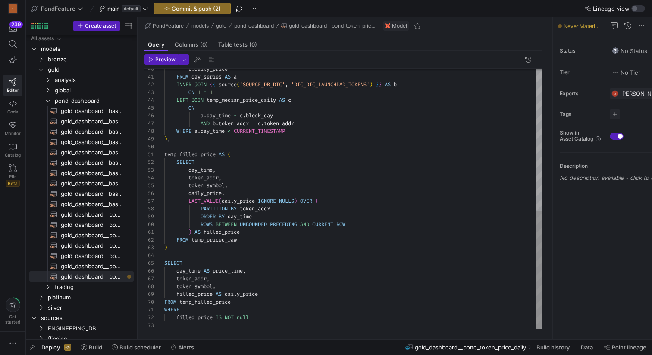
click at [190, 278] on div "c . daily_price FROM day_series AS a INNER JOIN { { source ( 'SOURCE_DB_DIC' , …" at bounding box center [353, 42] width 378 height 574
click at [227, 271] on div "c . daily_price FROM day_series AS a INNER JOIN { { source ( 'SOURCE_DB_DIC' , …" at bounding box center [353, 42] width 378 height 574
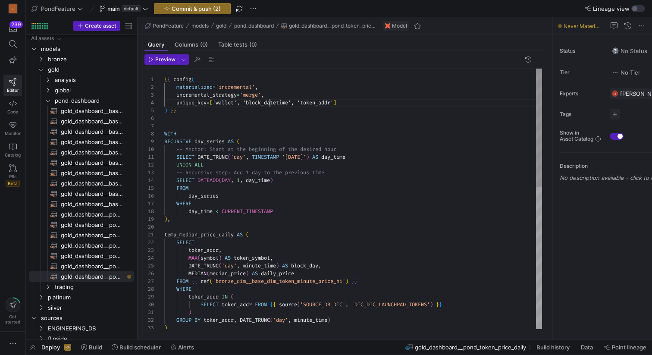
click at [271, 101] on div ") , GROUP BY token_addr , DATE_TRUNC ( 'day' , minute_time ) ) WHERE token_addr…" at bounding box center [353, 356] width 378 height 574
click at [241, 101] on div ") , GROUP BY token_addr , DATE_TRUNC ( 'day' , minute_time ) ) WHERE token_addr…" at bounding box center [353, 356] width 378 height 574
click at [242, 101] on div ") , GROUP BY token_addr , DATE_TRUNC ( 'day' , minute_time ) ) WHERE token_addr…" at bounding box center [353, 356] width 378 height 574
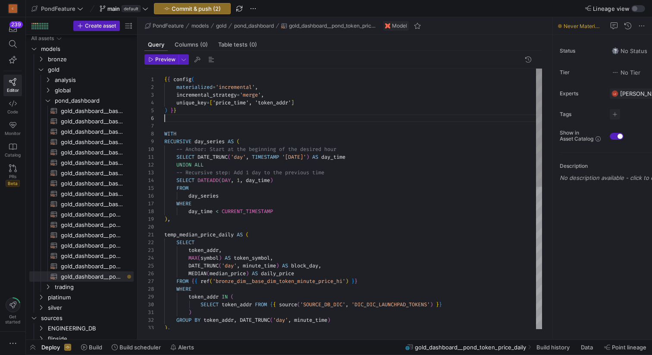
scroll to position [39, 0]
click at [214, 120] on div ") , GROUP BY token_addr , DATE_TRUNC ( 'day' , minute_time ) ) WHERE token_addr…" at bounding box center [353, 356] width 378 height 574
click at [212, 58] on span "button" at bounding box center [211, 59] width 10 height 10
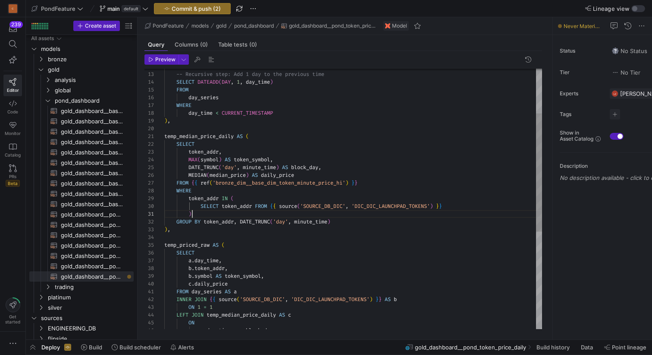
click at [207, 214] on div ") , GROUP BY token_addr , DATE_TRUNC ( 'day' , minute_time ) ) WHERE token_addr…" at bounding box center [353, 257] width 378 height 574
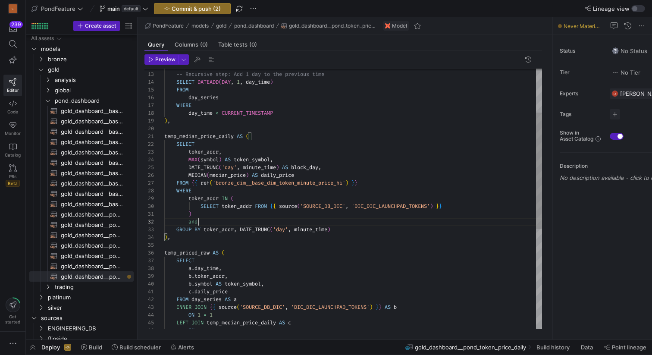
scroll to position [8, 37]
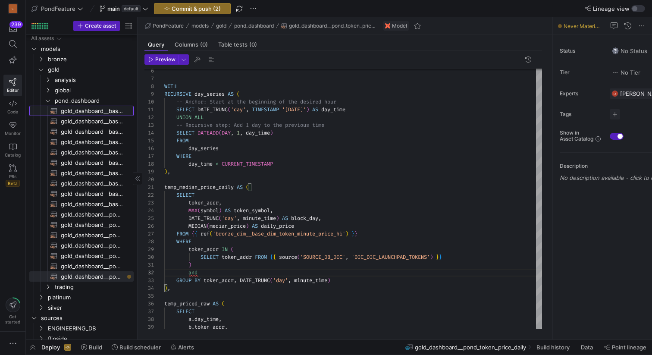
click at [111, 108] on span "gold_dashboard__base_classified_dex_swaps​​​​​​​​​​" at bounding box center [92, 111] width 63 height 10
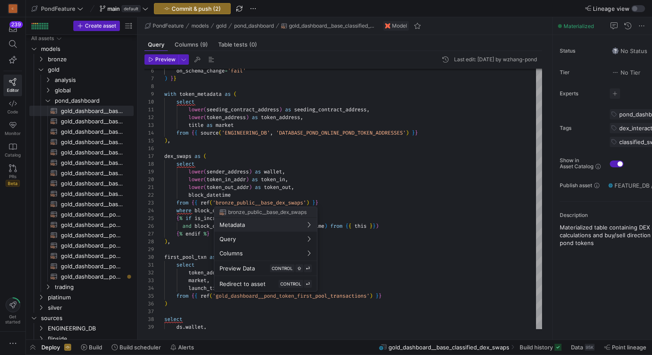
click at [242, 161] on div at bounding box center [326, 177] width 652 height 355
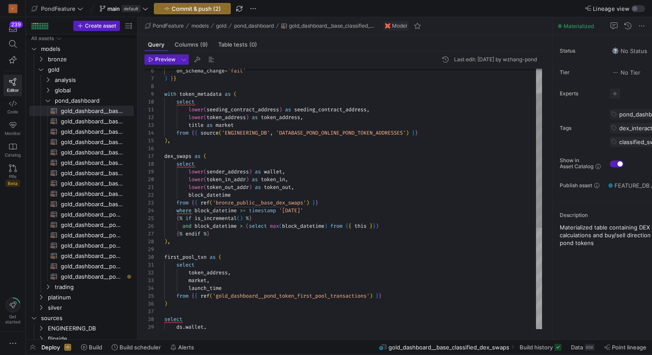
click at [229, 148] on div "on_schema_change = 'fail' ) } } with token_metadata as ( select lower ( seeding…" at bounding box center [353, 273] width 378 height 504
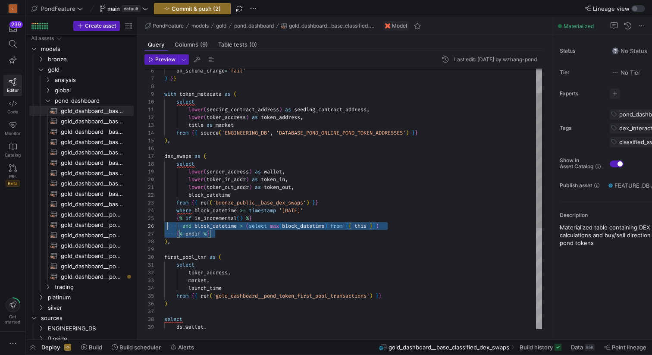
scroll to position [31, 0]
drag, startPoint x: 221, startPoint y: 235, endPoint x: 156, endPoint y: 220, distance: 66.7
click at [164, 220] on div "on_schema_change = 'fail' ) } } with token_metadata as ( select lower ( seeding…" at bounding box center [353, 273] width 378 height 504
click at [104, 278] on span "gold_dashboard__pond_token_price_daily​​​​​​​​​​" at bounding box center [92, 277] width 63 height 10
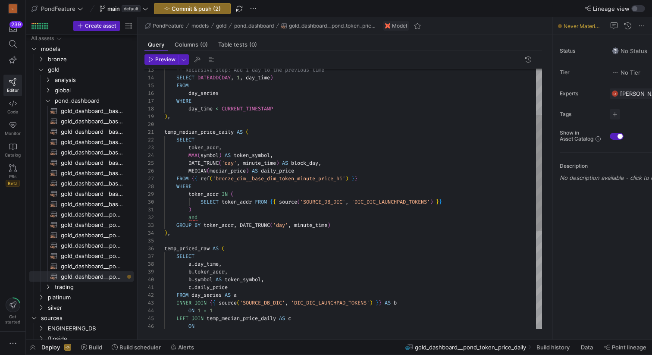
click at [193, 217] on div "-- Recursive step: Add 1 day to the previous time SELECT DATEADD ( DAY , 1 , da…" at bounding box center [353, 256] width 378 height 581
click at [211, 212] on div "-- Recursive step: Add 1 day to the previous time SELECT DATEADD ( DAY , 1 , da…" at bounding box center [353, 256] width 378 height 581
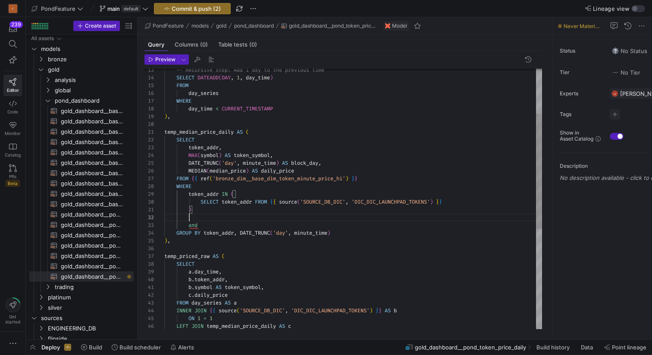
scroll to position [8, 25]
click at [215, 227] on div "-- Recursive step: Add 1 day to the previous time SELECT DATEADD ( DAY , 1 , da…" at bounding box center [353, 260] width 378 height 589
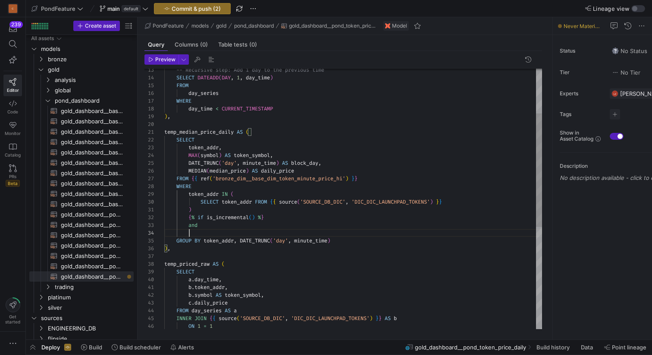
scroll to position [23, 25]
click at [233, 224] on div "-- Recursive step: Add 1 day to the previous time SELECT DATEADD ( DAY , 1 , da…" at bounding box center [353, 264] width 378 height 597
click at [262, 162] on div "-- Recursive step: Add 1 day to the previous time SELECT DATEADD ( DAY , 1 , da…" at bounding box center [353, 264] width 378 height 597
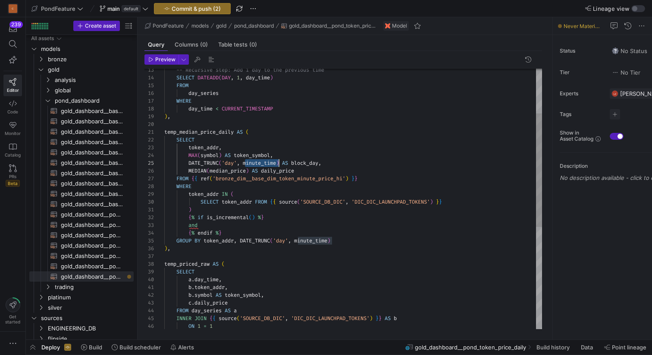
scroll to position [31, 115]
click at [228, 223] on div "-- Recursive step: Add 1 day to the previous time SELECT DATEADD ( DAY , 1 , da…" at bounding box center [353, 264] width 378 height 597
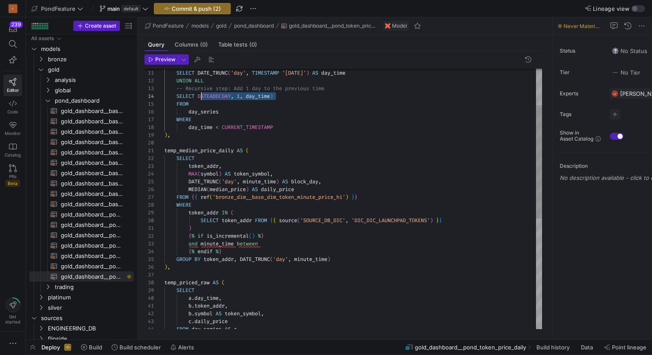
scroll to position [23, 34]
drag, startPoint x: 284, startPoint y: 97, endPoint x: 197, endPoint y: 96, distance: 87.1
click at [197, 96] on div "-- Recursive step: Add 1 day to the previous time SELECT DATEADD ( DAY , 1 , da…" at bounding box center [353, 282] width 378 height 597
click at [276, 244] on div "-- Recursive step: Add 1 day to the previous time SELECT DATEADD ( DAY , 1 , da…" at bounding box center [353, 282] width 378 height 597
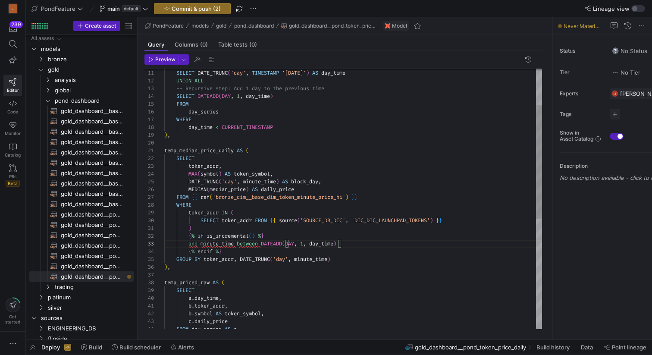
click at [304, 242] on div "-- Recursive step: Add 1 day to the previous time SELECT DATEADD ( DAY , 1 , da…" at bounding box center [353, 282] width 378 height 597
click at [248, 126] on div "-- Recursive step: Add 1 day to the previous time SELECT DATEADD ( DAY , 1 , da…" at bounding box center [353, 282] width 378 height 597
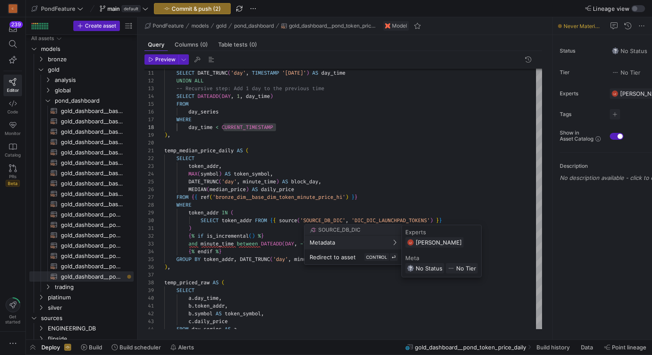
click at [284, 228] on div at bounding box center [326, 177] width 652 height 355
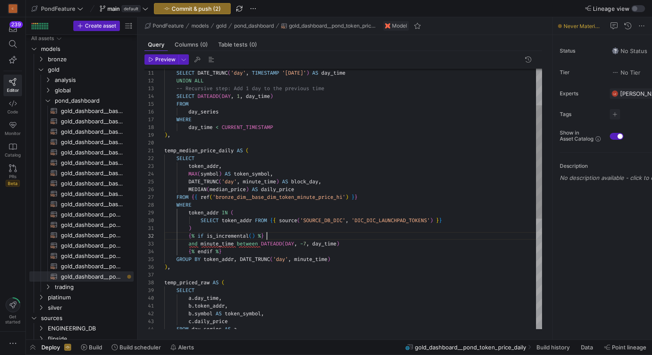
click at [283, 232] on div "-- Recursive step: Add 1 day to the previous time SELECT DATEADD ( DAY , 1 , da…" at bounding box center [353, 282] width 378 height 597
click at [325, 245] on div "-- Recursive step: Add 1 day to the previous time SELECT DATEADD ( DAY , 1 , da…" at bounding box center [353, 282] width 378 height 597
click at [386, 245] on div "-- Recursive step: Add 1 day to the previous time SELECT DATEADD ( DAY , 1 , da…" at bounding box center [353, 282] width 378 height 597
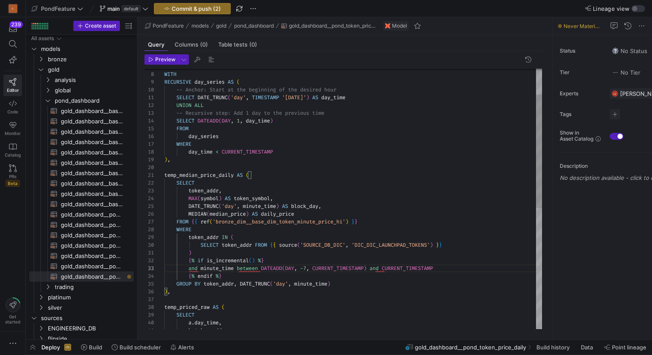
scroll to position [23, 59]
click at [232, 274] on div "-- Recursive step: Add 1 day to the previous time SELECT DATEADD ( DAY , 1 , da…" at bounding box center [353, 307] width 378 height 597
click at [210, 61] on span "button" at bounding box center [211, 59] width 10 height 10
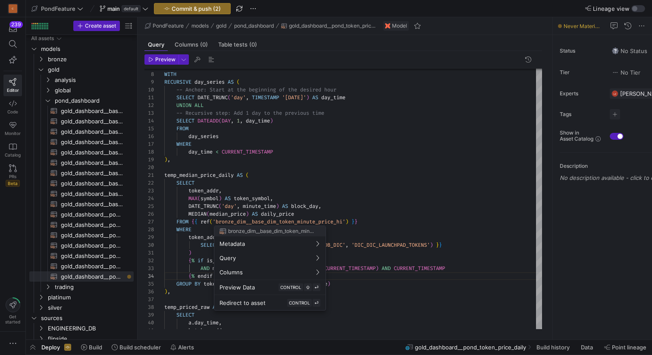
click at [339, 163] on div at bounding box center [326, 177] width 652 height 355
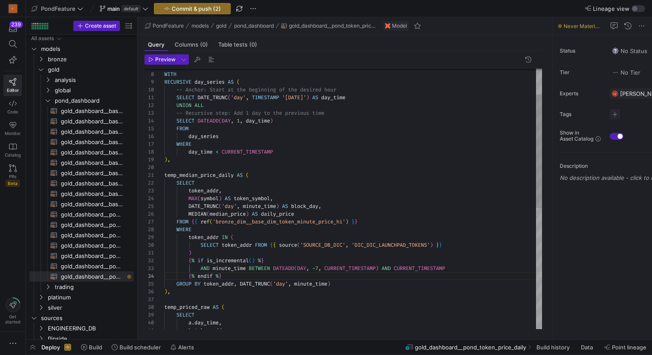
scroll to position [70, 0]
click at [314, 163] on div "-- Recursive step: Add 1 day to the previous time SELECT DATEADD ( DAY , 1 , da…" at bounding box center [353, 307] width 378 height 597
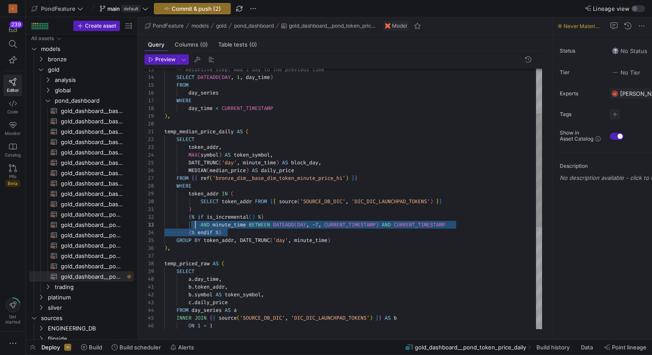
scroll to position [8, 25]
drag, startPoint x: 230, startPoint y: 232, endPoint x: 189, endPoint y: 217, distance: 43.7
click at [189, 217] on div "-- Recursive step: Add 1 day to the previous time SELECT DATEADD ( DAY , 1 , da…" at bounding box center [353, 263] width 378 height 597
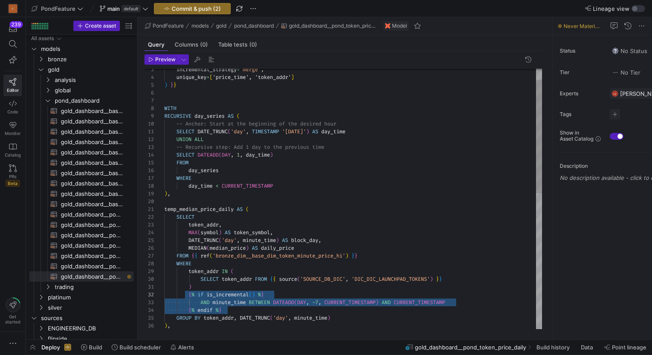
scroll to position [0, 198]
click at [374, 133] on div "-- Recursive step: Add 1 day to the previous time SELECT DATEADD ( DAY , 1 , da…" at bounding box center [353, 341] width 378 height 597
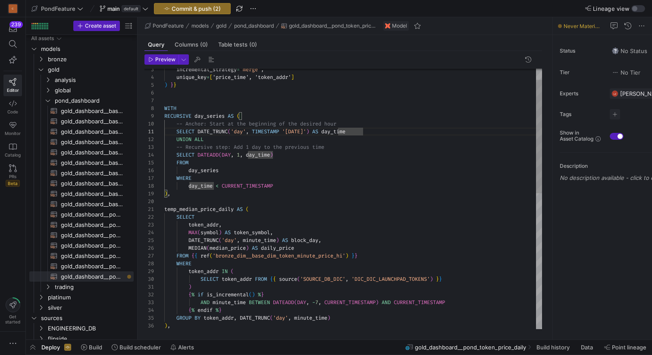
scroll to position [16, 13]
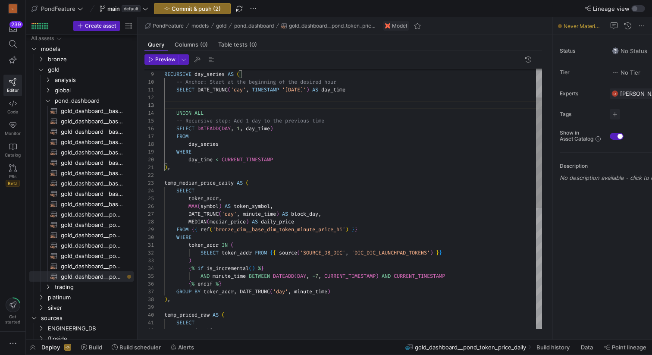
click at [235, 283] on div "-- Recursive step: Add 1 day to the previous time SELECT DATEADD ( DAY , 1 , da…" at bounding box center [353, 307] width 378 height 613
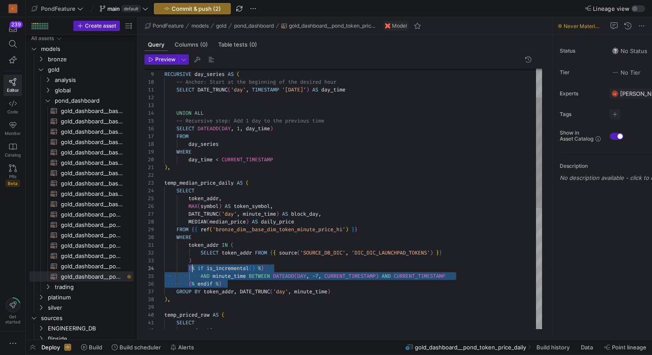
scroll to position [23, 25]
drag, startPoint x: 236, startPoint y: 283, endPoint x: 189, endPoint y: 268, distance: 49.0
click at [188, 268] on div "-- Recursive step: Add 1 day to the previous time SELECT DATEADD ( DAY , 1 , da…" at bounding box center [353, 307] width 378 height 613
click at [203, 101] on div "-- Recursive step: Add 1 day to the previous time SELECT DATEADD ( DAY , 1 , da…" at bounding box center [353, 307] width 378 height 613
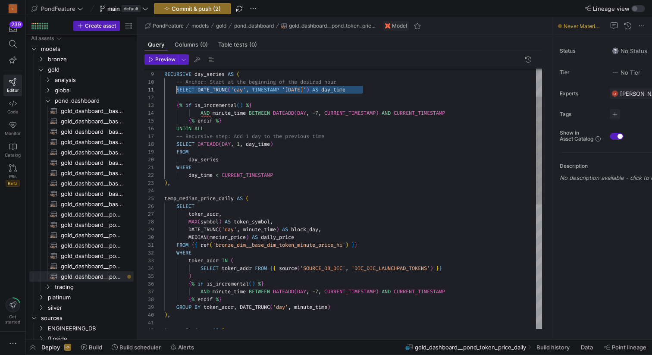
scroll to position [0, 13]
drag, startPoint x: 372, startPoint y: 91, endPoint x: 176, endPoint y: 90, distance: 196.3
click at [176, 90] on div "-- Recursive step: Add 1 day to the previous time SELECT DATEADD ( DAY , 1 , da…" at bounding box center [353, 315] width 378 height 628
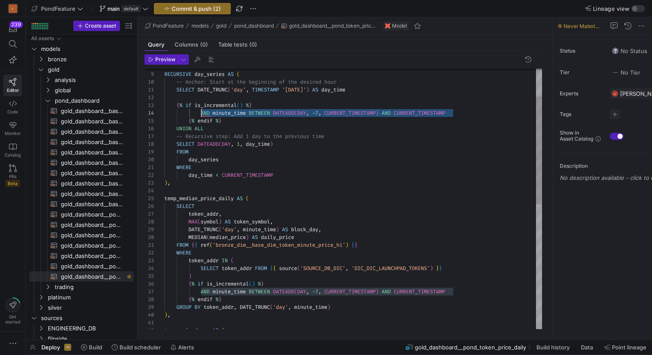
drag, startPoint x: 468, startPoint y: 111, endPoint x: 201, endPoint y: 113, distance: 266.1
click at [201, 113] on div "-- Recursive step: Add 1 day to the previous time SELECT DATEADD ( DAY , 1 , da…" at bounding box center [353, 315] width 378 height 628
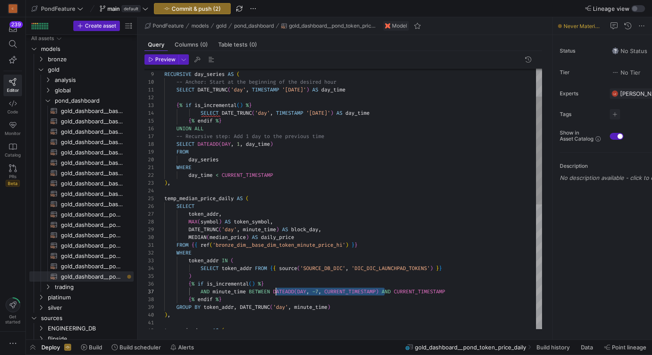
scroll to position [47, 112]
drag, startPoint x: 386, startPoint y: 292, endPoint x: 275, endPoint y: 292, distance: 110.9
click at [275, 292] on div "-- Recursive step: Add 1 day to the previous time SELECT DATEADD ( DAY , 1 , da…" at bounding box center [353, 315] width 378 height 628
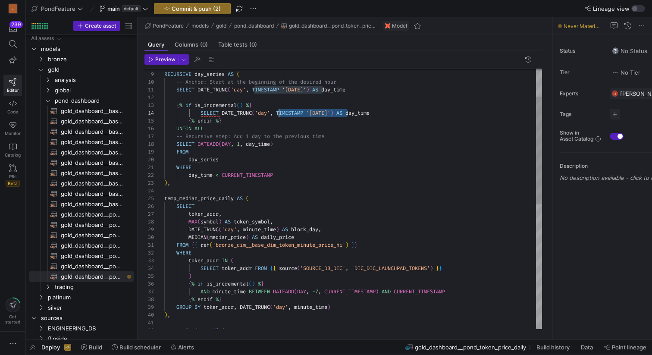
drag, startPoint x: 347, startPoint y: 111, endPoint x: 279, endPoint y: 111, distance: 68.2
click at [279, 111] on div "-- Recursive step: Add 1 day to the previous time SELECT DATEADD ( DAY , 1 , da…" at bounding box center [353, 315] width 378 height 628
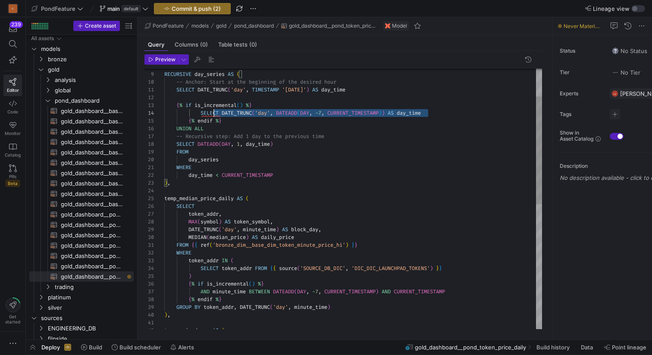
scroll to position [23, 37]
drag, startPoint x: 430, startPoint y: 112, endPoint x: 202, endPoint y: 110, distance: 228.2
click at [202, 110] on div "-- Recursive step: Add 1 day to the previous time SELECT DATEADD ( DAY , 1 , da…" at bounding box center [353, 315] width 378 height 628
click at [230, 123] on div "-- Recursive step: Add 1 day to the previous time SELECT DATEADD ( DAY , 1 , da…" at bounding box center [353, 315] width 378 height 628
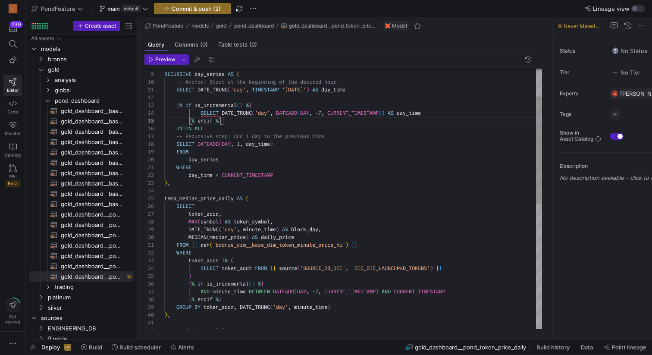
scroll to position [39, 25]
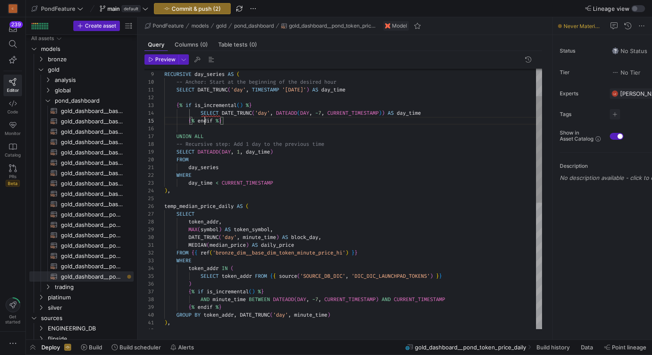
click at [205, 119] on div "-- Recursive step: Add 1 day to the previous time SELECT DATEADD ( DAY , 1 , da…" at bounding box center [353, 319] width 378 height 636
click at [94, 112] on span "gold_dashboard__base_classified_dex_swaps​​​​​​​​​​" at bounding box center [92, 111] width 63 height 10
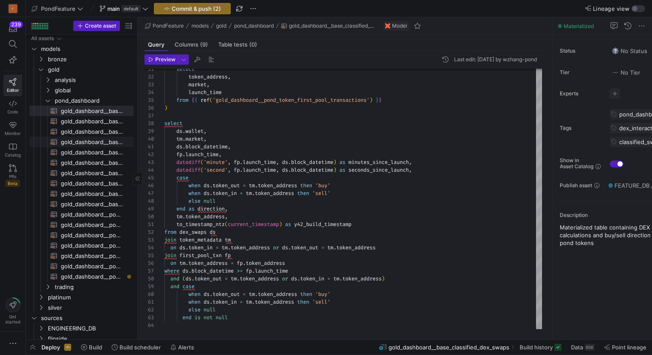
click at [105, 138] on span "gold_dashboard__base_milestone_events​​​​​​​​​​" at bounding box center [92, 142] width 63 height 10
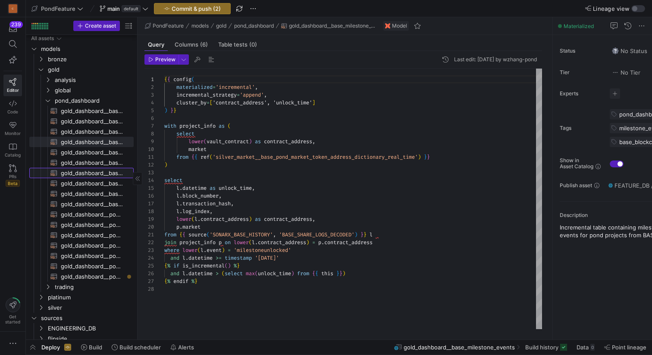
click at [88, 170] on span "gold_dashboard__base_presale_deposits​​​​​​​​​​" at bounding box center [92, 173] width 63 height 10
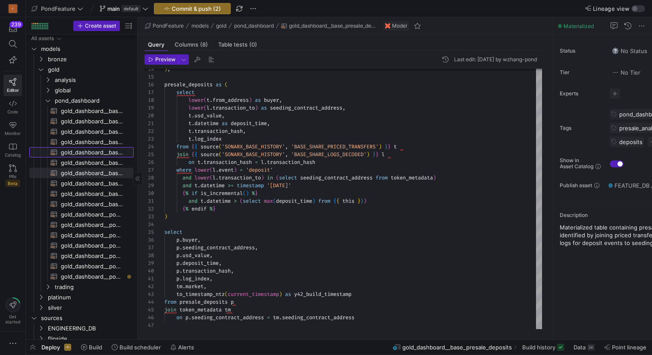
click at [91, 148] on span "gold_dashboard__base_pond_swap_fee_profit​​​​​​​​​​" at bounding box center [92, 153] width 63 height 10
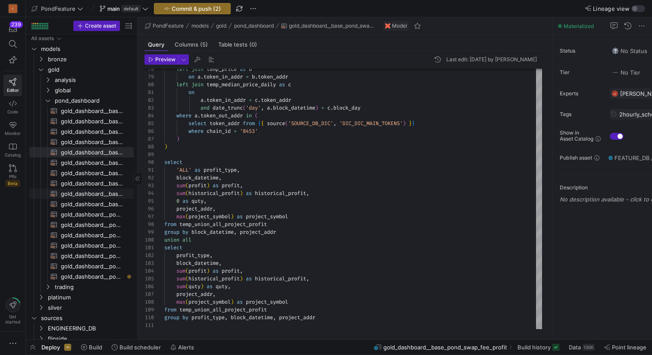
click at [113, 193] on span "gold_dashboard__base_sniper_revenue_calculations​​​​​​​​​​" at bounding box center [92, 194] width 63 height 10
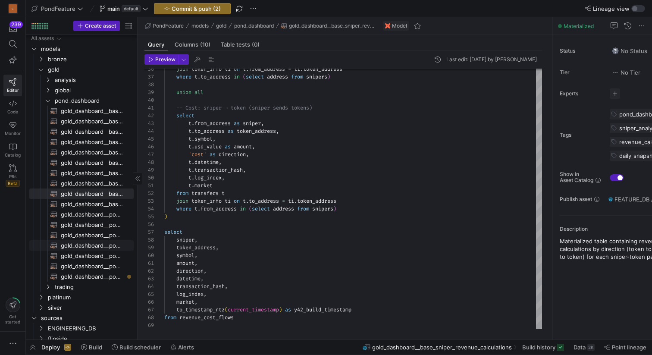
click at [107, 243] on span "gold_dashboard__pond_token_delisting_metric_swap_details​​​​​​​​​​" at bounding box center [92, 246] width 63 height 10
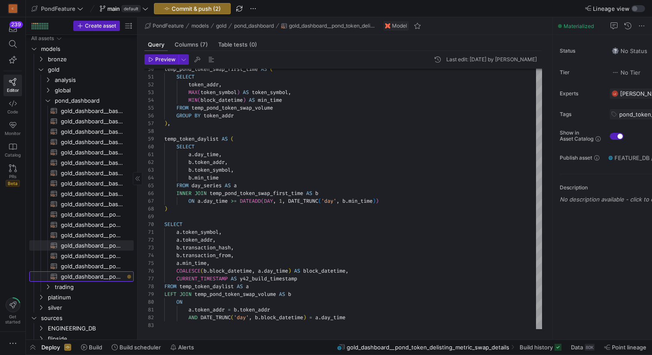
click at [113, 278] on span "gold_dashboard__pond_token_price_daily​​​​​​​​​​" at bounding box center [92, 277] width 63 height 10
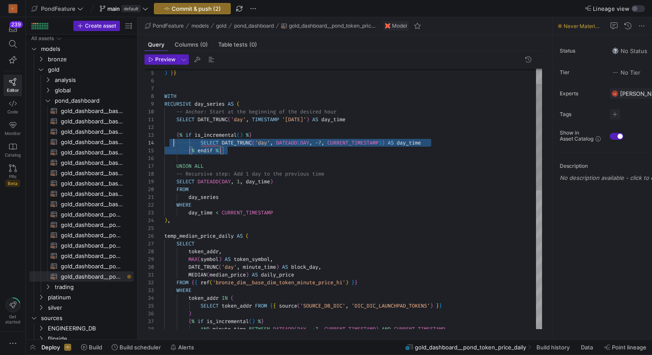
scroll to position [16, 3]
drag, startPoint x: 228, startPoint y: 151, endPoint x: 167, endPoint y: 137, distance: 62.0
click at [167, 137] on div "AND minute_time BETWEEN DATEADD ( DAY , - 7 , CURRENT_TIMESTAMP ) AND CURRENT_T…" at bounding box center [353, 349] width 378 height 636
click at [240, 152] on div "AND minute_time BETWEEN DATEADD ( DAY , - 7 , CURRENT_TIMESTAMP ) AND CURRENT_T…" at bounding box center [353, 349] width 378 height 636
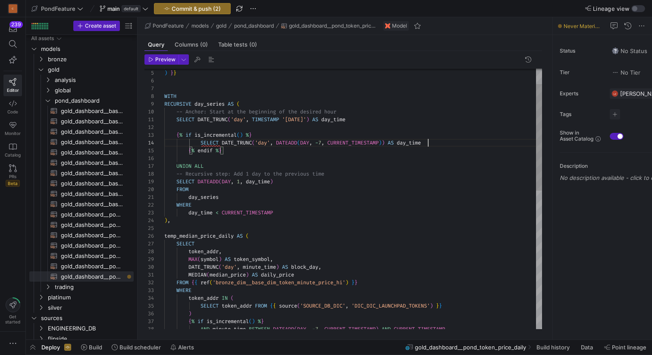
click at [440, 142] on div "AND minute_time BETWEEN DATEADD ( DAY , - 7 , CURRENT_TIMESTAMP ) AND CURRENT_T…" at bounding box center [353, 349] width 378 height 636
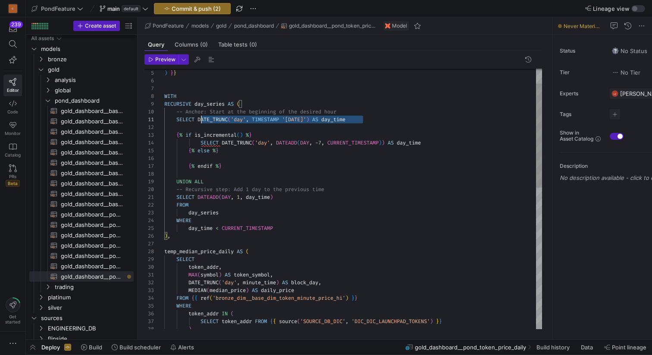
scroll to position [0, 28]
drag, startPoint x: 383, startPoint y: 120, endPoint x: 176, endPoint y: 119, distance: 206.2
click at [176, 119] on div ") SELECT token_addr FROM { { source ( 'SOURCE_DB_DIC' , 'DIC_DIC_LAUNCHPAD_TOKE…" at bounding box center [353, 356] width 378 height 651
click at [232, 156] on div ") SELECT token_addr FROM { { source ( 'SOURCE_DB_DIC' , 'DIC_DIC_LAUNCHPAD_TOKE…" at bounding box center [353, 356] width 378 height 651
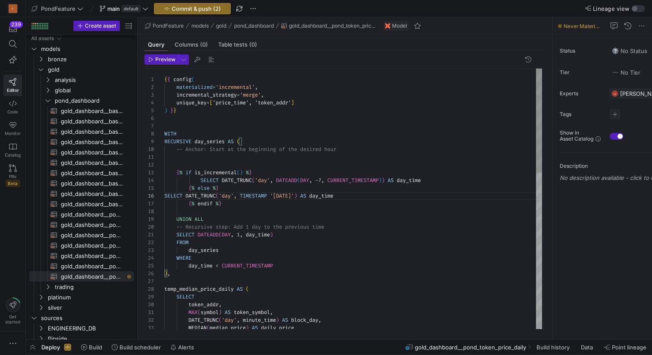
click at [210, 58] on span "button" at bounding box center [211, 59] width 10 height 10
click at [210, 57] on span "button" at bounding box center [211, 59] width 10 height 10
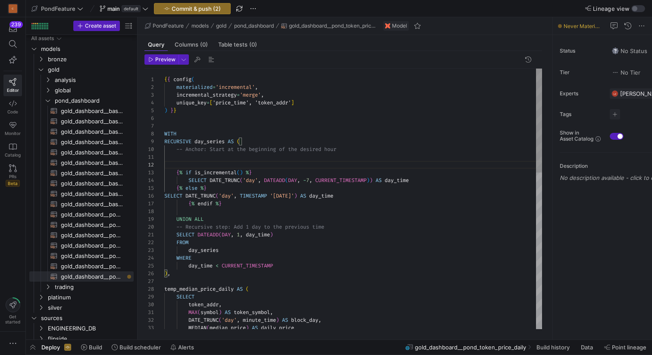
scroll to position [0, 0]
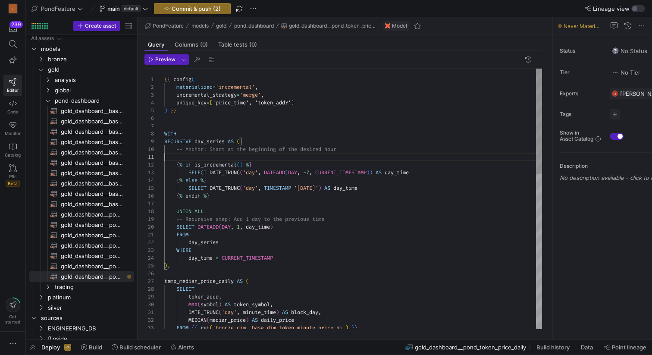
scroll to position [70, 176]
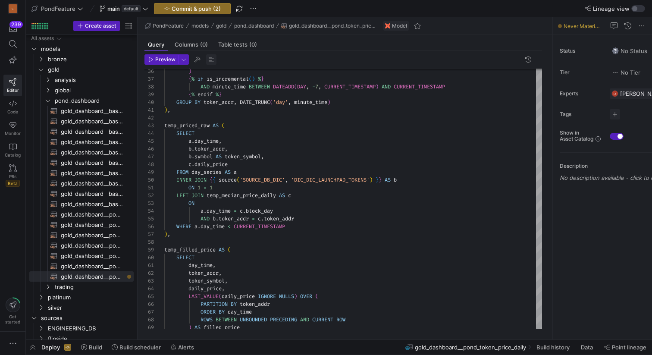
click at [211, 58] on span "button" at bounding box center [211, 59] width 10 height 10
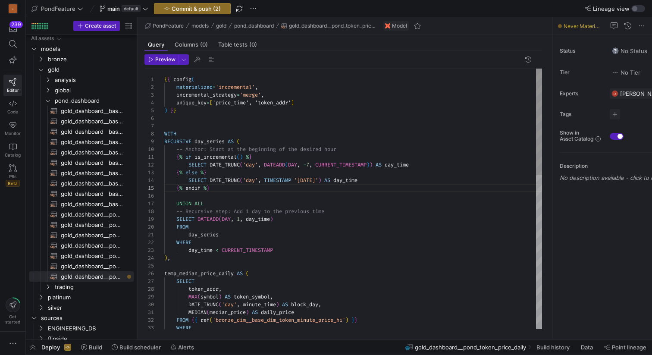
type textarea "{{ config( materialized='incremental', incremental_strategy='merge', unique_key…"
click at [211, 57] on span "button" at bounding box center [211, 59] width 10 height 10
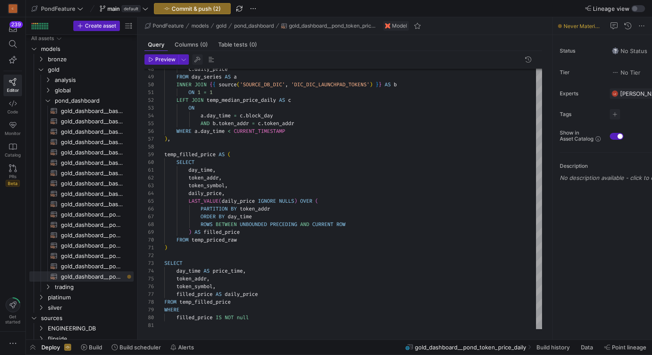
click at [197, 58] on span "button" at bounding box center [197, 59] width 10 height 10
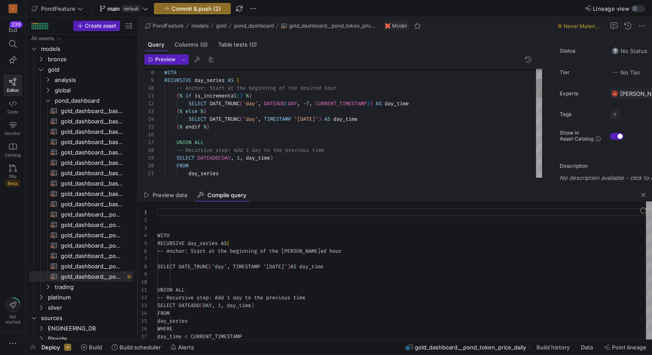
scroll to position [78, 0]
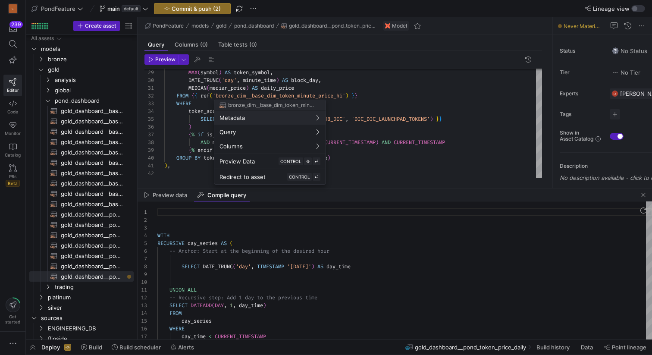
click at [194, 10] on div at bounding box center [326, 177] width 652 height 355
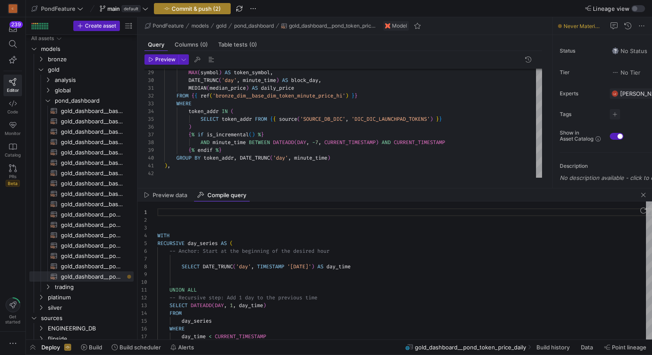
click at [193, 9] on span "Commit & push (2)" at bounding box center [196, 8] width 49 height 7
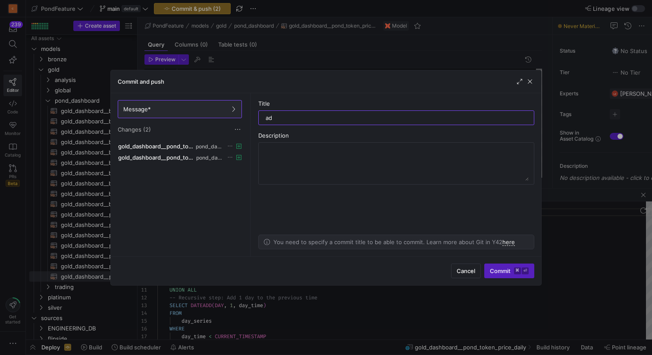
type input "a"
click at [266, 116] on input "developed" at bounding box center [396, 117] width 261 height 7
click at [312, 116] on input "developed" at bounding box center [396, 117] width 261 height 7
click at [287, 117] on input "developed" at bounding box center [396, 117] width 261 height 7
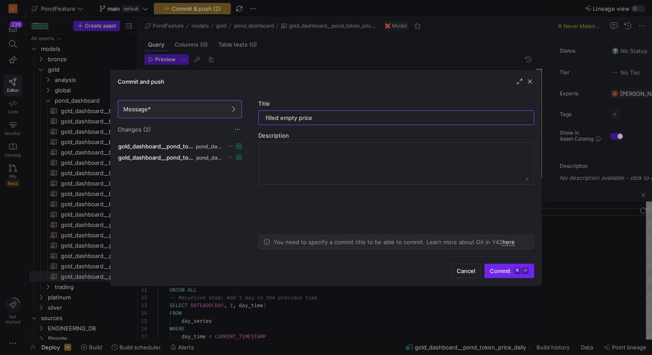
type input "filled empty price"
click at [498, 270] on span "Commit ⌘ ⏎" at bounding box center [509, 270] width 39 height 7
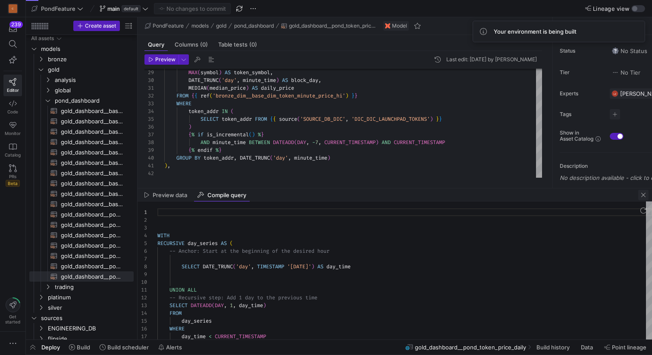
click at [645, 195] on span "button" at bounding box center [643, 195] width 10 height 10
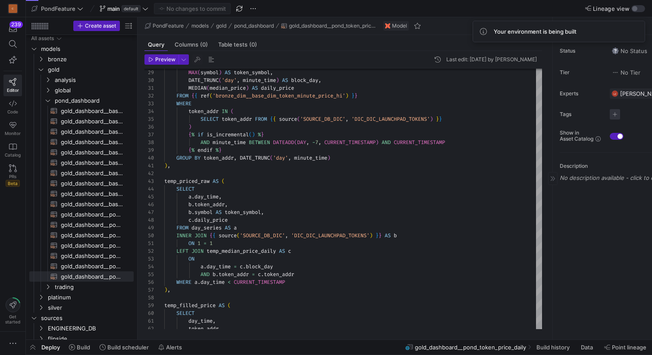
click at [616, 116] on span "button" at bounding box center [615, 114] width 10 height 10
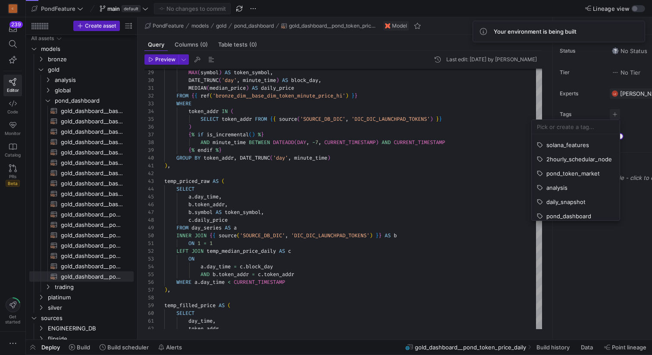
scroll to position [70, 0]
click at [574, 169] on span "pond_token_market" at bounding box center [573, 170] width 53 height 7
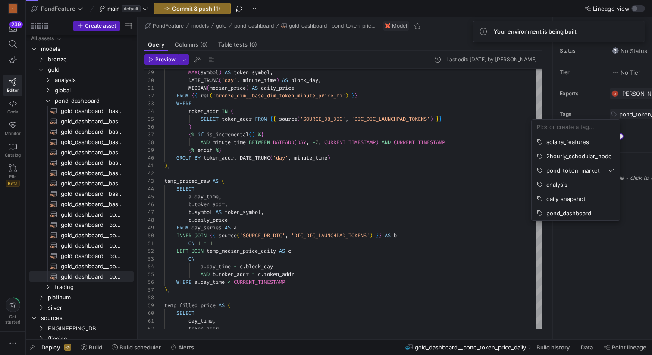
click at [198, 9] on div at bounding box center [326, 177] width 652 height 355
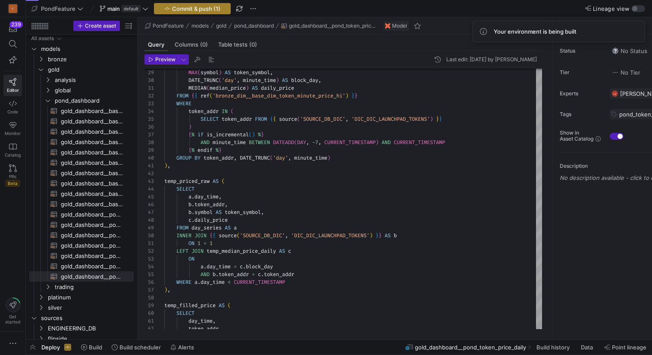
scroll to position [0, 53]
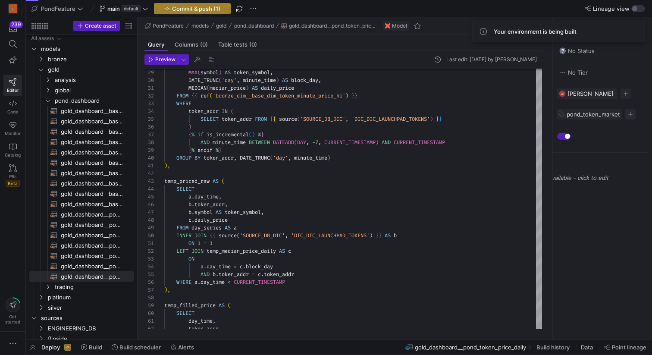
click at [190, 9] on span "Commit & push (1)" at bounding box center [196, 8] width 48 height 7
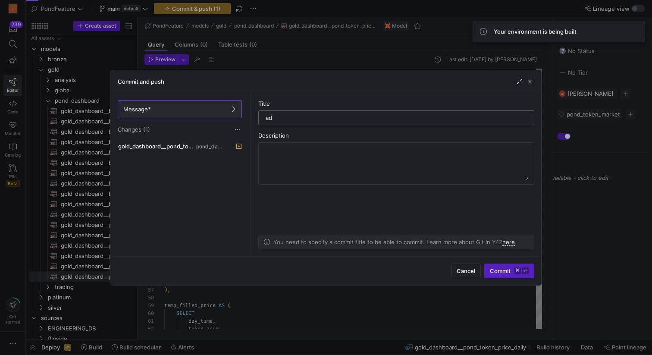
type input "a"
type input "e"
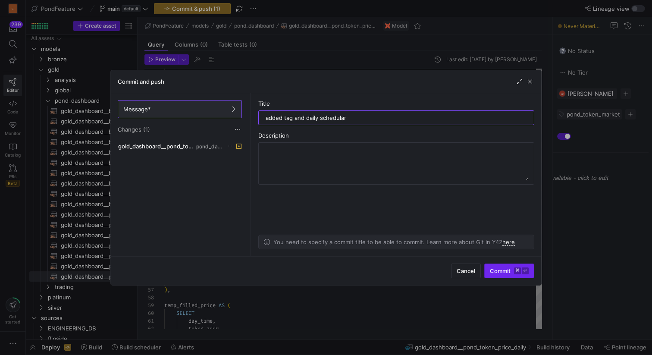
type input "added tag and daily schedular"
